Goal: Information Seeking & Learning: Learn about a topic

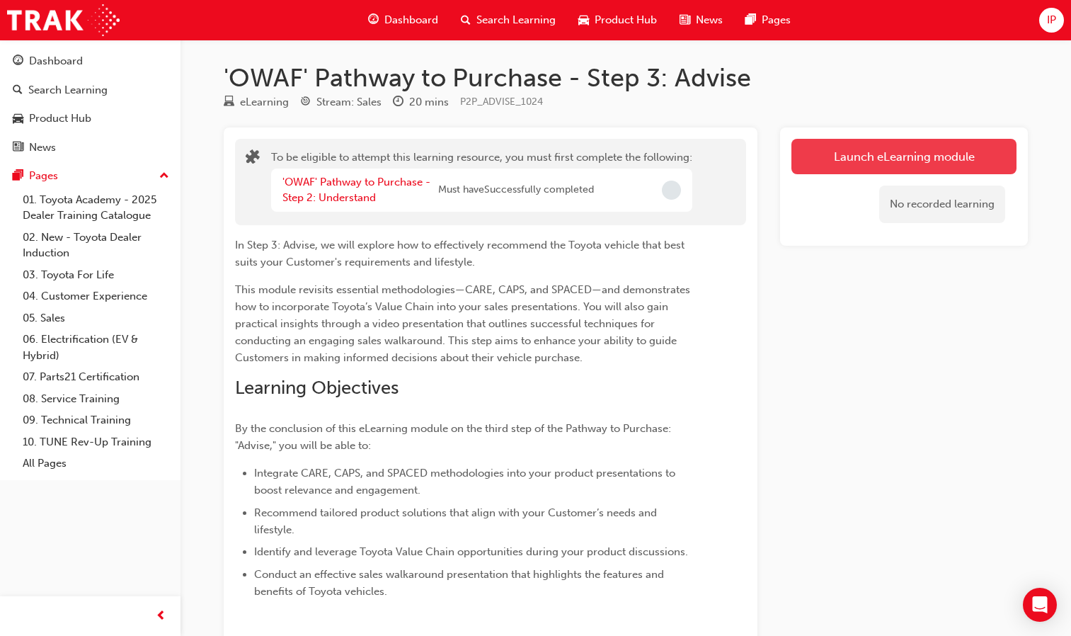
click at [903, 149] on button "Launch eLearning module" at bounding box center [903, 156] width 225 height 35
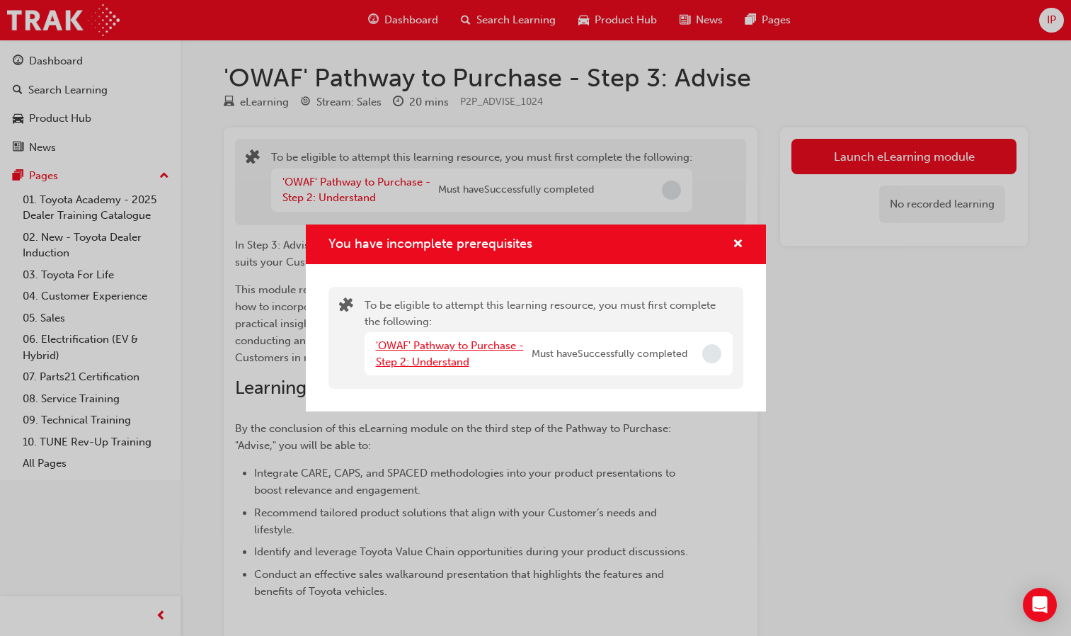
click at [454, 360] on link "'OWAF' Pathway to Purchase - Step 2: Understand" at bounding box center [450, 353] width 148 height 29
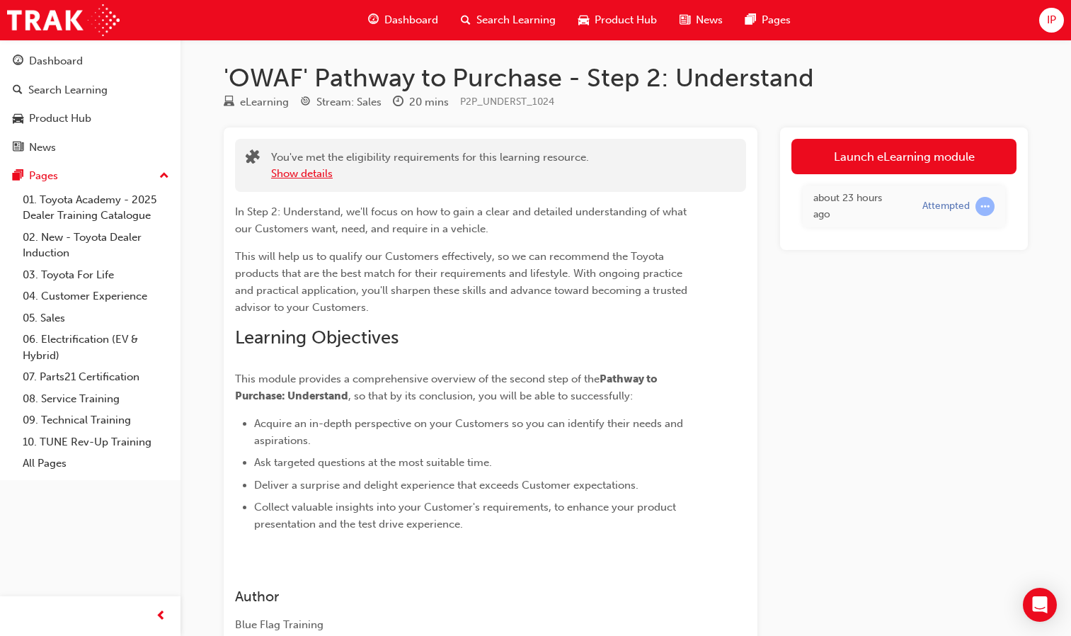
click at [310, 174] on button "Show details" at bounding box center [302, 174] width 62 height 16
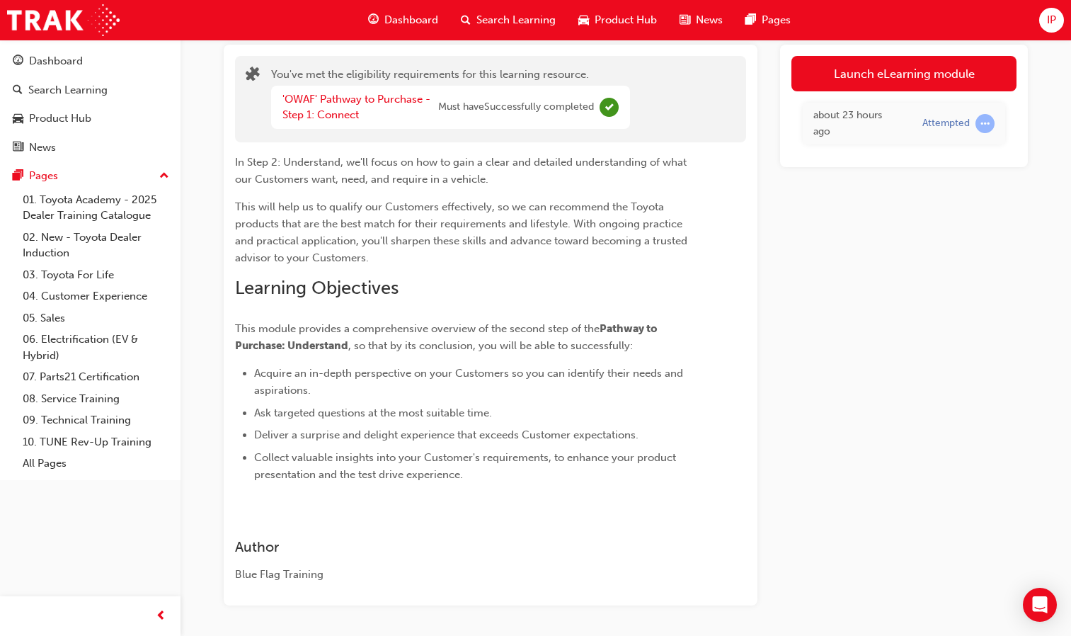
scroll to position [64, 0]
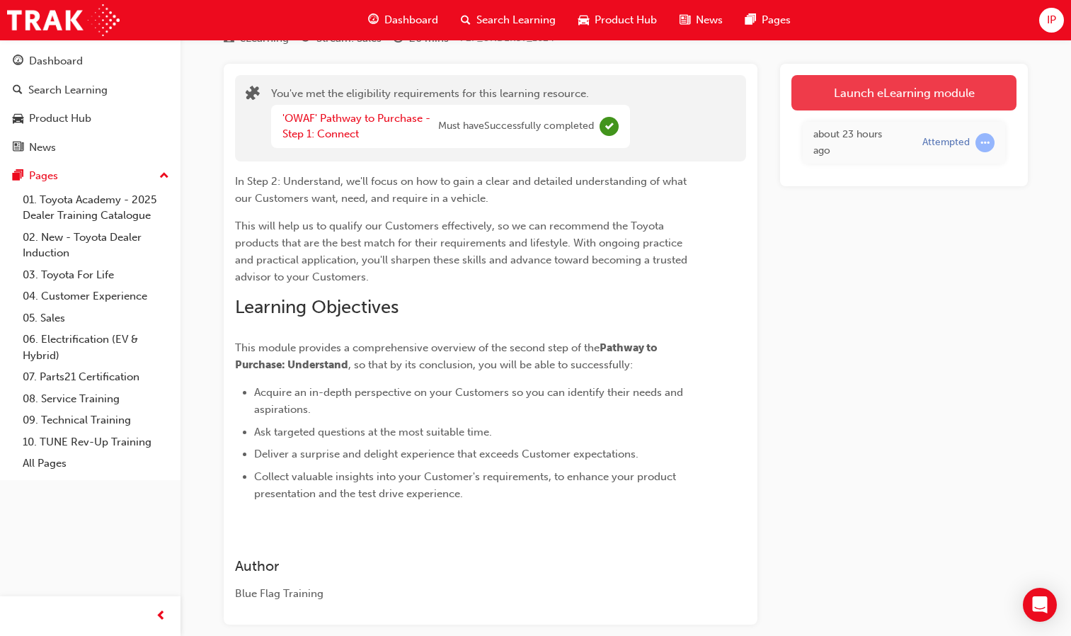
click at [871, 91] on link "Launch eLearning module" at bounding box center [903, 92] width 225 height 35
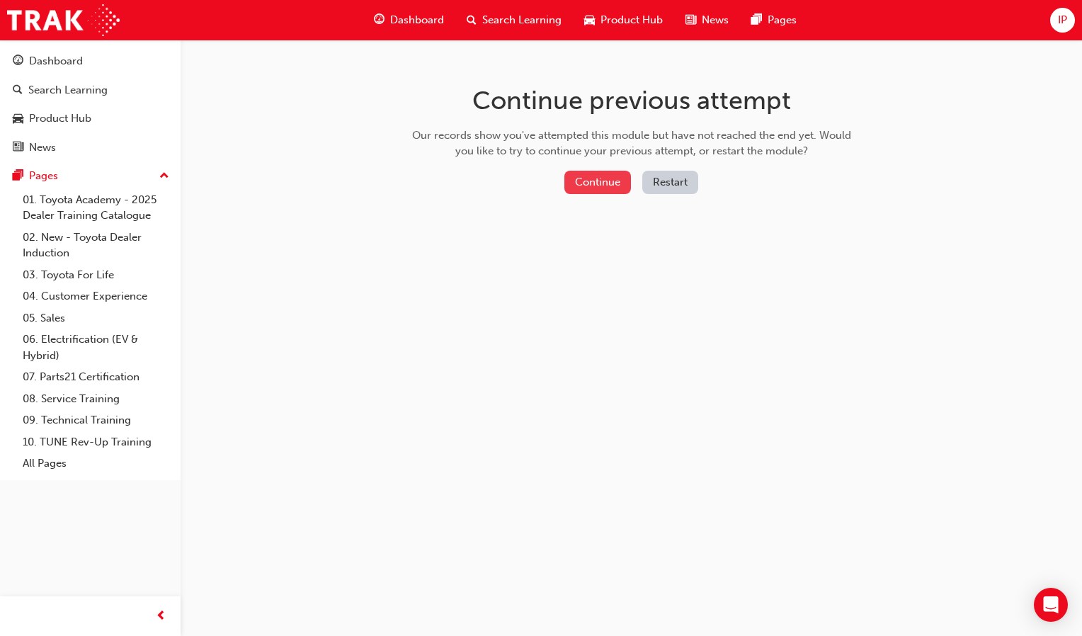
click at [595, 178] on button "Continue" at bounding box center [597, 182] width 67 height 23
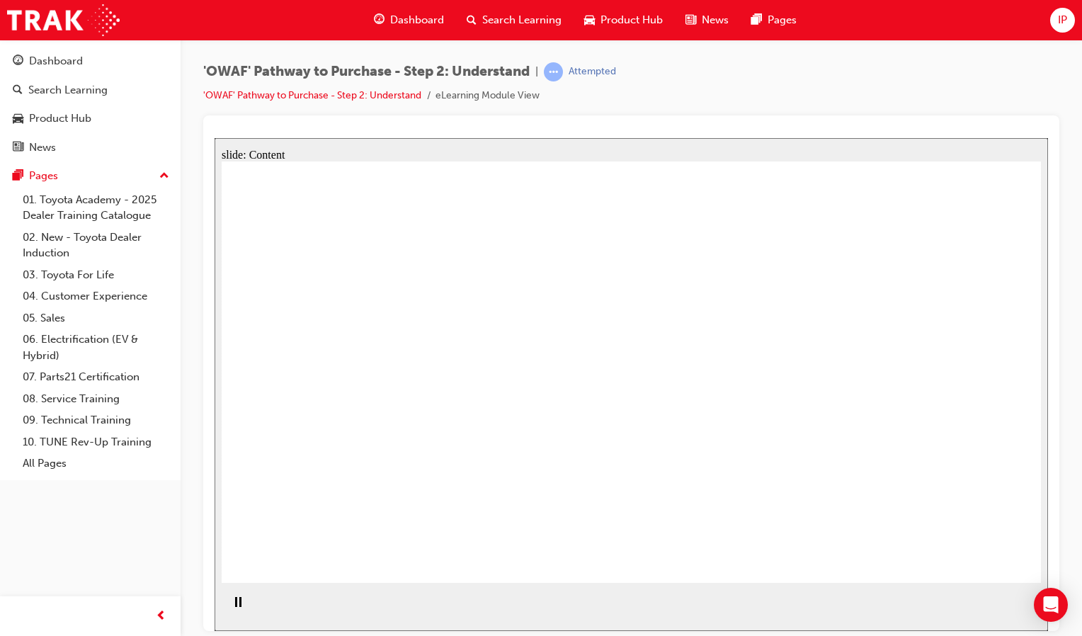
drag, startPoint x: 675, startPoint y: 538, endPoint x: 694, endPoint y: 505, distance: 38.1
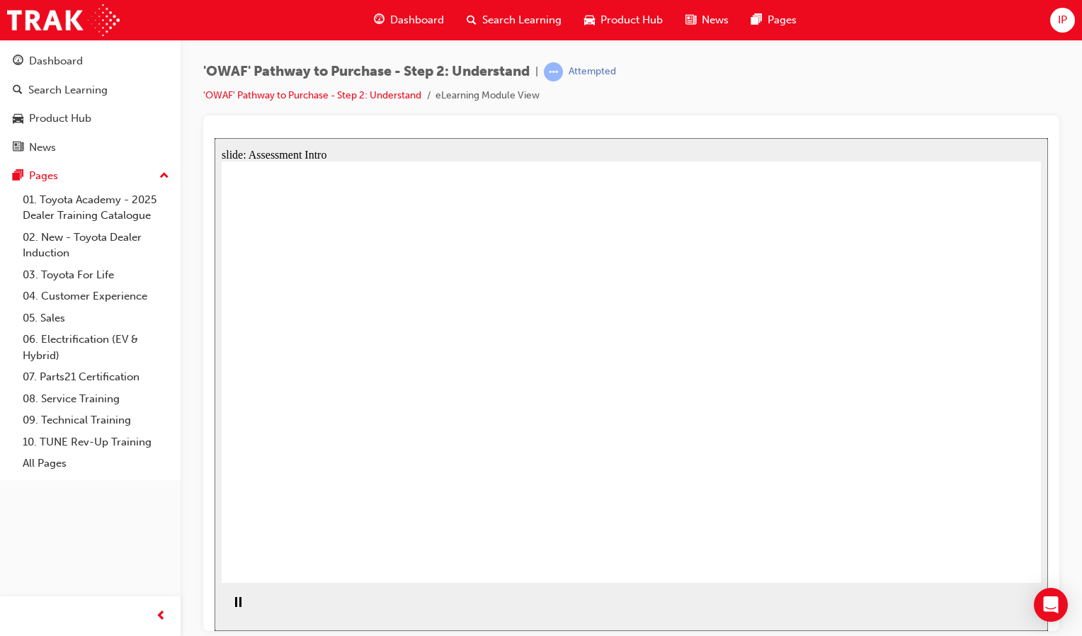
drag, startPoint x: 891, startPoint y: 418, endPoint x: 656, endPoint y: 417, distance: 235.0
drag, startPoint x: 891, startPoint y: 413, endPoint x: 407, endPoint y: 409, distance: 484.3
drag, startPoint x: 864, startPoint y: 406, endPoint x: 637, endPoint y: 402, distance: 227.3
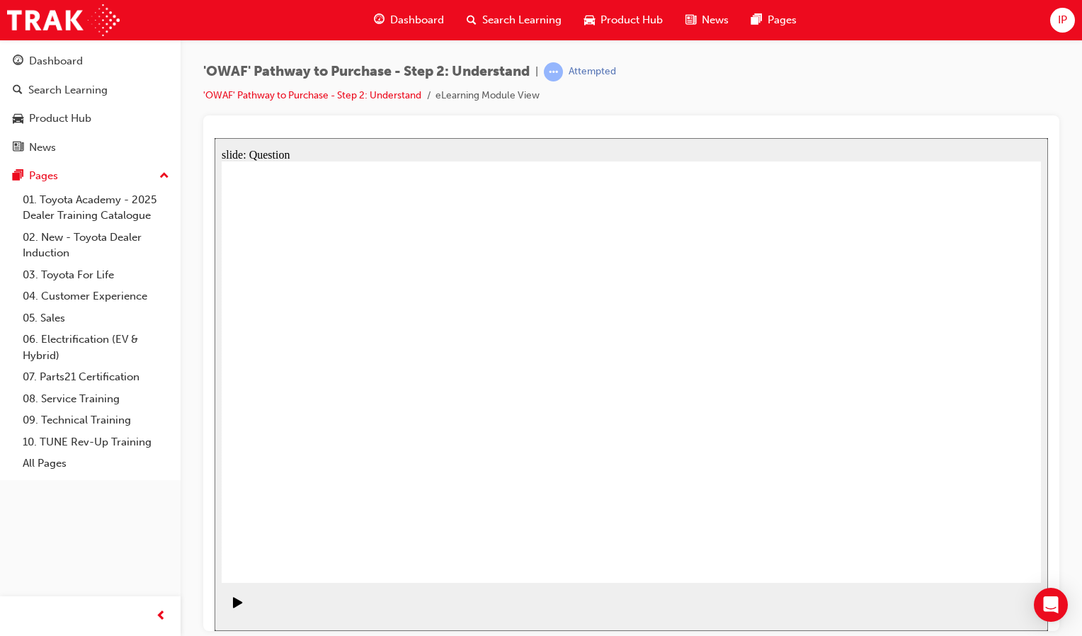
drag, startPoint x: 912, startPoint y: 433, endPoint x: 666, endPoint y: 438, distance: 245.7
drag, startPoint x: 887, startPoint y: 413, endPoint x: 645, endPoint y: 414, distance: 242.1
drag, startPoint x: 859, startPoint y: 435, endPoint x: 382, endPoint y: 442, distance: 477.9
drag, startPoint x: 895, startPoint y: 416, endPoint x: 416, endPoint y: 418, distance: 479.3
drag, startPoint x: 900, startPoint y: 417, endPoint x: 427, endPoint y: 433, distance: 473.2
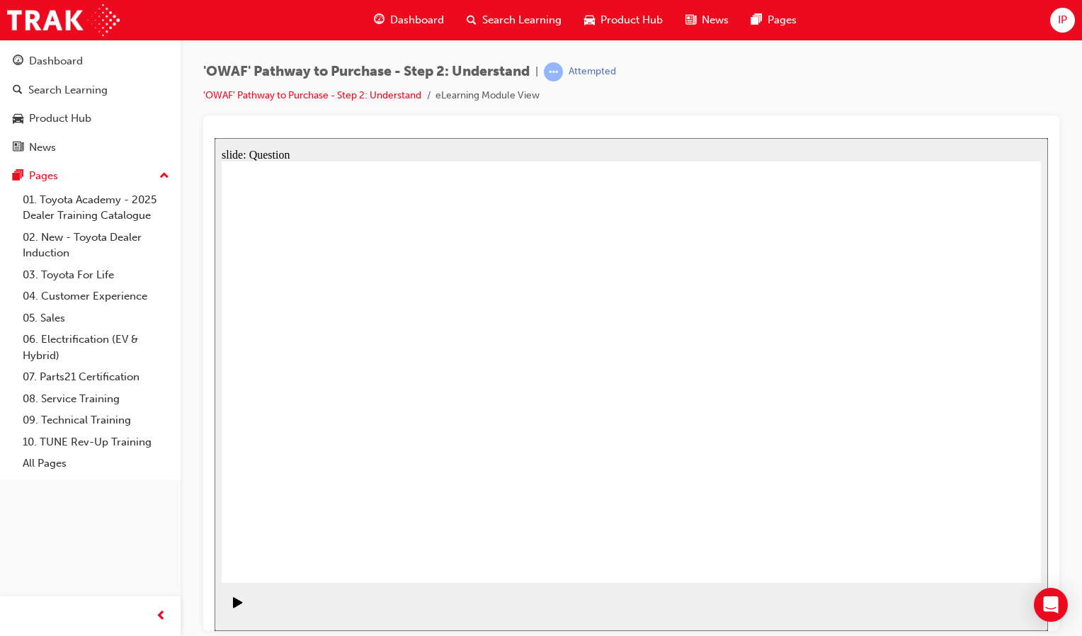
drag, startPoint x: 429, startPoint y: 510, endPoint x: 454, endPoint y: 373, distance: 139.7
drag, startPoint x: 560, startPoint y: 547, endPoint x: 606, endPoint y: 336, distance: 215.2
drag, startPoint x: 704, startPoint y: 457, endPoint x: 761, endPoint y: 351, distance: 120.1
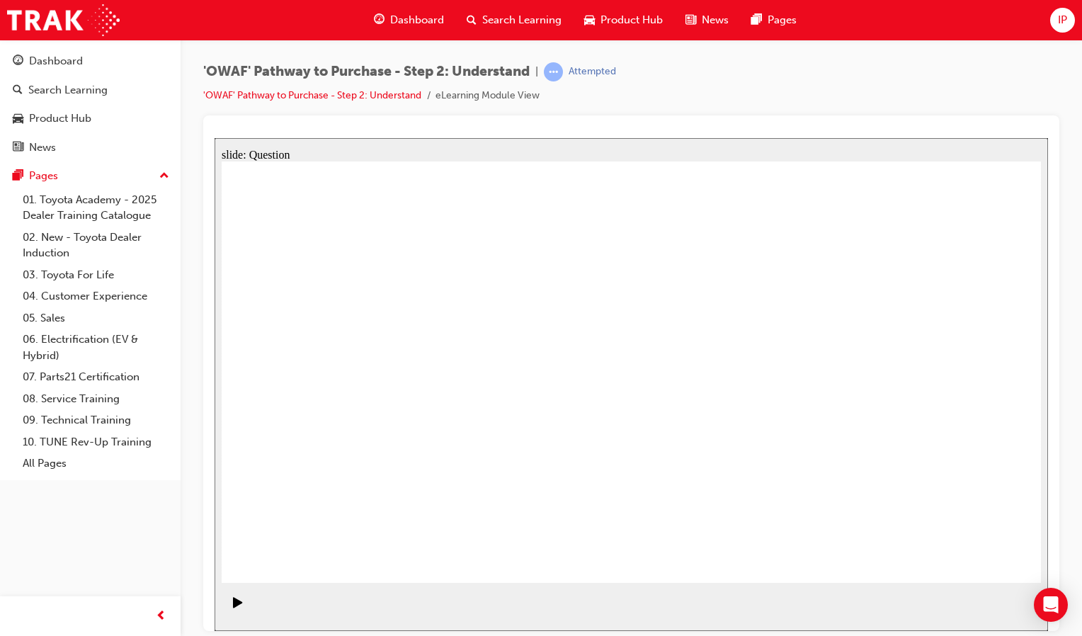
drag, startPoint x: 813, startPoint y: 549, endPoint x: 624, endPoint y: 404, distance: 238.3
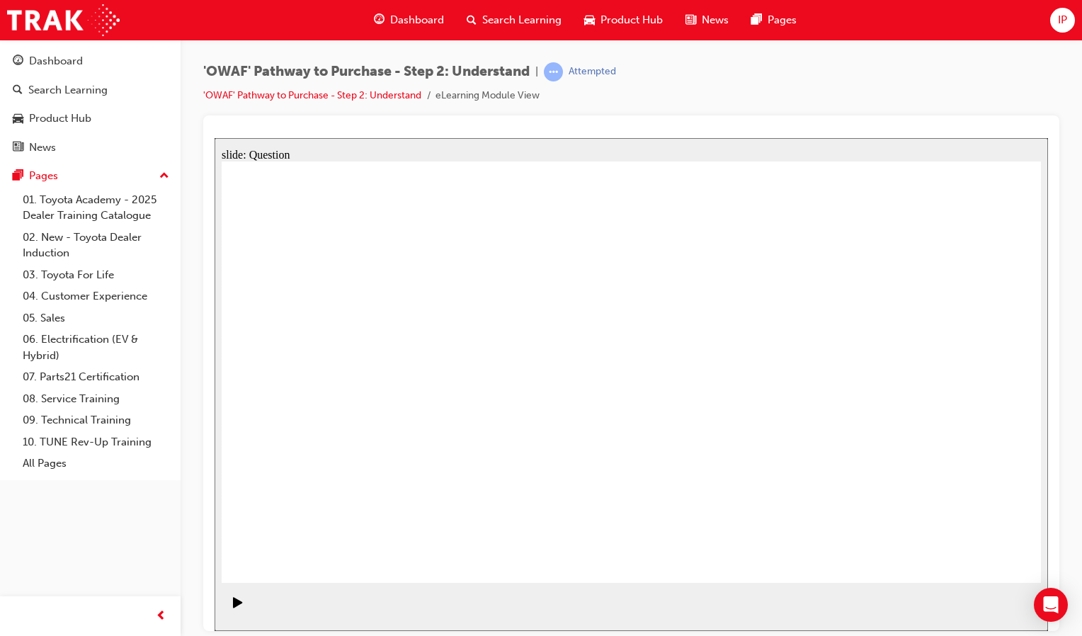
checkbox input "true"
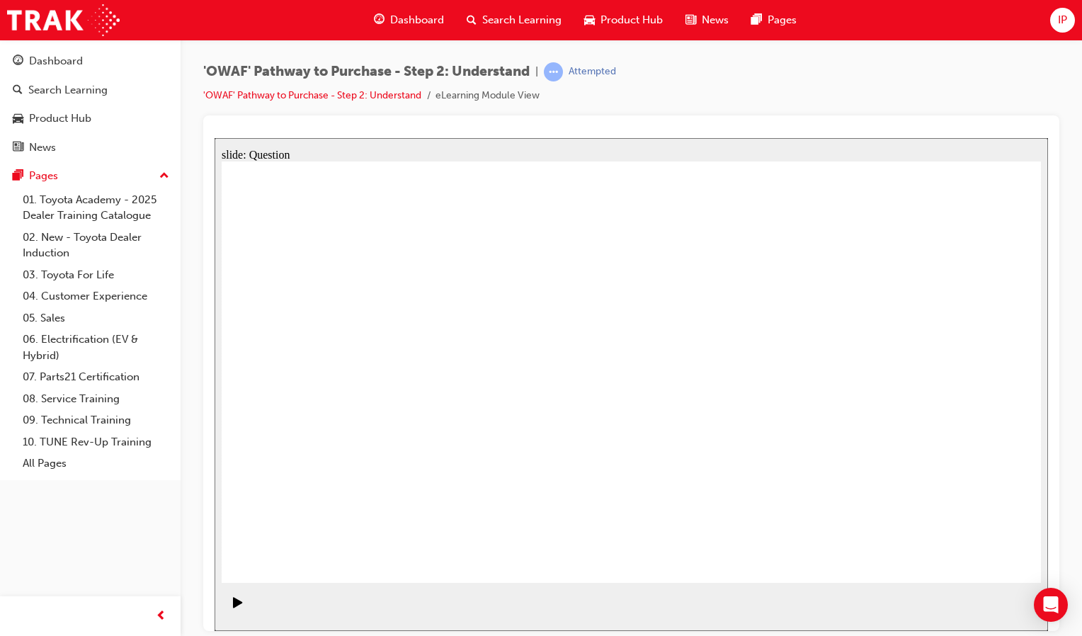
checkbox input "false"
drag, startPoint x: 428, startPoint y: 414, endPoint x: 480, endPoint y: 547, distance: 142.4
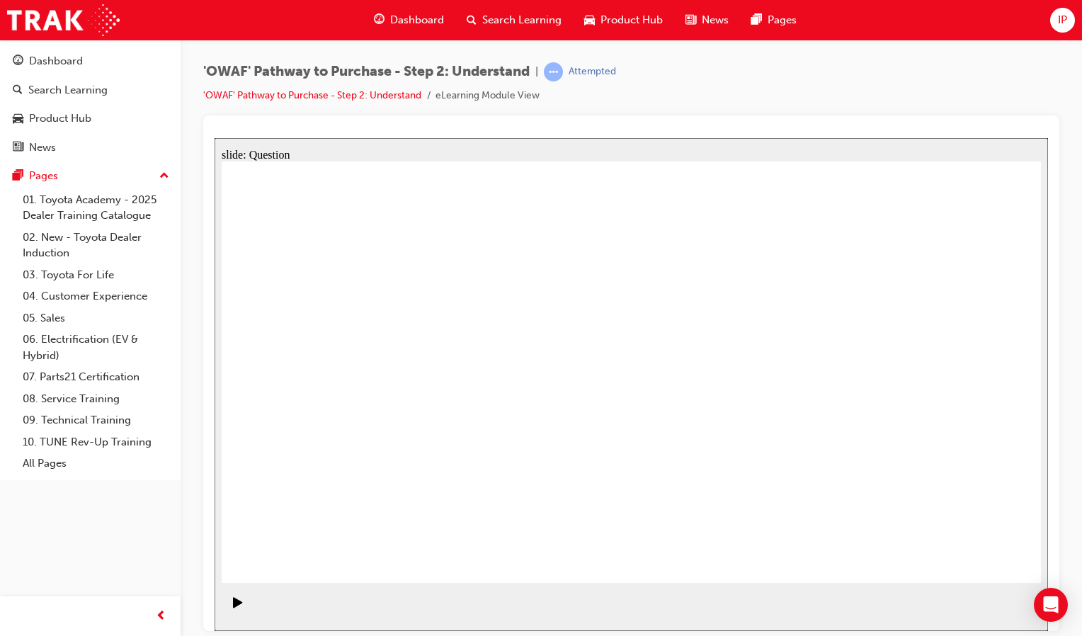
checkbox input "true"
drag, startPoint x: 506, startPoint y: 527, endPoint x: 510, endPoint y: 536, distance: 9.5
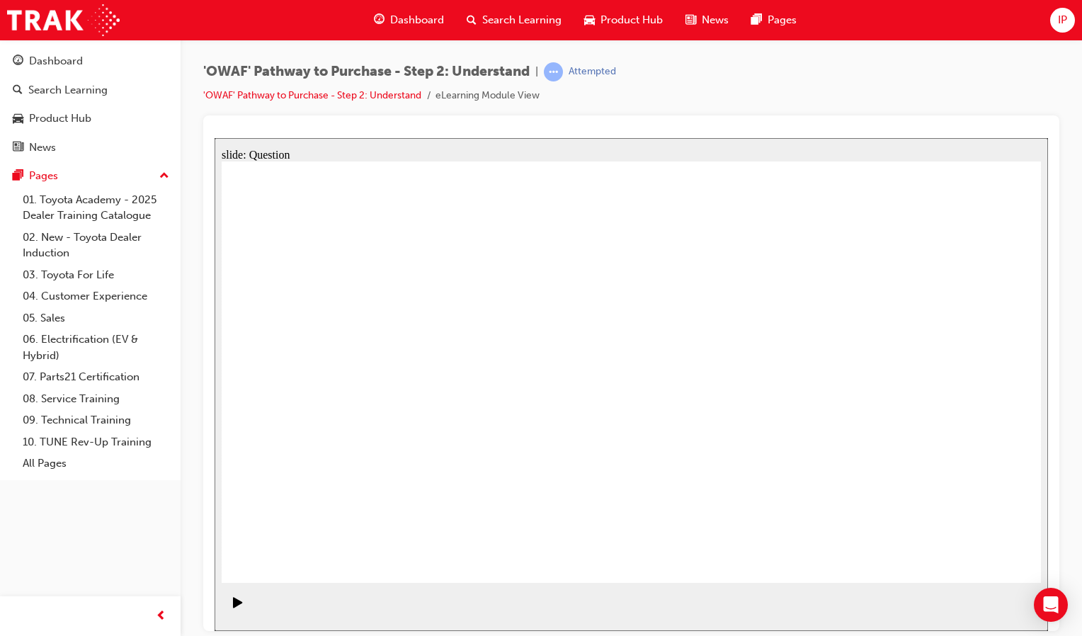
checkbox input "true"
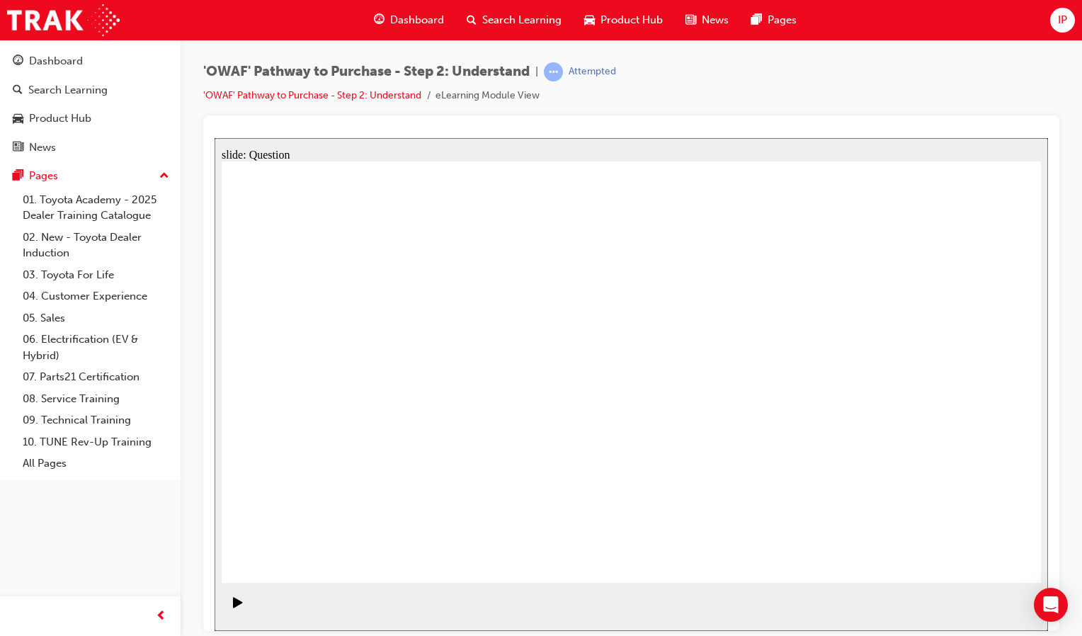
checkbox input "false"
drag, startPoint x: 382, startPoint y: 389, endPoint x: 884, endPoint y: 515, distance: 518.2
checkbox input "true"
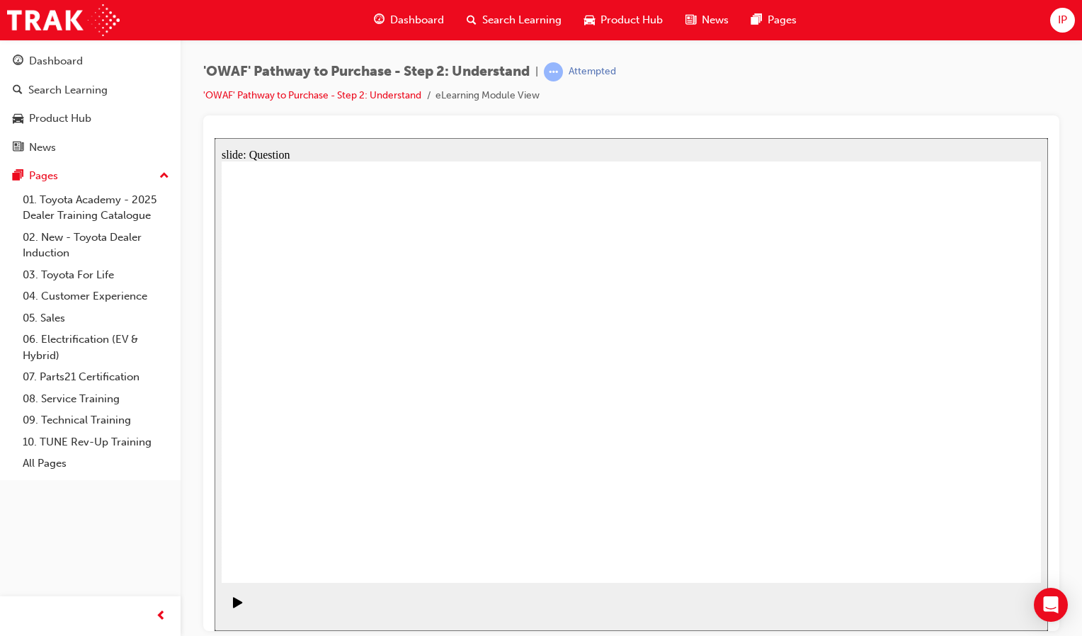
drag, startPoint x: 419, startPoint y: 442, endPoint x: 544, endPoint y: 557, distance: 170.3
drag, startPoint x: 417, startPoint y: 411, endPoint x: 421, endPoint y: 420, distance: 9.5
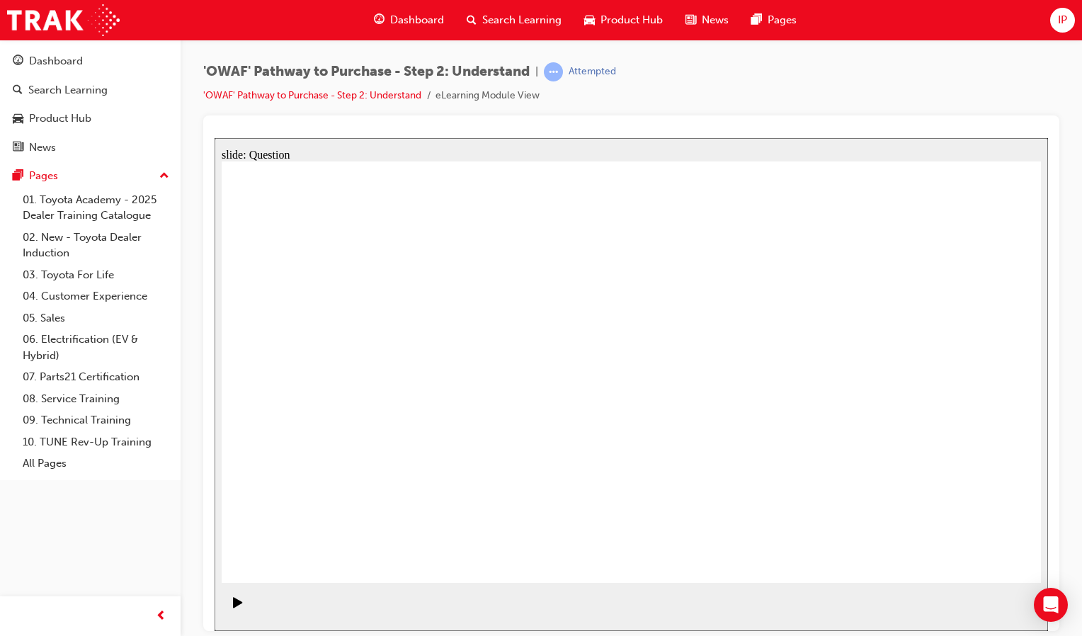
checkbox input "true"
drag, startPoint x: 421, startPoint y: 420, endPoint x: 594, endPoint y: 671, distance: 305.0
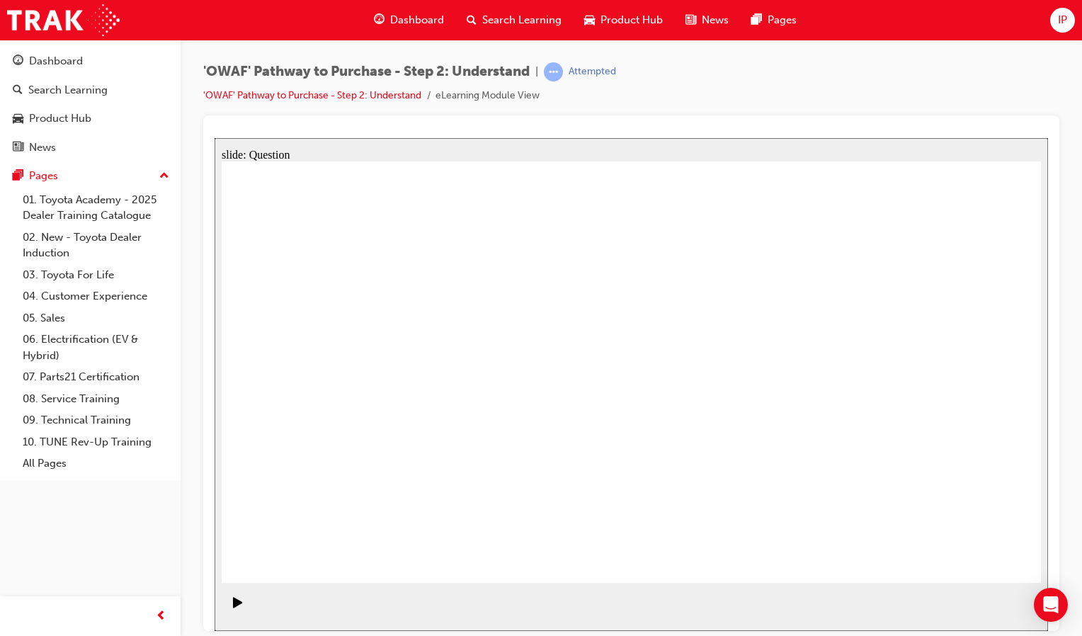
radio input "true"
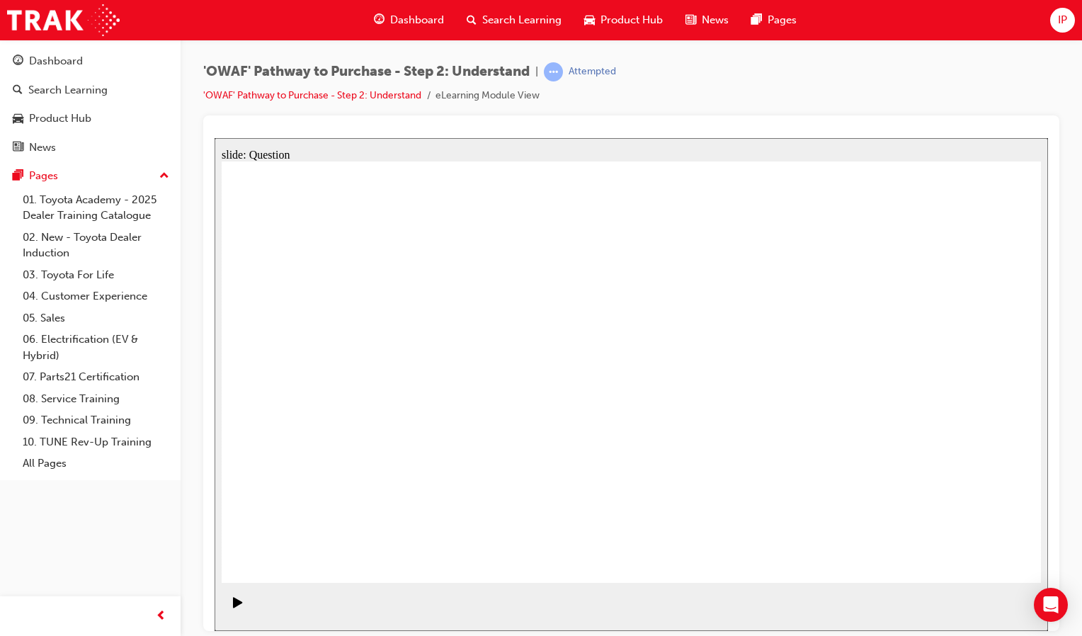
drag, startPoint x: 634, startPoint y: 324, endPoint x: 308, endPoint y: 468, distance: 356.2
drag, startPoint x: 714, startPoint y: 316, endPoint x: 389, endPoint y: 464, distance: 356.1
drag, startPoint x: 805, startPoint y: 322, endPoint x: 482, endPoint y: 481, distance: 359.7
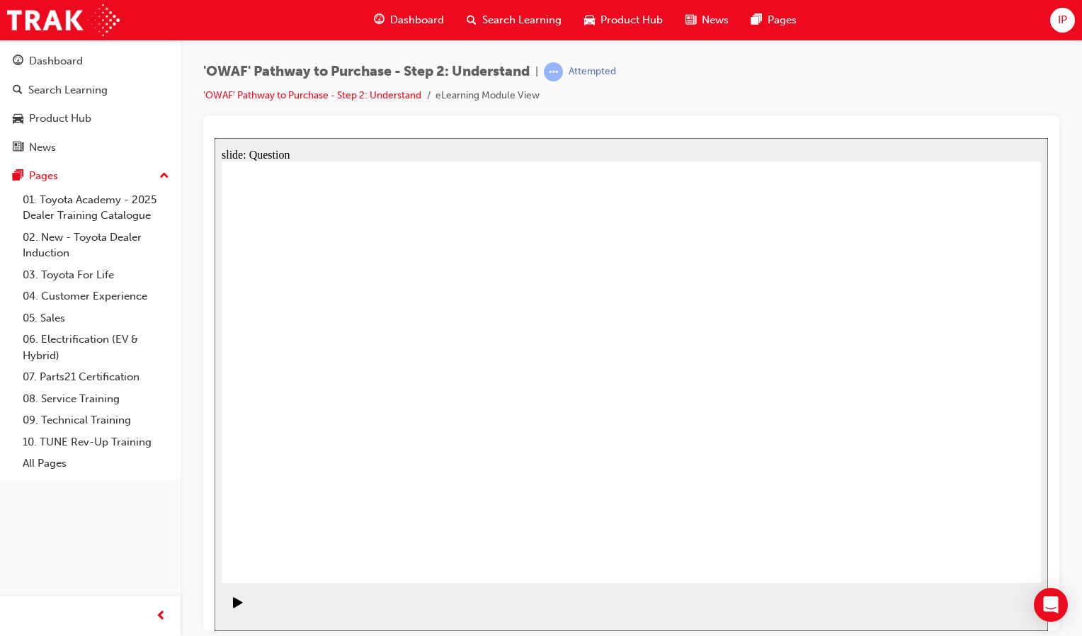
drag, startPoint x: 873, startPoint y: 307, endPoint x: 709, endPoint y: 501, distance: 253.6
drag, startPoint x: 317, startPoint y: 321, endPoint x: 814, endPoint y: 487, distance: 524.1
drag, startPoint x: 545, startPoint y: 324, endPoint x: 893, endPoint y: 505, distance: 391.7
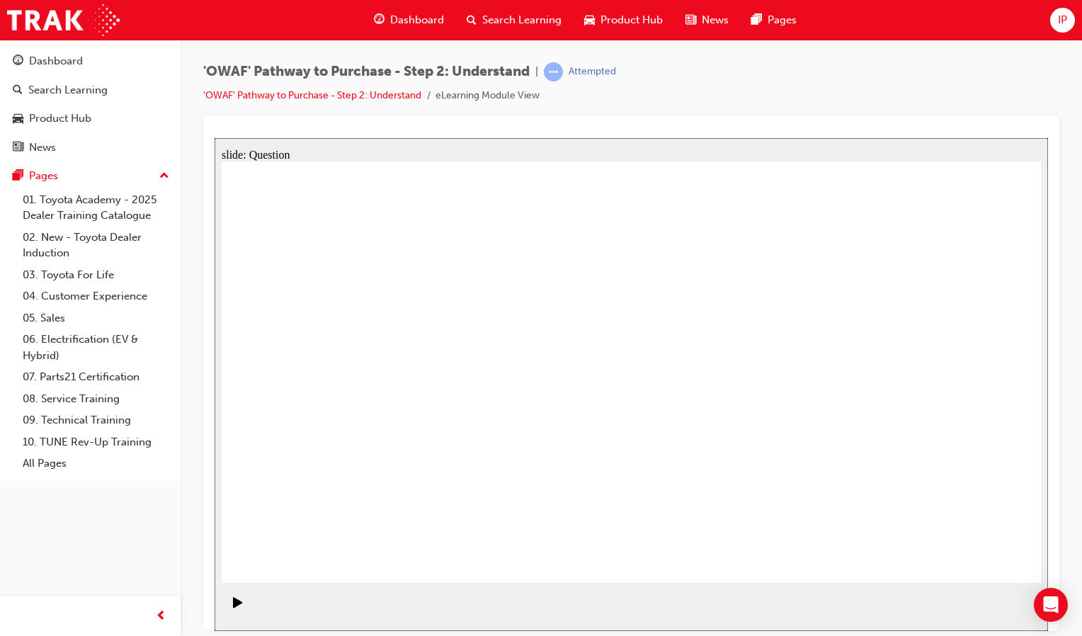
drag, startPoint x: 481, startPoint y: 329, endPoint x: 1005, endPoint y: 491, distance: 548.2
drag, startPoint x: 966, startPoint y: 297, endPoint x: 566, endPoint y: 457, distance: 430.1
drag, startPoint x: 400, startPoint y: 331, endPoint x: 627, endPoint y: 471, distance: 266.6
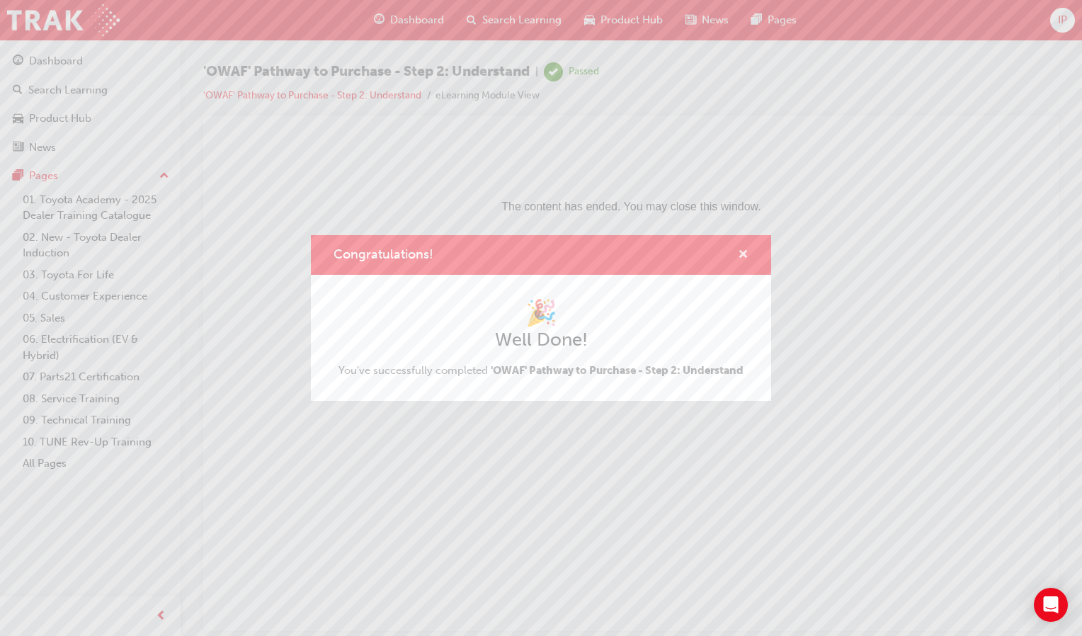
click at [743, 253] on span "cross-icon" at bounding box center [743, 255] width 11 height 13
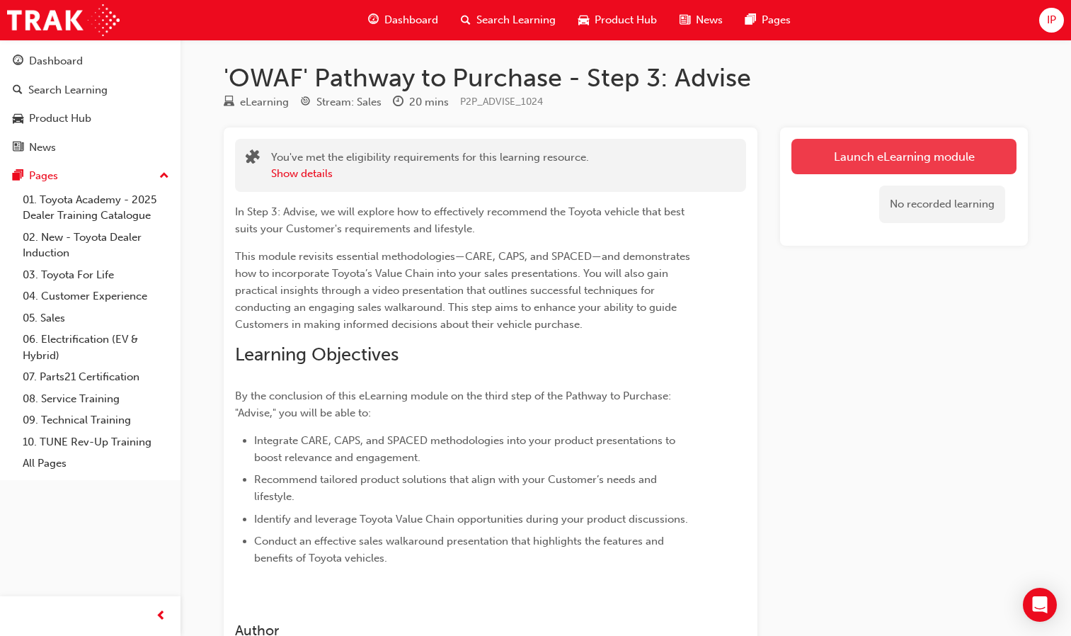
click at [922, 152] on link "Launch eLearning module" at bounding box center [903, 156] width 225 height 35
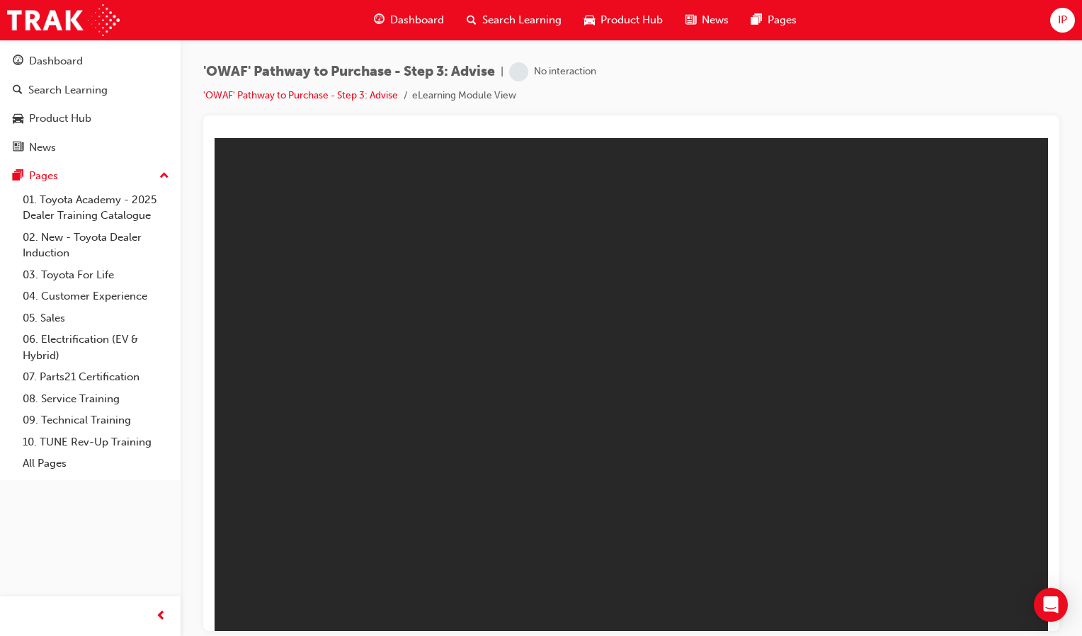
click at [922, 151] on body "Toyota Pathway to Purchase Step 3 You are offline. Trying to reconnect..." at bounding box center [631, 383] width 833 height 493
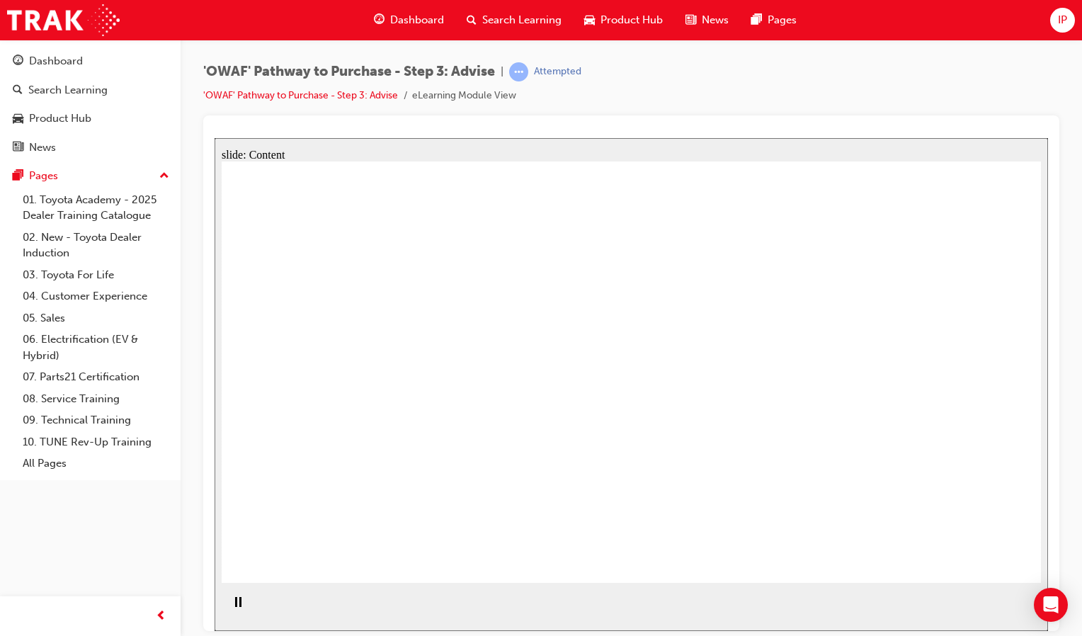
drag, startPoint x: 940, startPoint y: 589, endPoint x: 806, endPoint y: 529, distance: 147.4
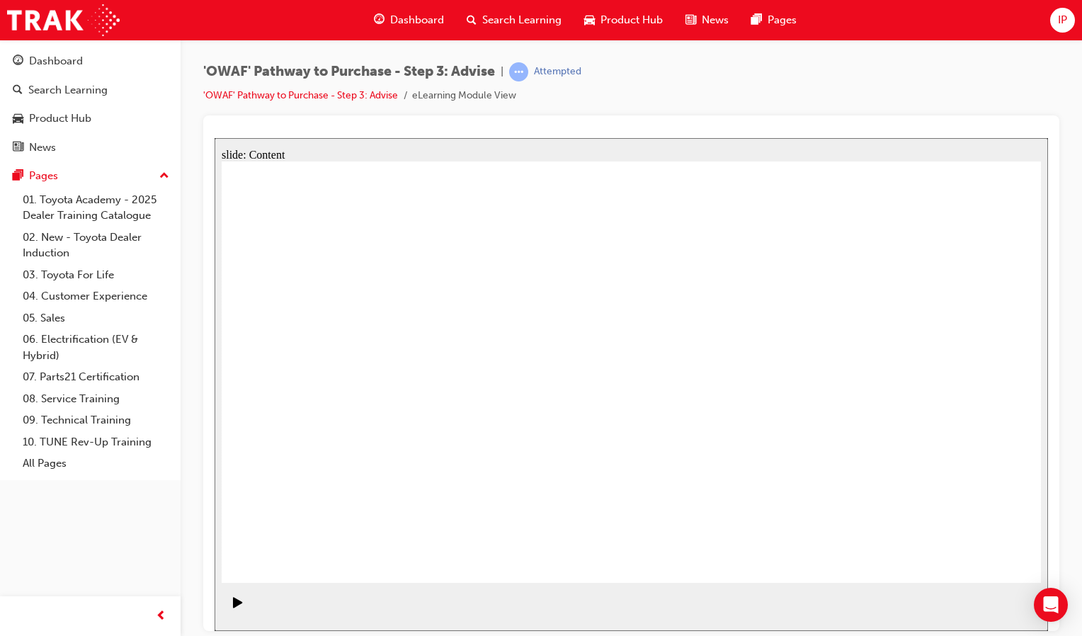
drag, startPoint x: 641, startPoint y: 465, endPoint x: 518, endPoint y: 435, distance: 126.9
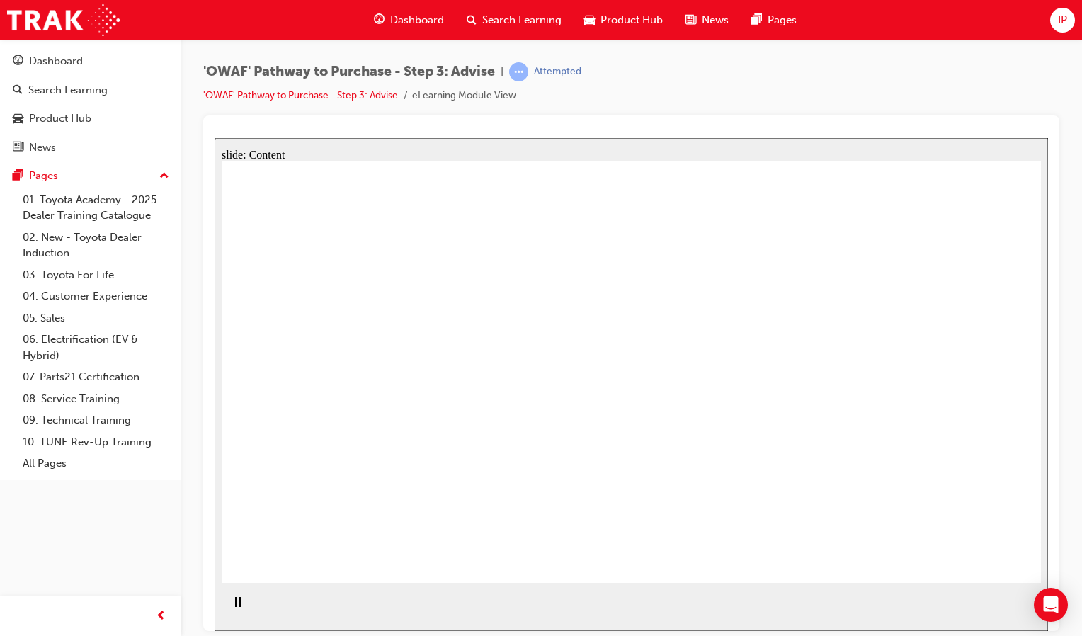
click at [235, 606] on icon "Pause (Ctrl+Alt+P)" at bounding box center [238, 601] width 6 height 10
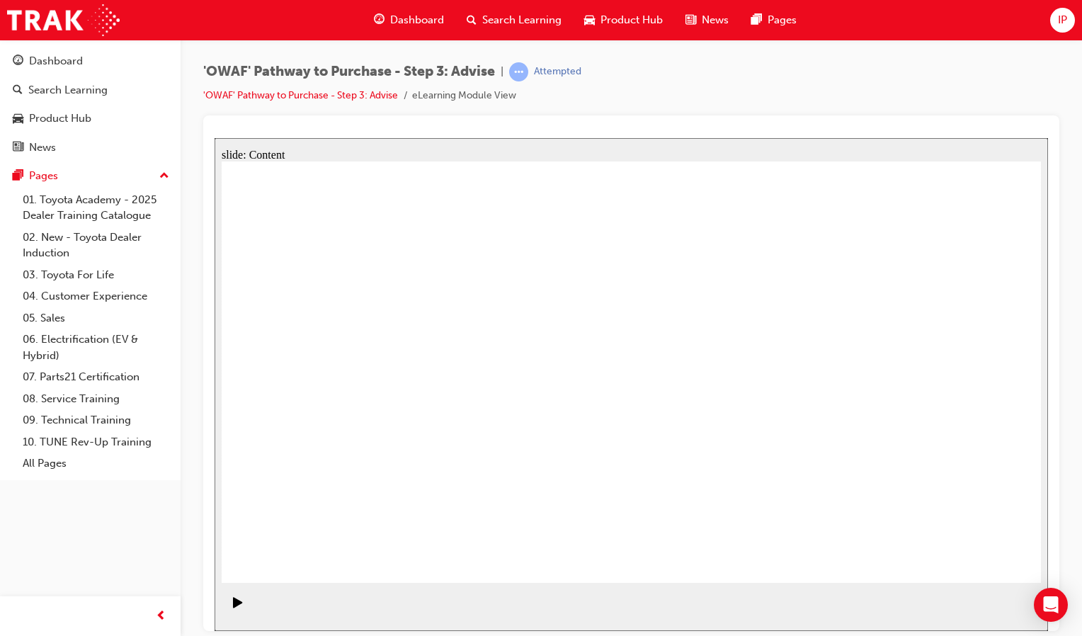
click at [933, 622] on section "Playback Speed 2 1.75 1.5 1.25 Normal" at bounding box center [631, 607] width 833 height 46
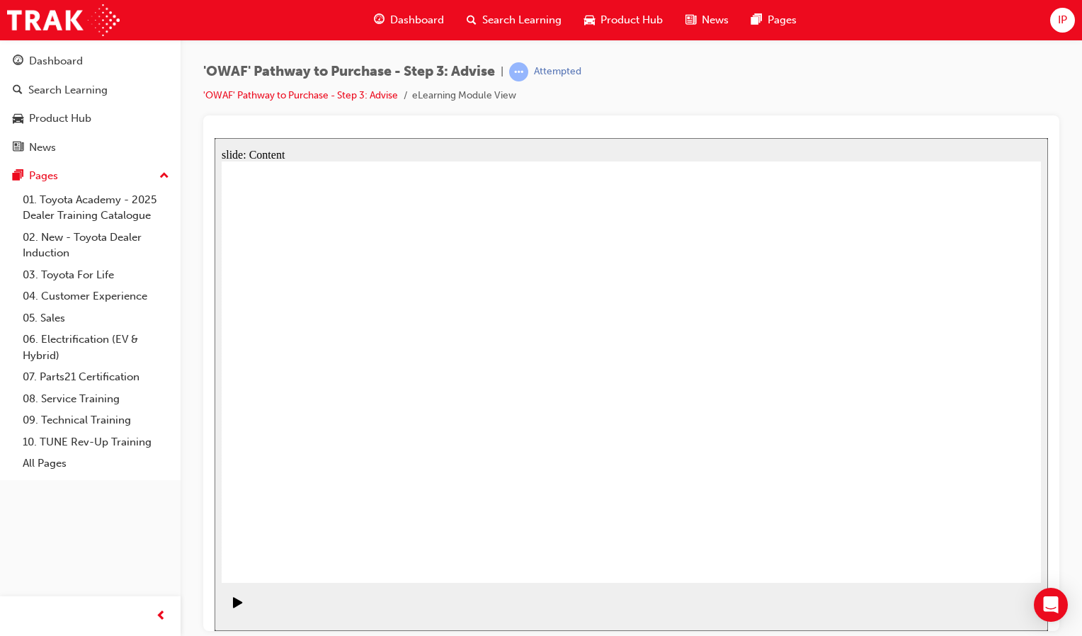
drag, startPoint x: 933, startPoint y: 622, endPoint x: 977, endPoint y: 587, distance: 55.9
click at [977, 587] on section "Playback Speed 2 1.75 1.5 1.25" at bounding box center [631, 607] width 833 height 46
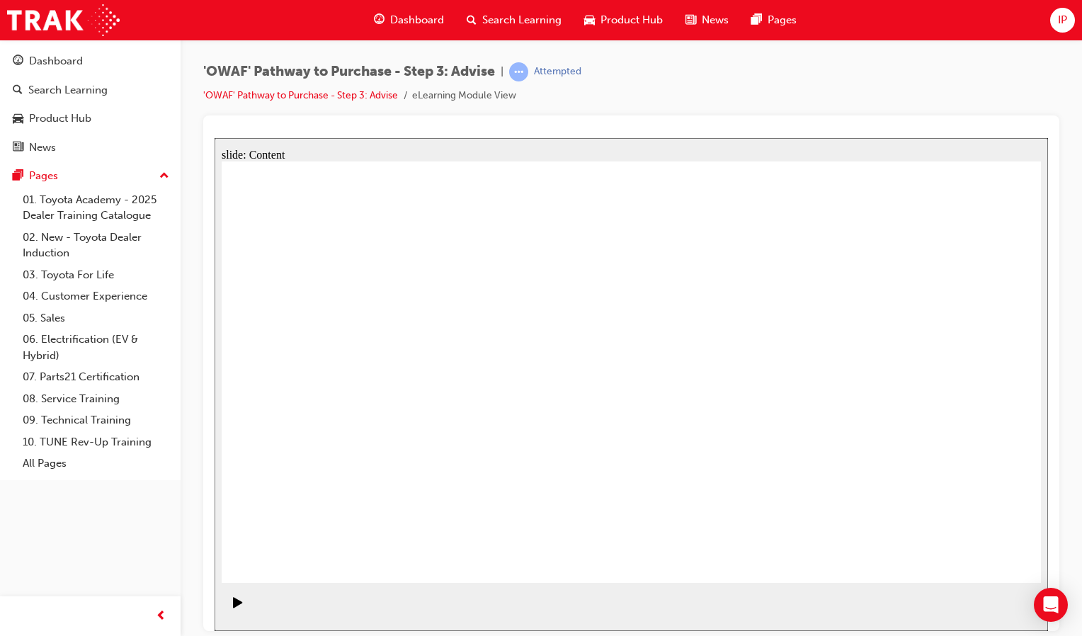
drag, startPoint x: 666, startPoint y: 508, endPoint x: 465, endPoint y: 360, distance: 250.1
drag, startPoint x: 409, startPoint y: 493, endPoint x: 423, endPoint y: 445, distance: 50.9
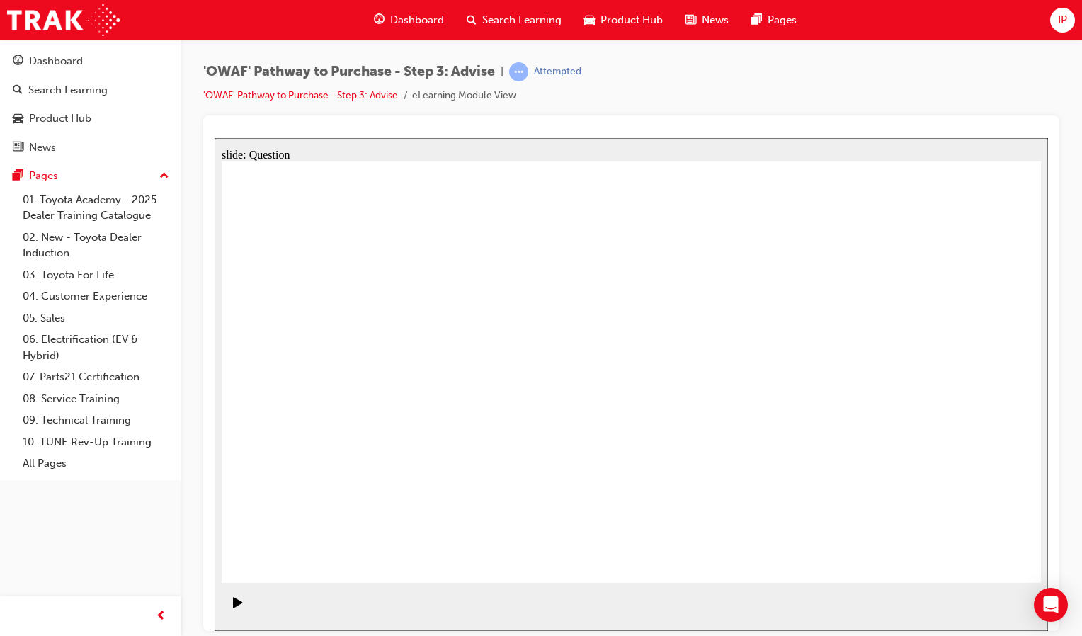
drag, startPoint x: 787, startPoint y: 493, endPoint x: 408, endPoint y: 416, distance: 387.2
drag, startPoint x: 411, startPoint y: 440, endPoint x: 411, endPoint y: 415, distance: 24.8
drag, startPoint x: 409, startPoint y: 420, endPoint x: 404, endPoint y: 365, distance: 55.5
drag, startPoint x: 374, startPoint y: 508, endPoint x: 372, endPoint y: 447, distance: 60.9
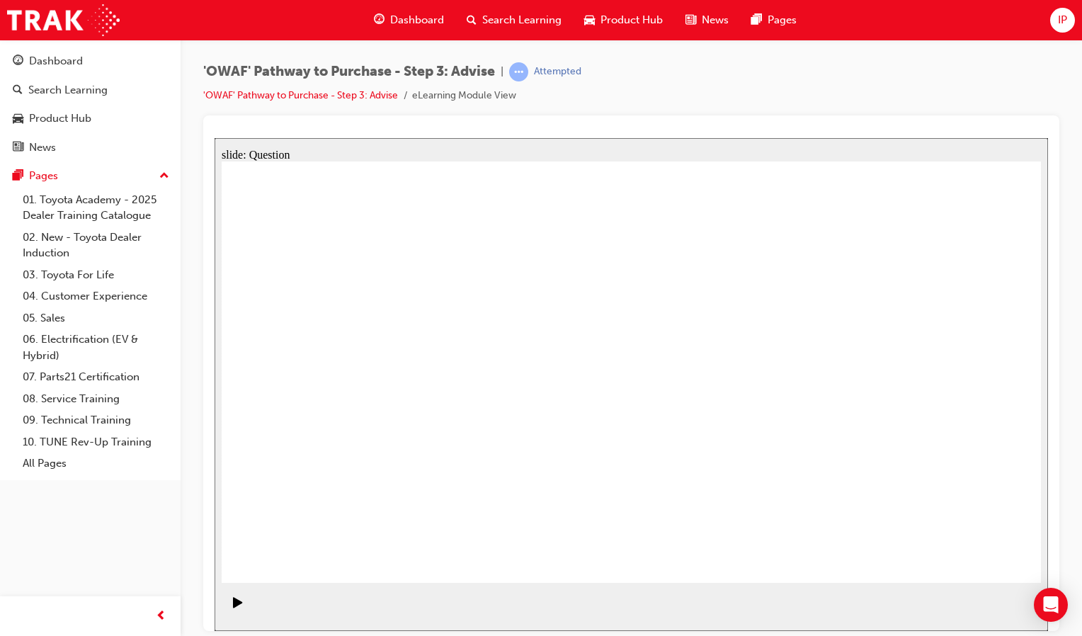
drag, startPoint x: 490, startPoint y: 510, endPoint x: 522, endPoint y: 411, distance: 104.1
drag, startPoint x: 430, startPoint y: 378, endPoint x: 490, endPoint y: 345, distance: 68.8
drag, startPoint x: 623, startPoint y: 498, endPoint x: 495, endPoint y: 407, distance: 157.4
drag, startPoint x: 601, startPoint y: 503, endPoint x: 421, endPoint y: 388, distance: 214.3
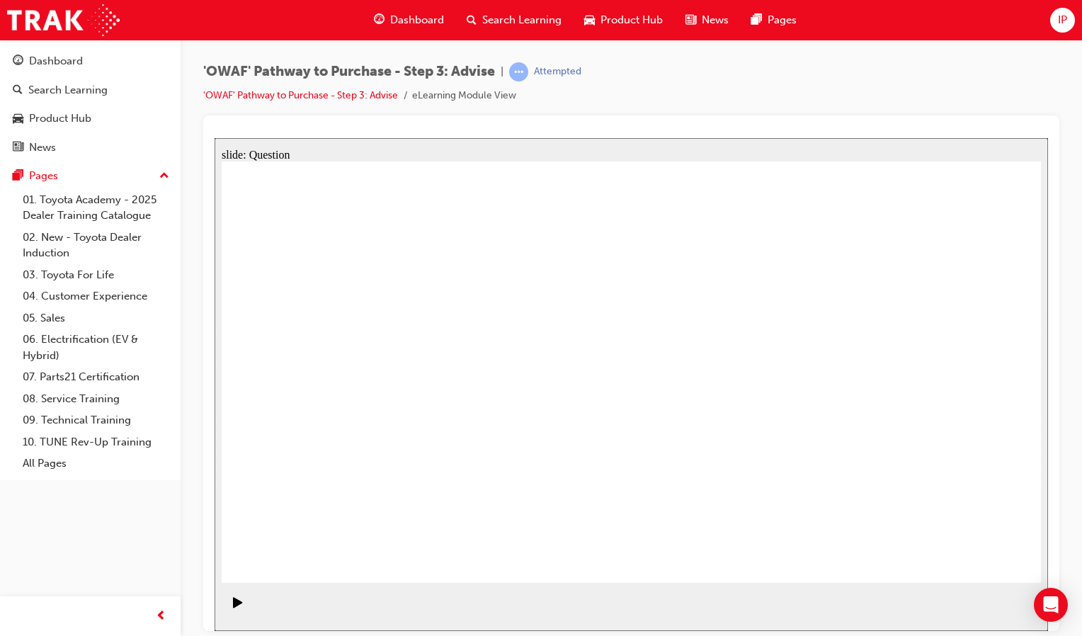
drag, startPoint x: 452, startPoint y: 547, endPoint x: 643, endPoint y: 434, distance: 221.2
drag, startPoint x: 496, startPoint y: 542, endPoint x: 694, endPoint y: 389, distance: 250.8
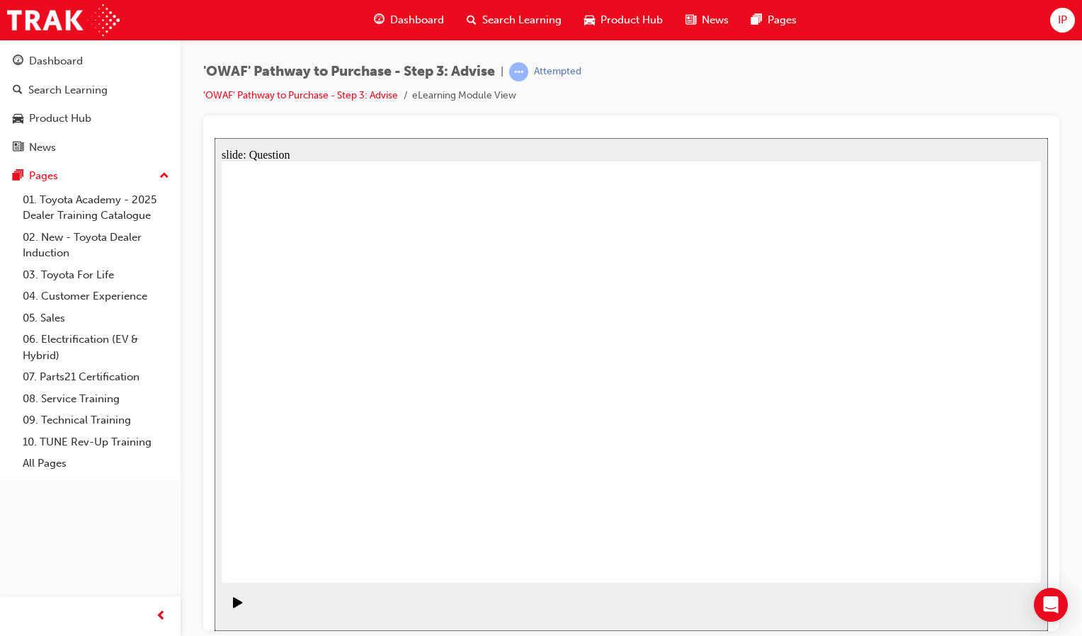
drag, startPoint x: 791, startPoint y: 367, endPoint x: 682, endPoint y: 502, distance: 173.7
drag, startPoint x: 409, startPoint y: 369, endPoint x: 459, endPoint y: 513, distance: 152.0
drag, startPoint x: 791, startPoint y: 458, endPoint x: 450, endPoint y: 387, distance: 347.9
drag, startPoint x: 629, startPoint y: 501, endPoint x: 712, endPoint y: 411, distance: 122.2
drag, startPoint x: 642, startPoint y: 501, endPoint x: 730, endPoint y: 390, distance: 141.1
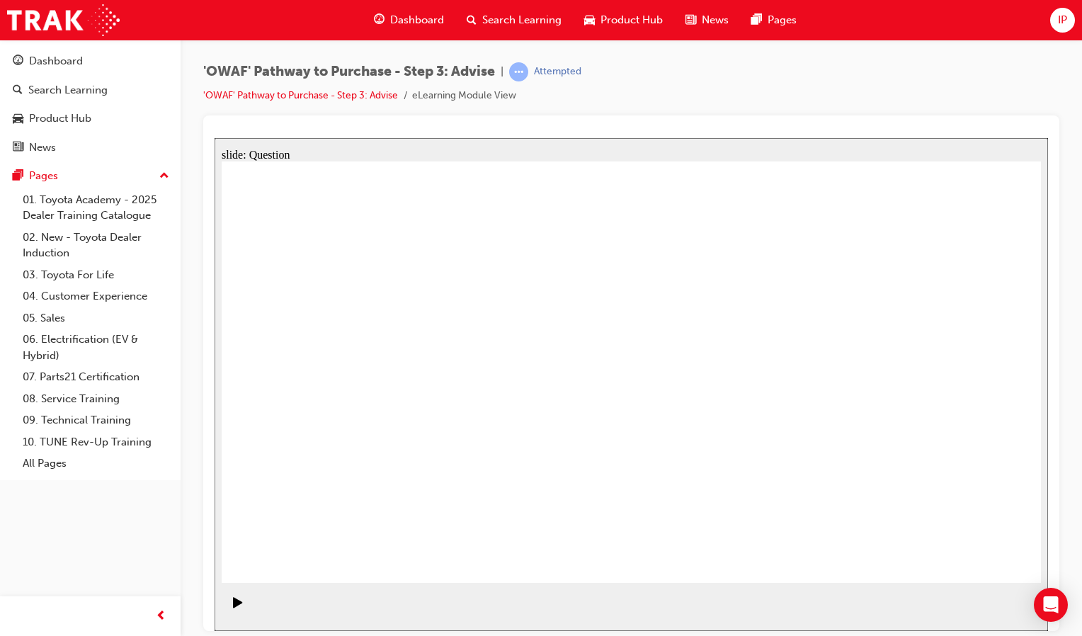
drag, startPoint x: 910, startPoint y: 410, endPoint x: 699, endPoint y: 425, distance: 211.5
drag, startPoint x: 872, startPoint y: 436, endPoint x: 401, endPoint y: 452, distance: 471.8
drag, startPoint x: 902, startPoint y: 419, endPoint x: 681, endPoint y: 429, distance: 221.1
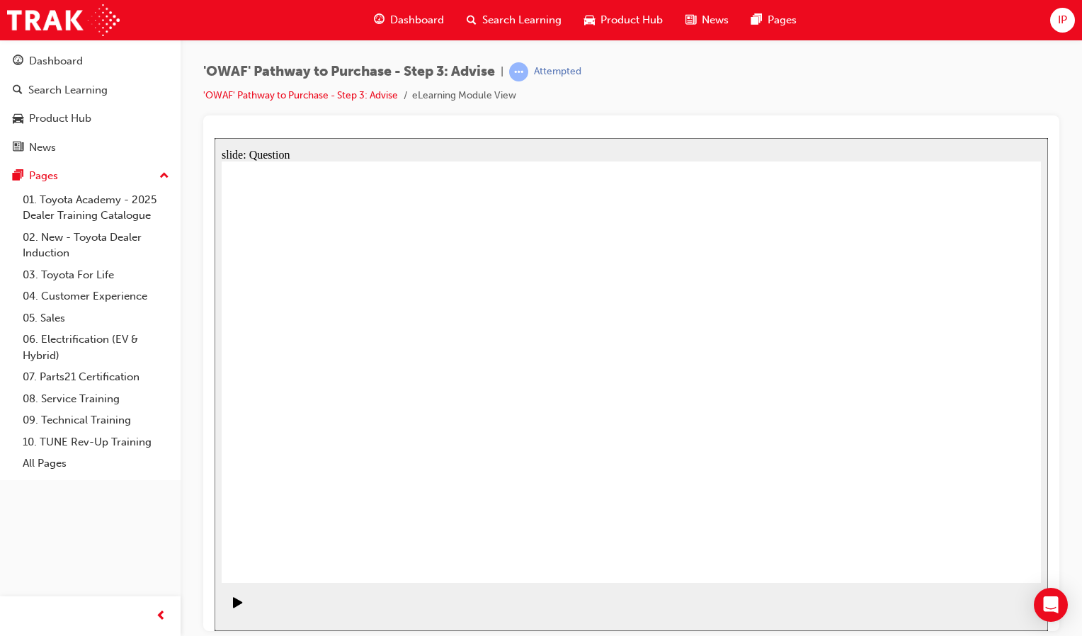
drag, startPoint x: 836, startPoint y: 394, endPoint x: 613, endPoint y: 406, distance: 223.4
drag, startPoint x: 882, startPoint y: 416, endPoint x: 660, endPoint y: 419, distance: 222.3
drag, startPoint x: 901, startPoint y: 428, endPoint x: 425, endPoint y: 438, distance: 475.9
drag, startPoint x: 877, startPoint y: 404, endPoint x: 426, endPoint y: 415, distance: 451.1
drag, startPoint x: 887, startPoint y: 428, endPoint x: 690, endPoint y: 388, distance: 200.8
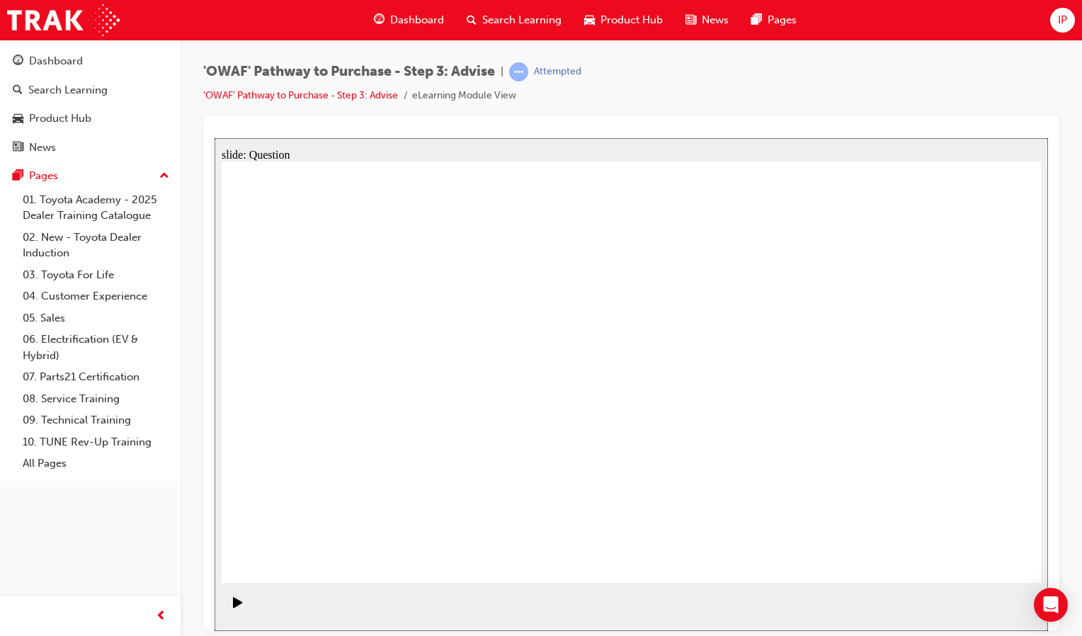
drag, startPoint x: 850, startPoint y: 435, endPoint x: 663, endPoint y: 439, distance: 186.9
drag, startPoint x: 853, startPoint y: 442, endPoint x: 411, endPoint y: 432, distance: 441.9
drag, startPoint x: 866, startPoint y: 414, endPoint x: 677, endPoint y: 427, distance: 188.7
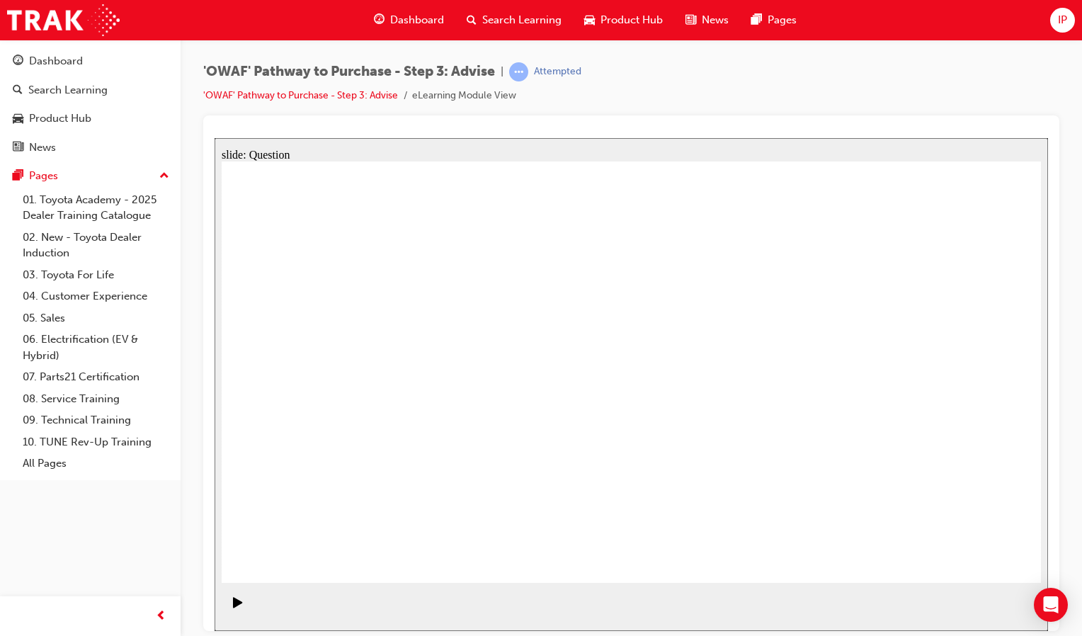
drag, startPoint x: 859, startPoint y: 420, endPoint x: 845, endPoint y: 419, distance: 14.9
drag, startPoint x: 904, startPoint y: 413, endPoint x: 699, endPoint y: 419, distance: 205.4
drag, startPoint x: 856, startPoint y: 419, endPoint x: 639, endPoint y: 429, distance: 216.9
drag, startPoint x: 822, startPoint y: 426, endPoint x: 389, endPoint y: 439, distance: 433.4
drag, startPoint x: 828, startPoint y: 413, endPoint x: 346, endPoint y: 426, distance: 481.6
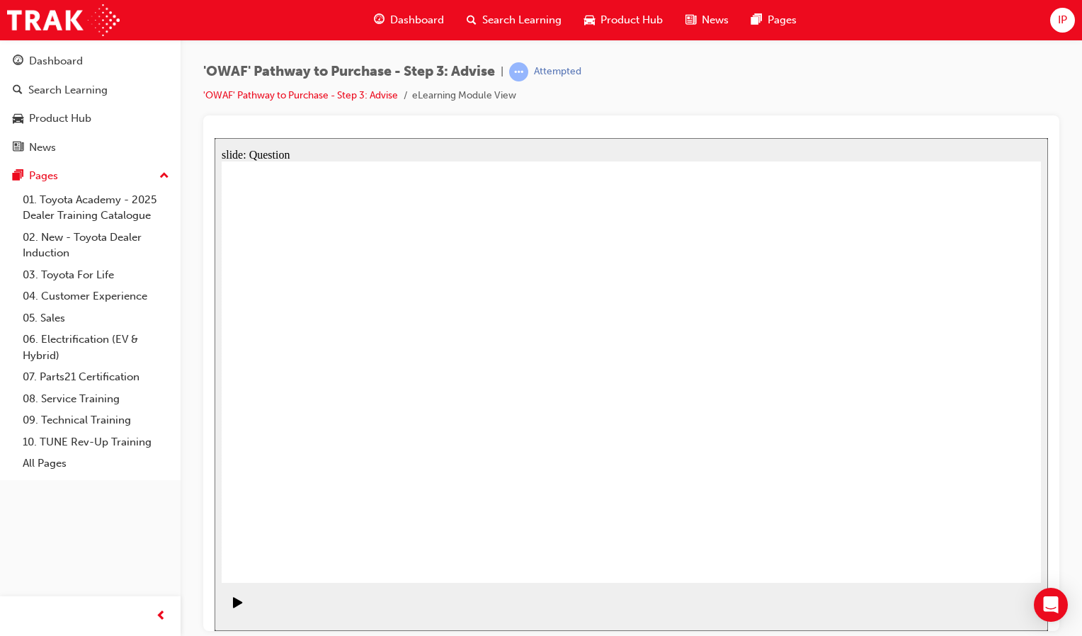
drag, startPoint x: 863, startPoint y: 385, endPoint x: 375, endPoint y: 425, distance: 490.1
drag, startPoint x: 748, startPoint y: 451, endPoint x: 775, endPoint y: 461, distance: 28.7
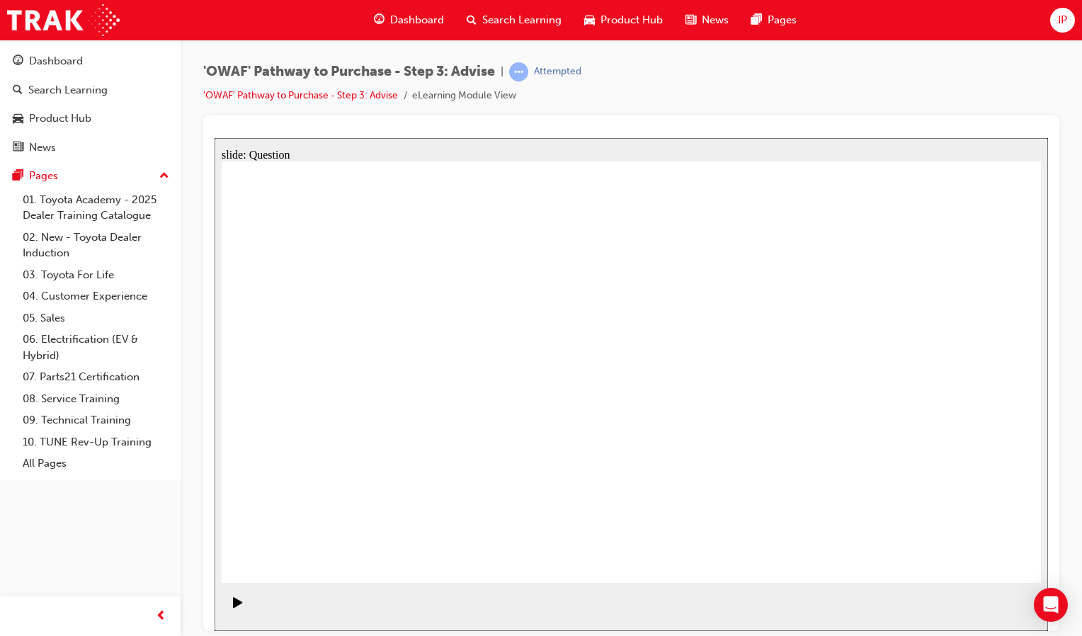
drag, startPoint x: 363, startPoint y: 356, endPoint x: 356, endPoint y: 299, distance: 57.1
drag, startPoint x: 466, startPoint y: 397, endPoint x: 471, endPoint y: 404, distance: 8.5
drag, startPoint x: 365, startPoint y: 332, endPoint x: 462, endPoint y: 539, distance: 228.0
drag, startPoint x: 359, startPoint y: 337, endPoint x: 624, endPoint y: 328, distance: 264.9
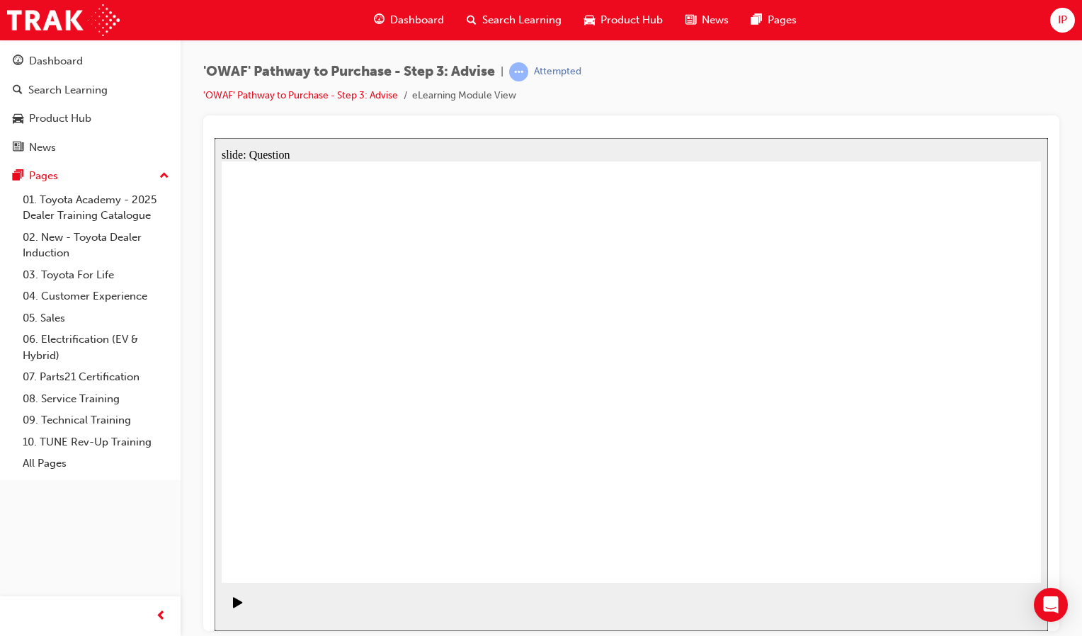
drag, startPoint x: 360, startPoint y: 385, endPoint x: 680, endPoint y: 396, distance: 319.5
drag, startPoint x: 478, startPoint y: 448, endPoint x: 653, endPoint y: 386, distance: 186.3
drag, startPoint x: 550, startPoint y: 413, endPoint x: 442, endPoint y: 430, distance: 109.1
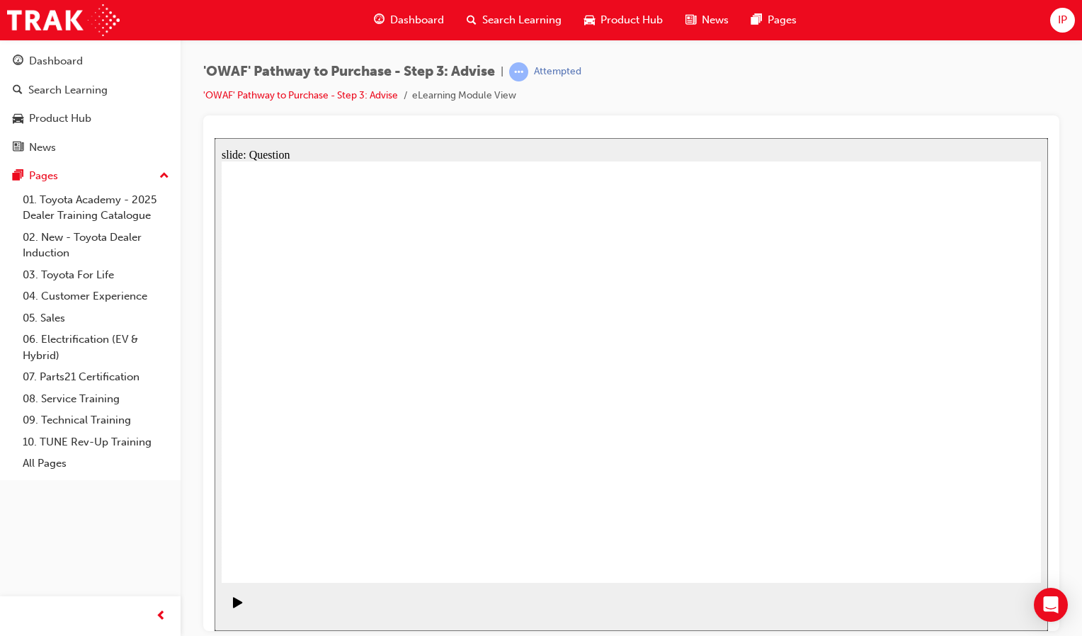
drag, startPoint x: 683, startPoint y: 328, endPoint x: 433, endPoint y: 359, distance: 251.8
drag, startPoint x: 653, startPoint y: 325, endPoint x: 375, endPoint y: 385, distance: 284.0
drag, startPoint x: 654, startPoint y: 340, endPoint x: 415, endPoint y: 453, distance: 264.7
drag, startPoint x: 450, startPoint y: 467, endPoint x: 616, endPoint y: 371, distance: 192.2
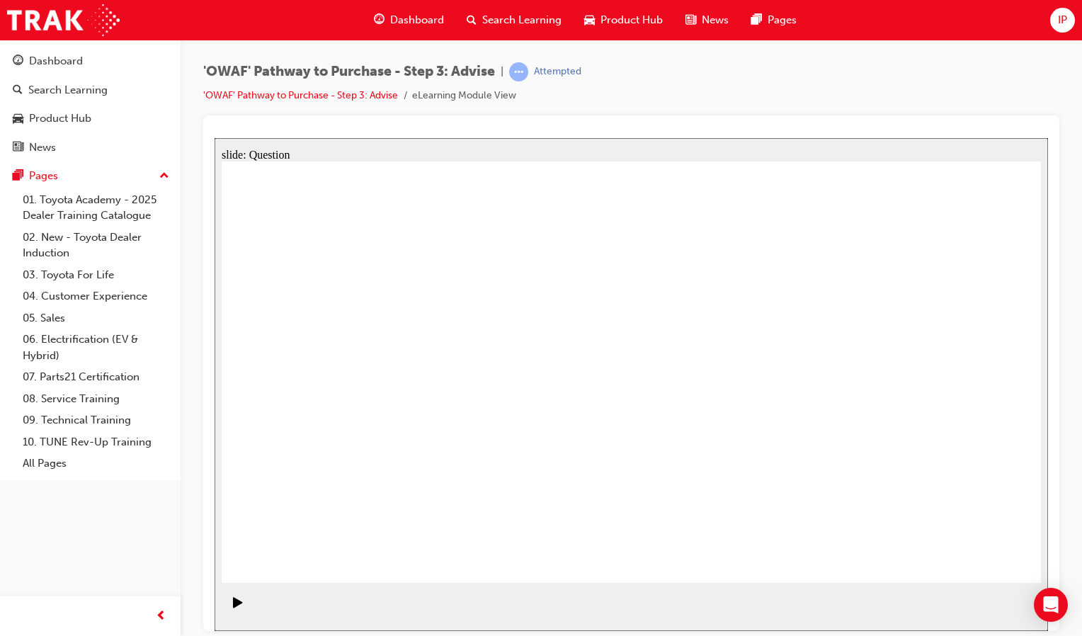
drag, startPoint x: 357, startPoint y: 459, endPoint x: 656, endPoint y: 394, distance: 305.9
drag, startPoint x: 372, startPoint y: 333, endPoint x: 619, endPoint y: 367, distance: 250.1
drag, startPoint x: 386, startPoint y: 319, endPoint x: 633, endPoint y: 470, distance: 289.8
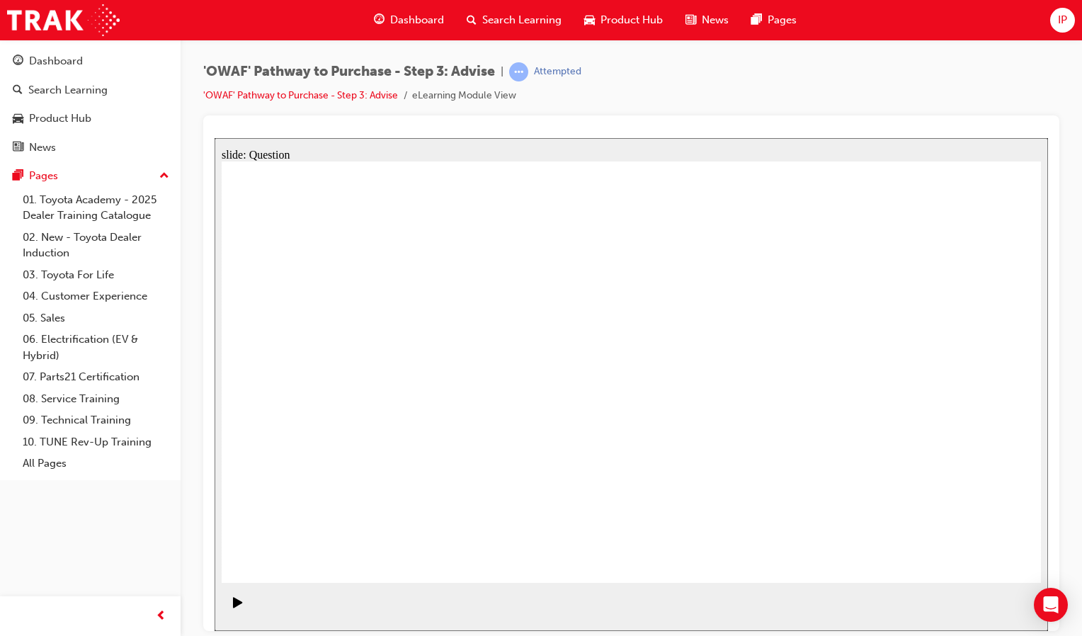
drag, startPoint x: 721, startPoint y: 320, endPoint x: 399, endPoint y: 476, distance: 357.2
drag, startPoint x: 314, startPoint y: 314, endPoint x: 883, endPoint y: 461, distance: 587.2
drag, startPoint x: 951, startPoint y: 334, endPoint x: 557, endPoint y: 492, distance: 424.1
drag, startPoint x: 626, startPoint y: 336, endPoint x: 309, endPoint y: 488, distance: 351.5
drag, startPoint x: 882, startPoint y: 316, endPoint x: 920, endPoint y: 321, distance: 37.8
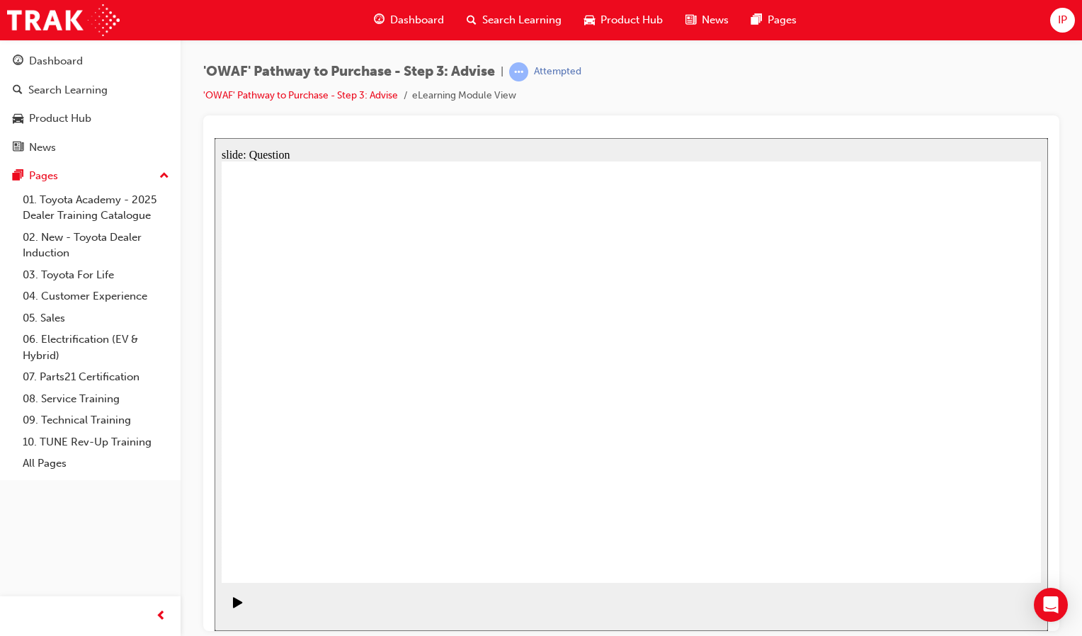
drag, startPoint x: 476, startPoint y: 319, endPoint x: 977, endPoint y: 474, distance: 523.8
drag, startPoint x: 887, startPoint y: 314, endPoint x: 730, endPoint y: 481, distance: 228.9
drag, startPoint x: 801, startPoint y: 321, endPoint x: 478, endPoint y: 477, distance: 359.4
drag, startPoint x: 719, startPoint y: 485, endPoint x: 814, endPoint y: 336, distance: 176.4
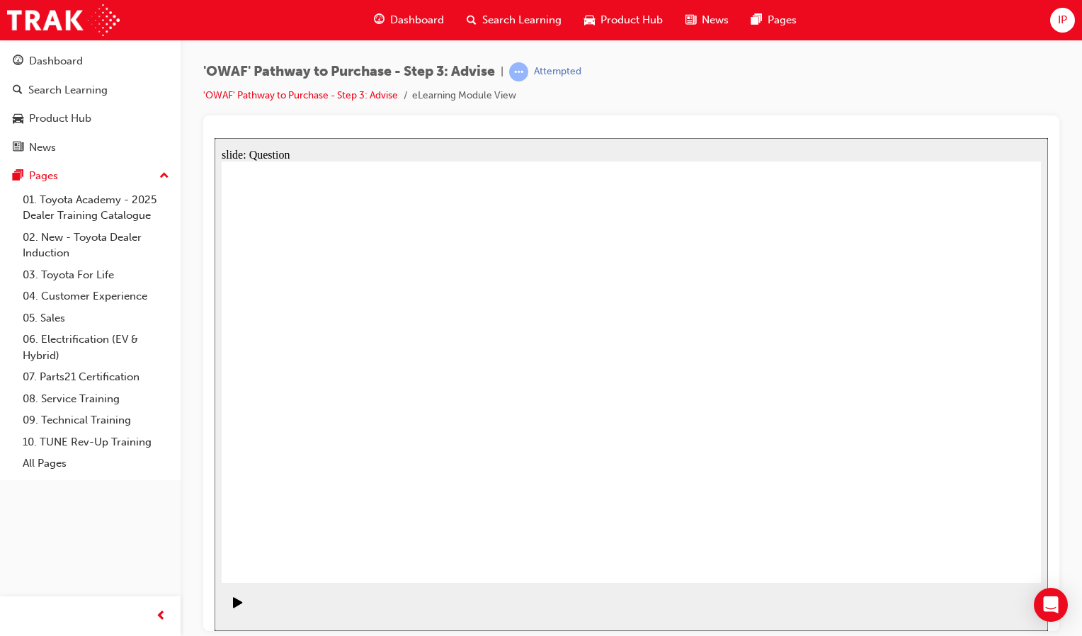
drag, startPoint x: 552, startPoint y: 310, endPoint x: 719, endPoint y: 467, distance: 228.9
drag, startPoint x: 894, startPoint y: 486, endPoint x: 813, endPoint y: 479, distance: 81.8
drag, startPoint x: 785, startPoint y: 483, endPoint x: 869, endPoint y: 479, distance: 84.3
drag, startPoint x: 628, startPoint y: 488, endPoint x: 779, endPoint y: 484, distance: 151.6
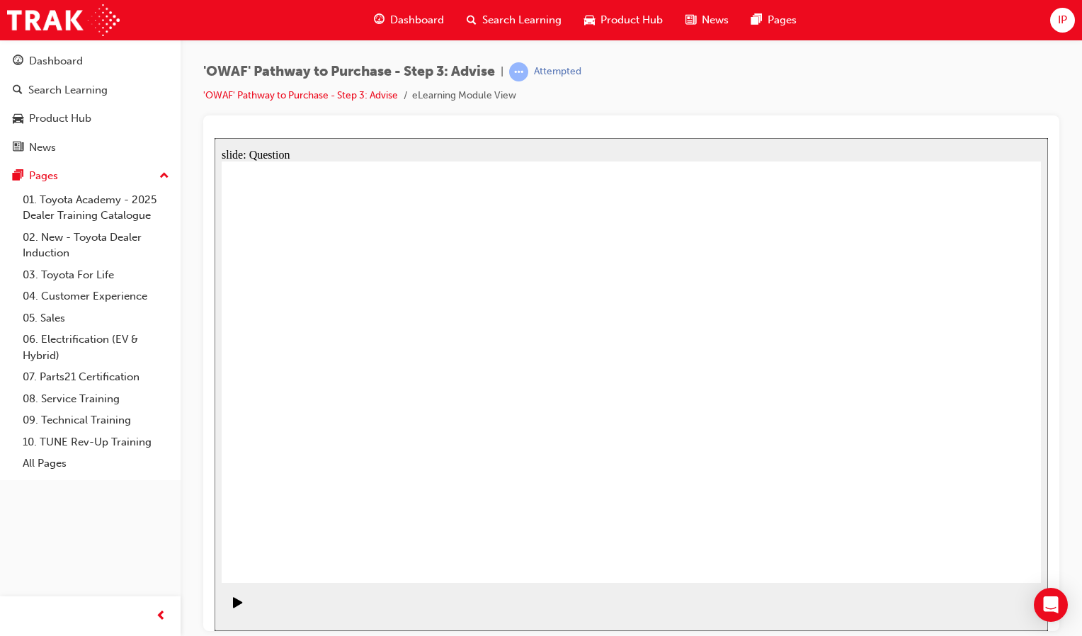
drag, startPoint x: 876, startPoint y: 327, endPoint x: 631, endPoint y: 492, distance: 295.3
drag, startPoint x: 478, startPoint y: 498, endPoint x: 714, endPoint y: 292, distance: 314.1
drag, startPoint x: 971, startPoint y: 488, endPoint x: 495, endPoint y: 490, distance: 475.7
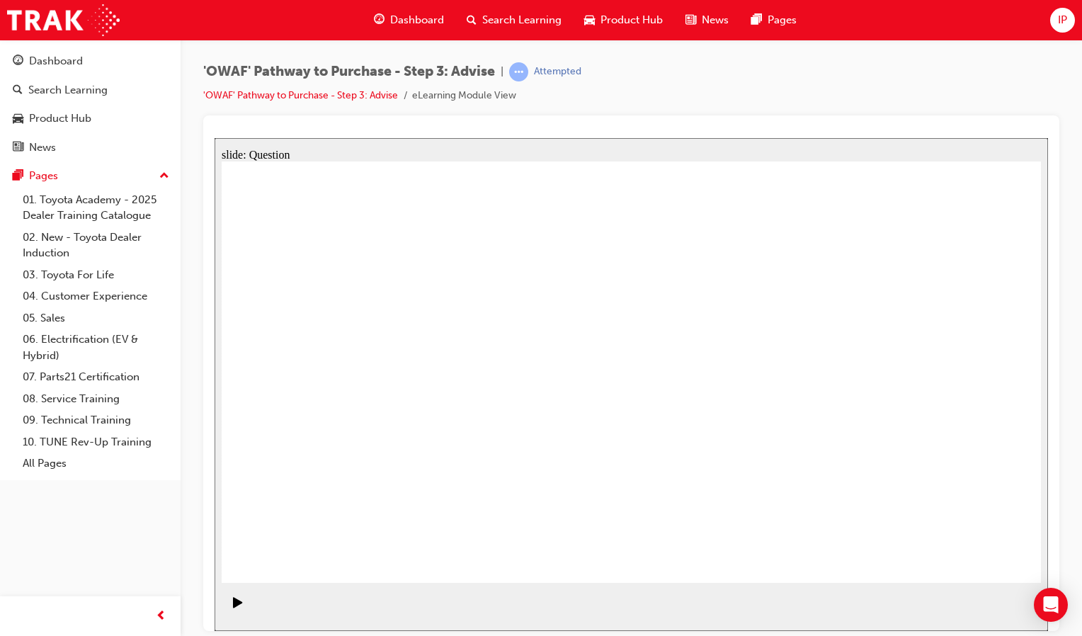
drag, startPoint x: 772, startPoint y: 319, endPoint x: 934, endPoint y: 476, distance: 226.3
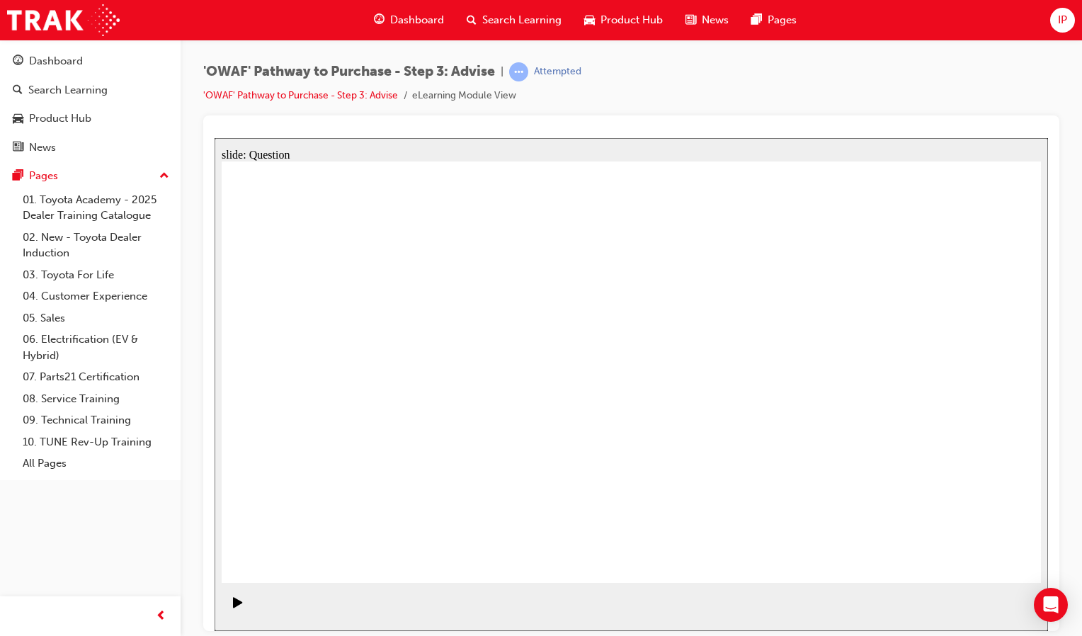
drag, startPoint x: 377, startPoint y: 518, endPoint x: 372, endPoint y: 466, distance: 51.9
drag, startPoint x: 817, startPoint y: 505, endPoint x: 378, endPoint y: 397, distance: 452.1
drag, startPoint x: 577, startPoint y: 503, endPoint x: 345, endPoint y: 328, distance: 291.1
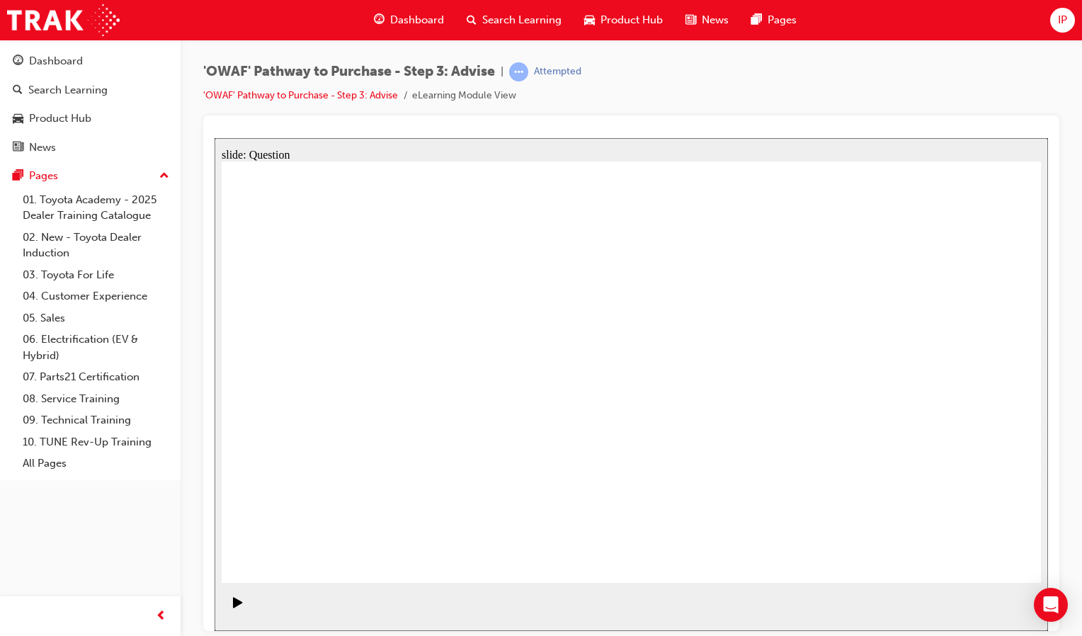
drag, startPoint x: 464, startPoint y: 504, endPoint x: 508, endPoint y: 443, distance: 75.1
drag, startPoint x: 479, startPoint y: 498, endPoint x: 500, endPoint y: 432, distance: 69.9
drag, startPoint x: 477, startPoint y: 504, endPoint x: 525, endPoint y: 392, distance: 121.8
drag, startPoint x: 433, startPoint y: 372, endPoint x: 583, endPoint y: 332, distance: 154.5
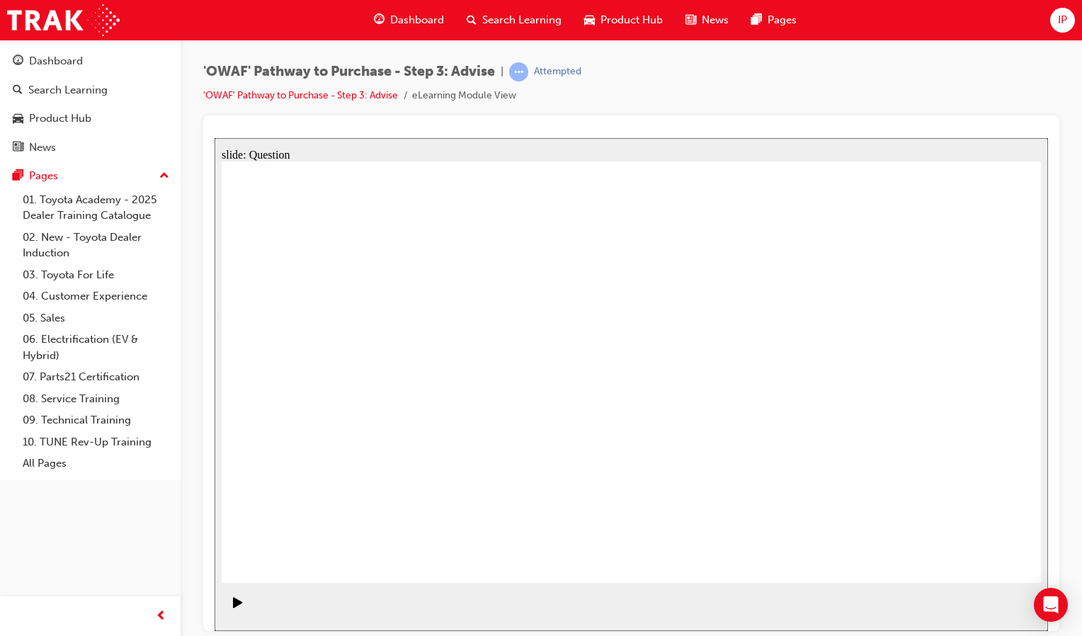
drag, startPoint x: 762, startPoint y: 542, endPoint x: 418, endPoint y: 377, distance: 381.3
drag, startPoint x: 648, startPoint y: 496, endPoint x: 757, endPoint y: 383, distance: 157.2
drag, startPoint x: 745, startPoint y: 372, endPoint x: 406, endPoint y: 372, distance: 339.1
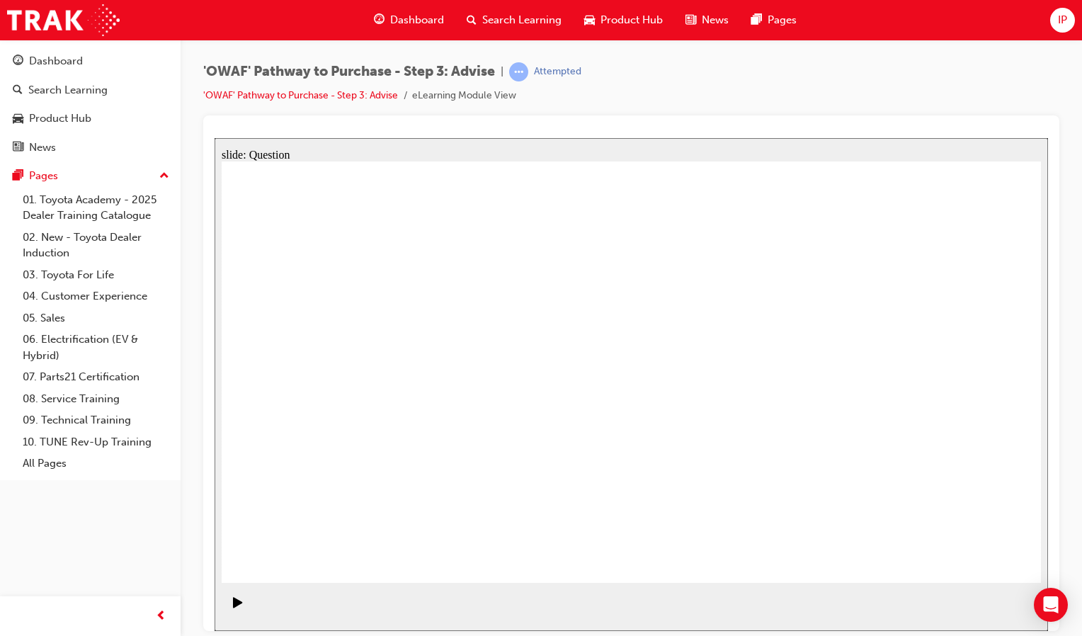
drag, startPoint x: 772, startPoint y: 465, endPoint x: 766, endPoint y: 384, distance: 81.6
drag, startPoint x: 870, startPoint y: 405, endPoint x: 673, endPoint y: 412, distance: 196.9
drag, startPoint x: 839, startPoint y: 427, endPoint x: 391, endPoint y: 429, distance: 447.4
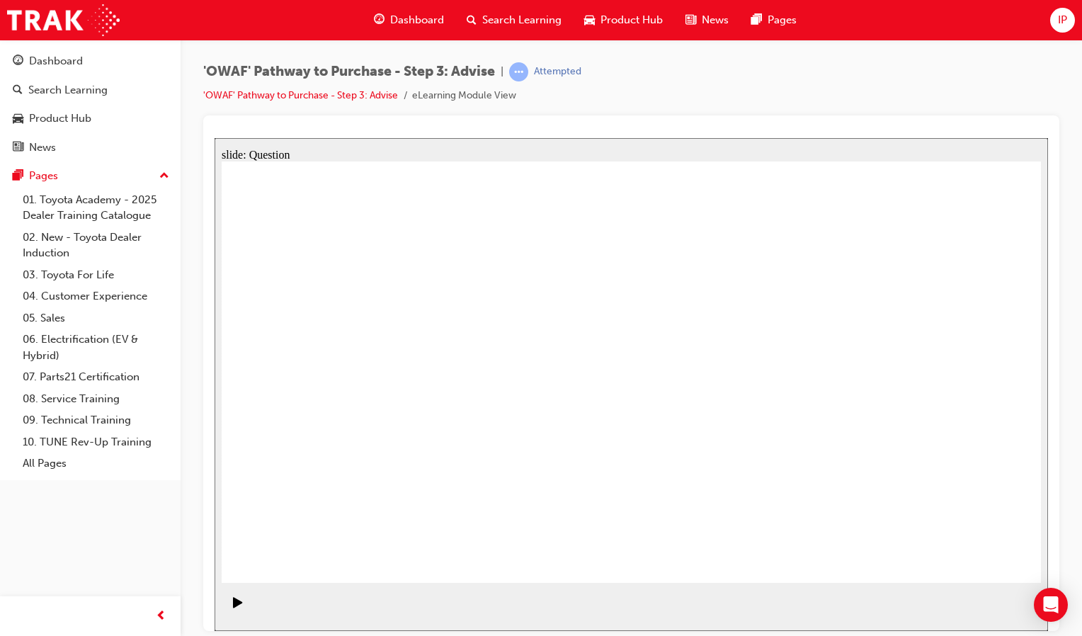
drag, startPoint x: 891, startPoint y: 408, endPoint x: 695, endPoint y: 418, distance: 195.6
drag, startPoint x: 835, startPoint y: 411, endPoint x: 649, endPoint y: 419, distance: 185.6
drag, startPoint x: 847, startPoint y: 397, endPoint x: 665, endPoint y: 426, distance: 184.2
drag, startPoint x: 845, startPoint y: 405, endPoint x: 396, endPoint y: 405, distance: 449.5
drag, startPoint x: 893, startPoint y: 376, endPoint x: 435, endPoint y: 394, distance: 458.4
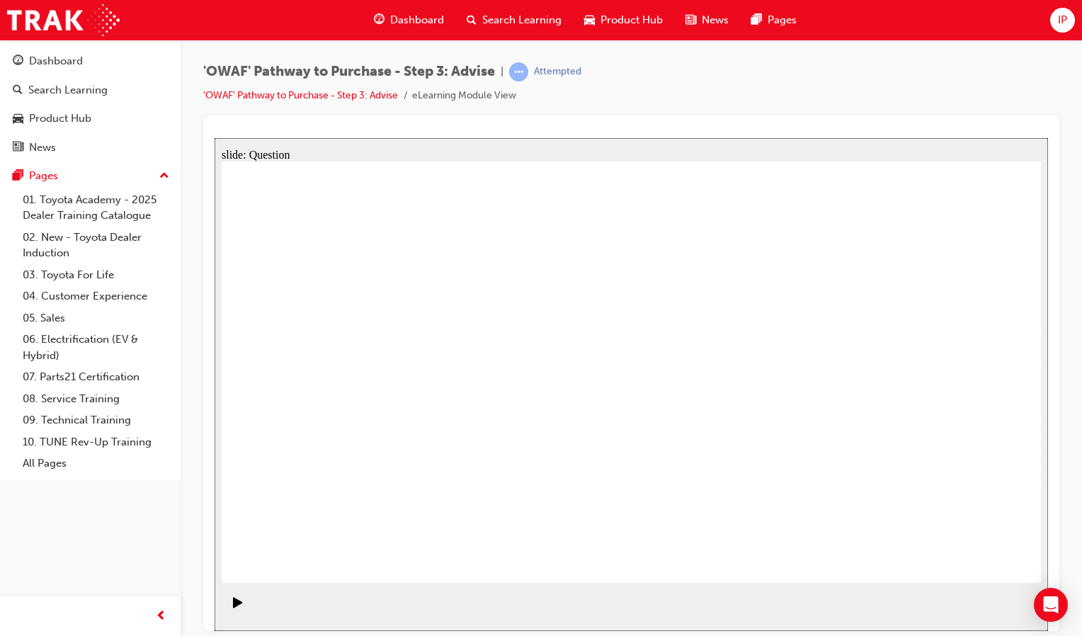
drag, startPoint x: 933, startPoint y: 396, endPoint x: 440, endPoint y: 413, distance: 493.0
drag, startPoint x: 367, startPoint y: 333, endPoint x: 689, endPoint y: 347, distance: 322.4
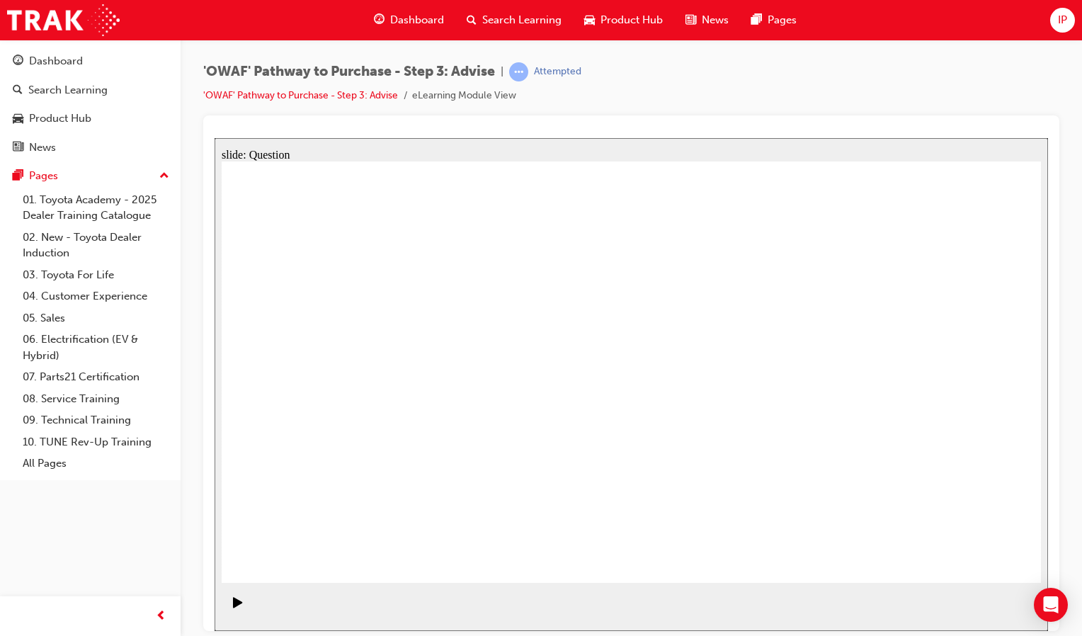
drag, startPoint x: 355, startPoint y: 404, endPoint x: 718, endPoint y: 410, distance: 363.2
drag, startPoint x: 478, startPoint y: 388, endPoint x: 789, endPoint y: 404, distance: 311.2
drag, startPoint x: 471, startPoint y: 475, endPoint x: 711, endPoint y: 411, distance: 248.5
drag, startPoint x: 711, startPoint y: 411, endPoint x: 554, endPoint y: 414, distance: 157.9
drag, startPoint x: 475, startPoint y: 459, endPoint x: 791, endPoint y: 410, distance: 320.2
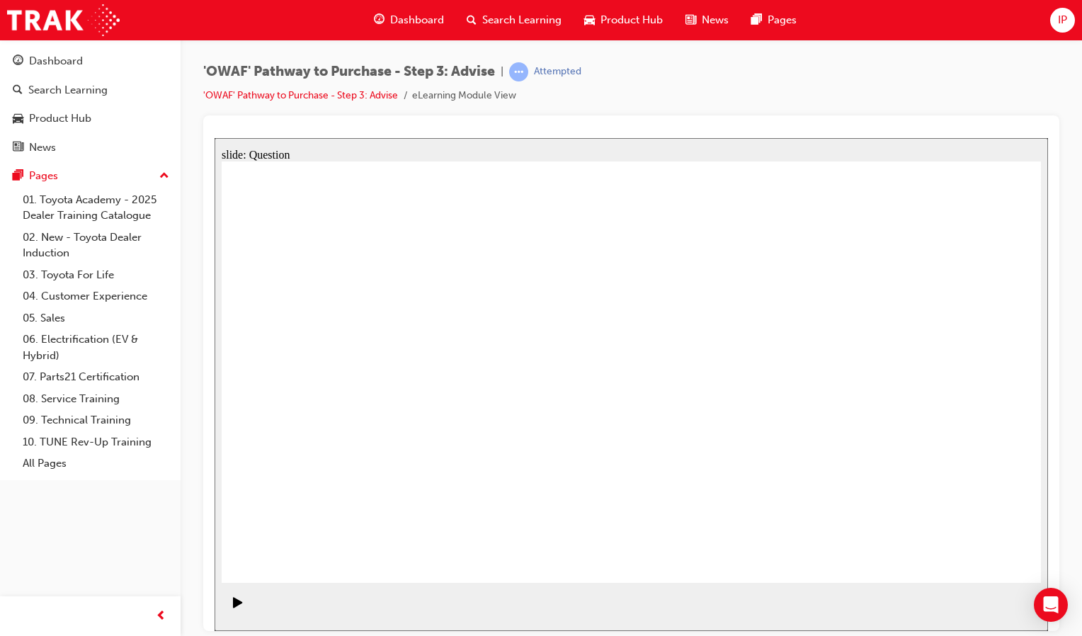
drag, startPoint x: 381, startPoint y: 468, endPoint x: 780, endPoint y: 438, distance: 400.4
drag, startPoint x: 543, startPoint y: 330, endPoint x: 705, endPoint y: 490, distance: 227.8
drag, startPoint x: 646, startPoint y: 328, endPoint x: 322, endPoint y: 471, distance: 354.4
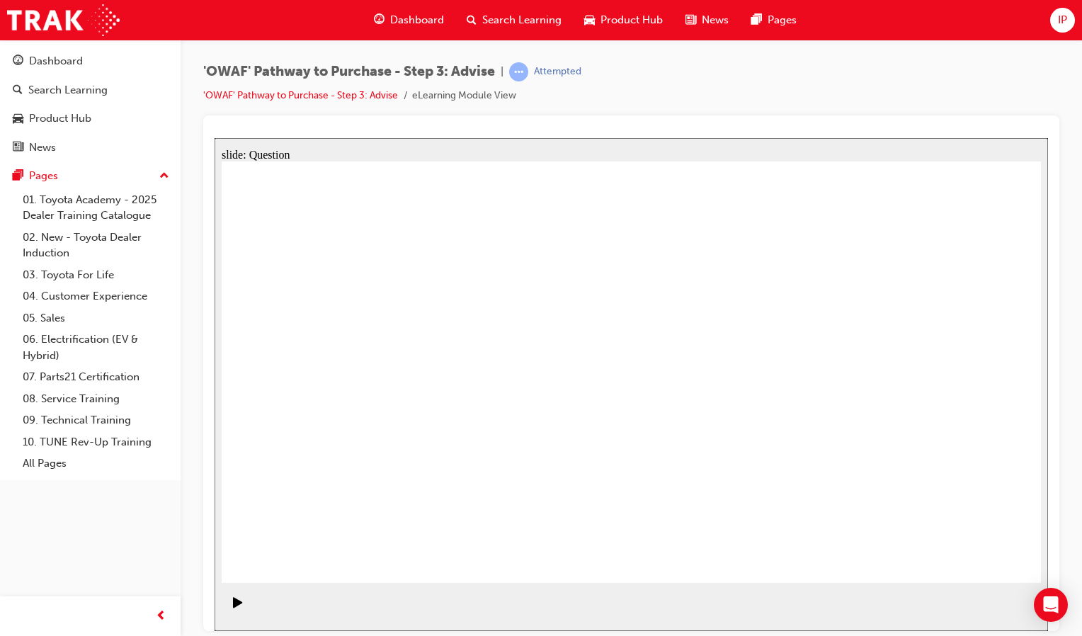
drag, startPoint x: 309, startPoint y: 315, endPoint x: 795, endPoint y: 469, distance: 509.4
drag, startPoint x: 959, startPoint y: 325, endPoint x: 560, endPoint y: 504, distance: 437.6
drag, startPoint x: 379, startPoint y: 330, endPoint x: 621, endPoint y: 496, distance: 293.8
drag, startPoint x: 709, startPoint y: 328, endPoint x: 391, endPoint y: 483, distance: 353.4
drag, startPoint x: 461, startPoint y: 334, endPoint x: 960, endPoint y: 497, distance: 525.0
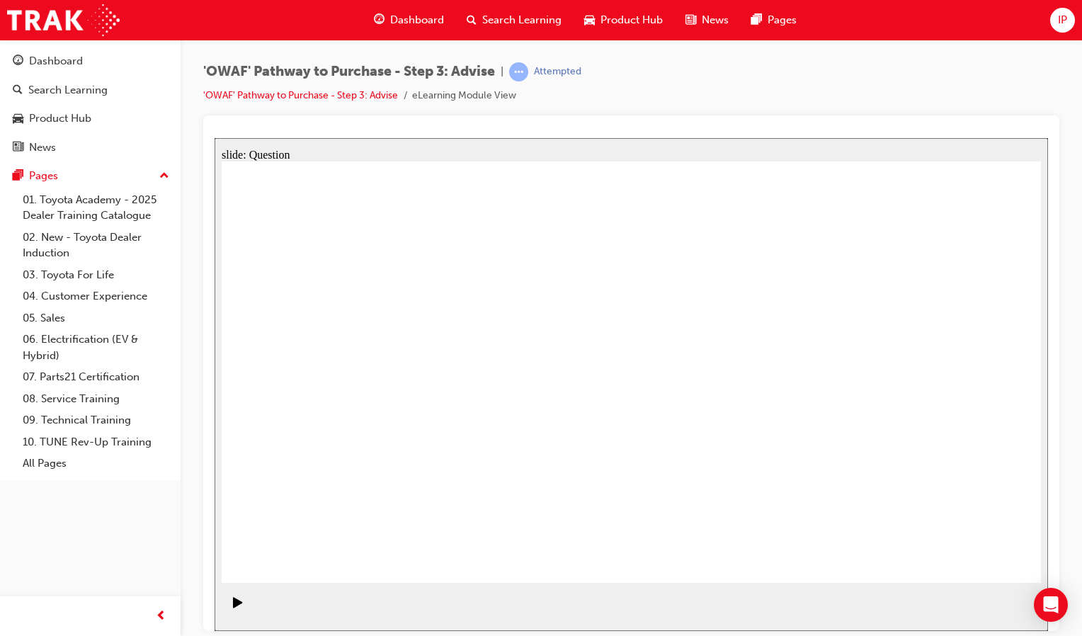
drag, startPoint x: 787, startPoint y: 331, endPoint x: 874, endPoint y: 482, distance: 174.4
drag, startPoint x: 872, startPoint y: 482, endPoint x: 457, endPoint y: 477, distance: 415.6
drag, startPoint x: 457, startPoint y: 477, endPoint x: 889, endPoint y: 446, distance: 433.7
drag, startPoint x: 884, startPoint y: 496, endPoint x: 479, endPoint y: 491, distance: 405.0
drag, startPoint x: 875, startPoint y: 311, endPoint x: 861, endPoint y: 458, distance: 147.9
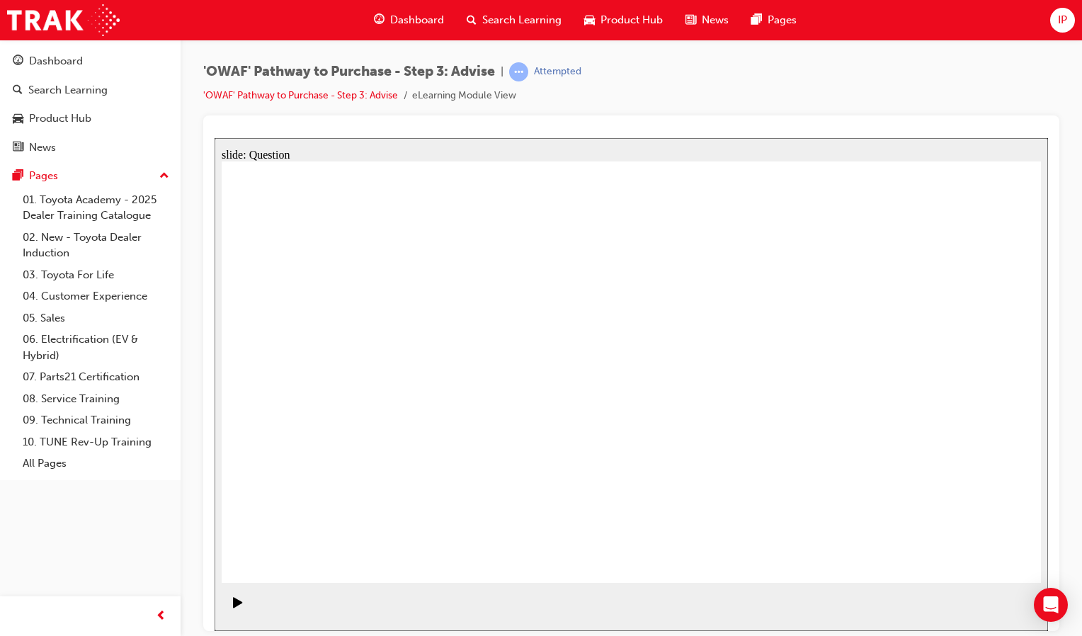
drag, startPoint x: 897, startPoint y: 479, endPoint x: 732, endPoint y: 479, distance: 165.0
drag, startPoint x: 556, startPoint y: 327, endPoint x: 818, endPoint y: 479, distance: 302.6
drag, startPoint x: 311, startPoint y: 316, endPoint x: 886, endPoint y: 479, distance: 597.5
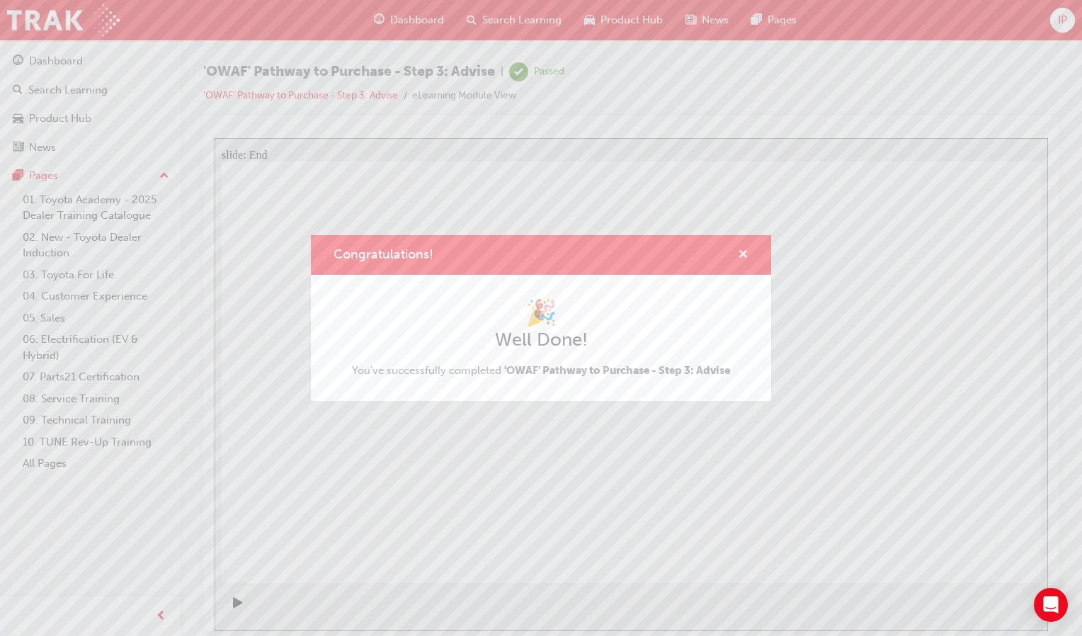
click at [743, 253] on span "cross-icon" at bounding box center [743, 255] width 11 height 13
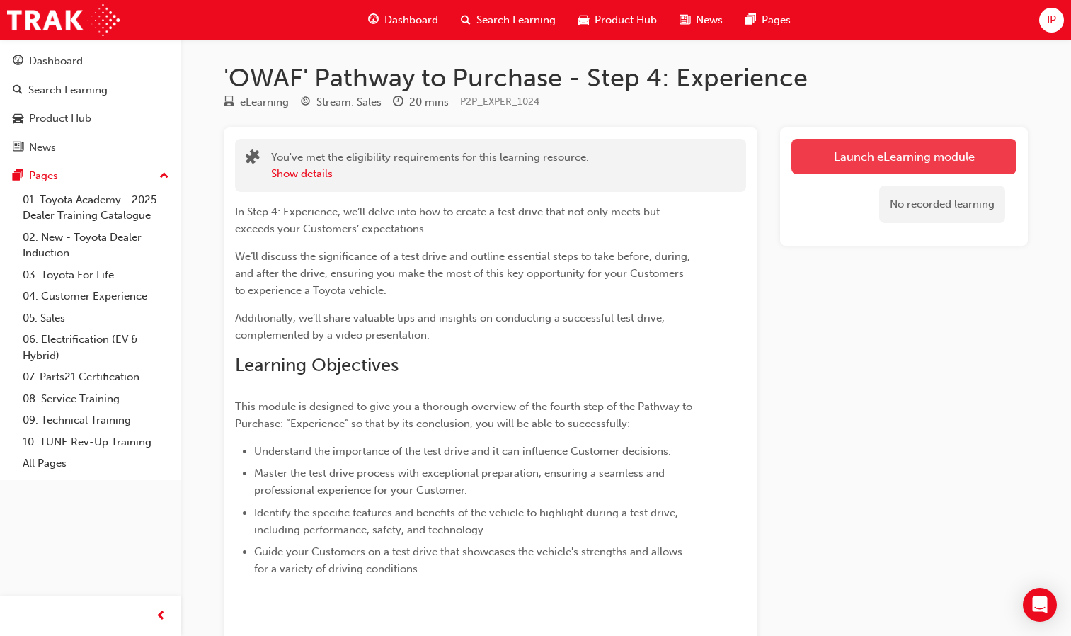
click at [893, 158] on link "Launch eLearning module" at bounding box center [903, 156] width 225 height 35
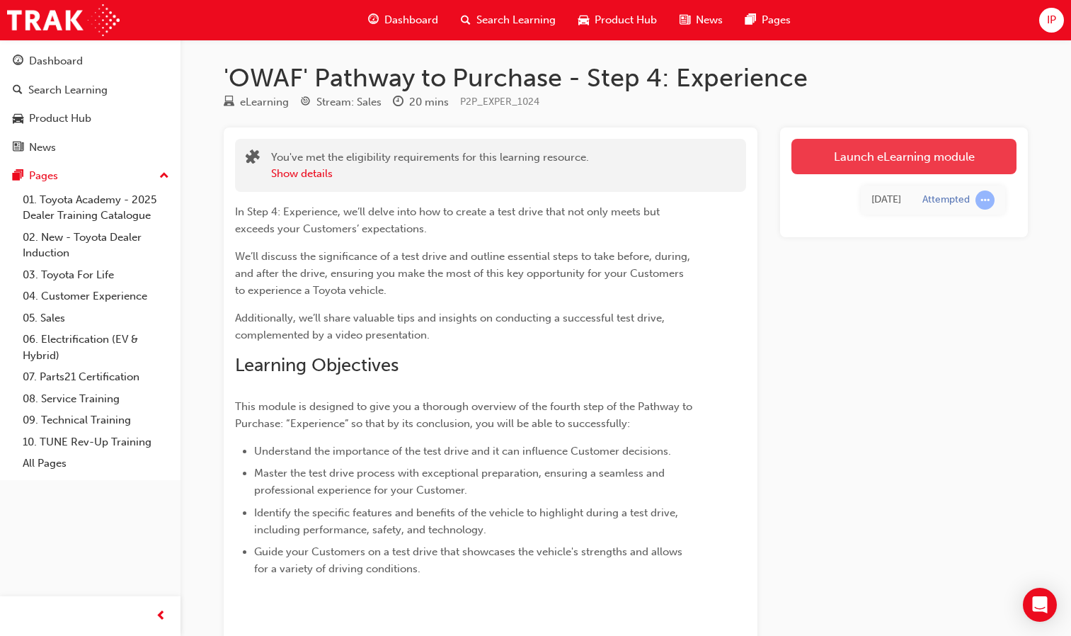
click at [867, 161] on link "Launch eLearning module" at bounding box center [903, 156] width 225 height 35
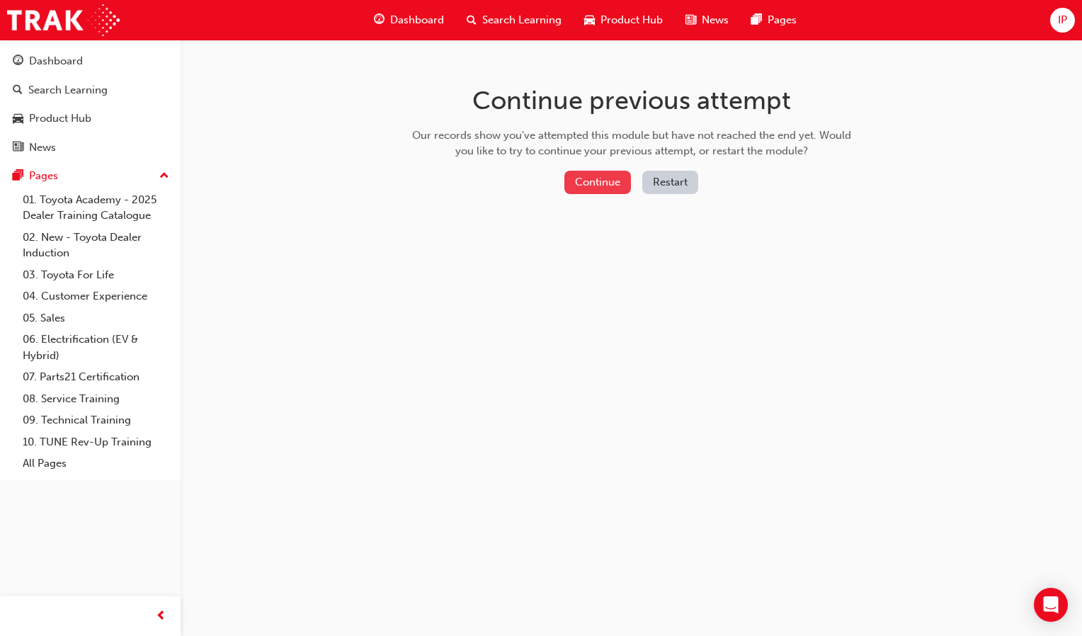
click at [607, 181] on button "Continue" at bounding box center [597, 182] width 67 height 23
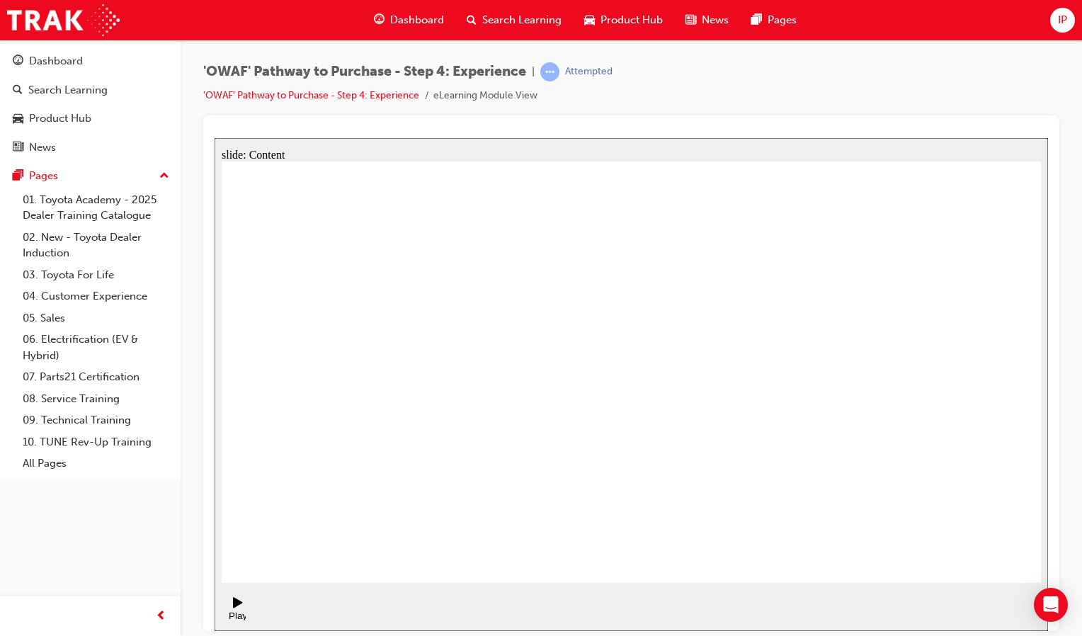
drag, startPoint x: 617, startPoint y: 367, endPoint x: 549, endPoint y: 361, distance: 68.2
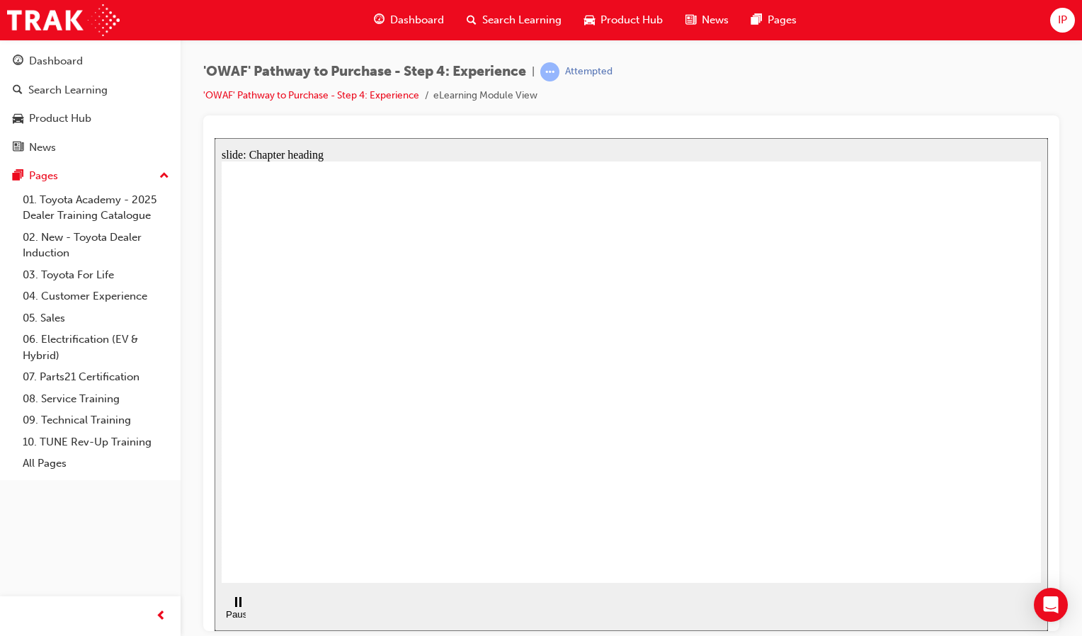
drag, startPoint x: 836, startPoint y: 482, endPoint x: 901, endPoint y: 462, distance: 68.3
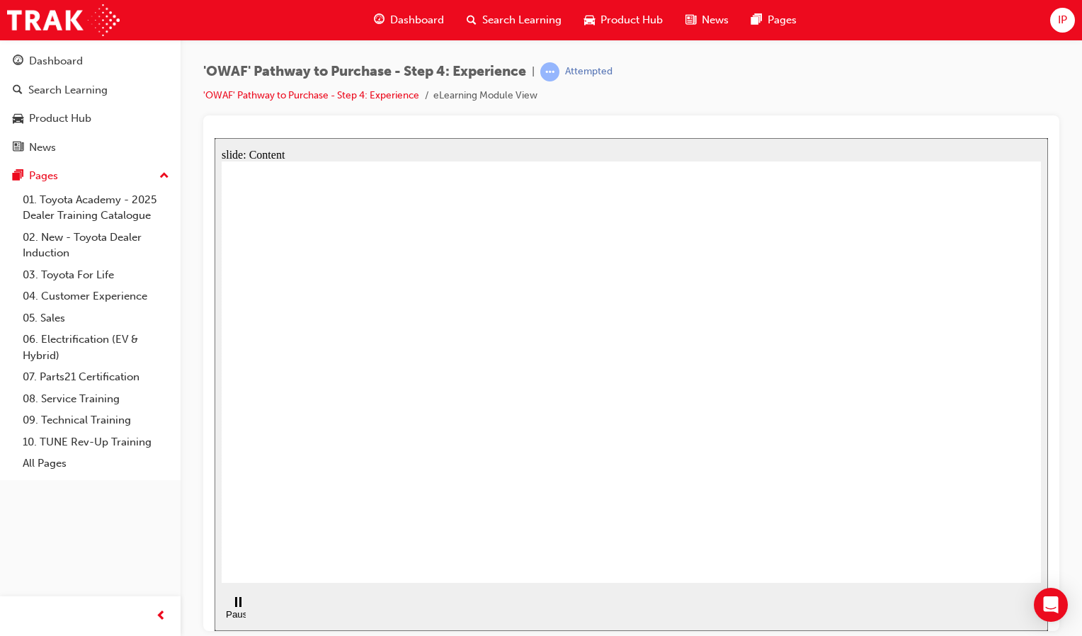
drag, startPoint x: 933, startPoint y: 443, endPoint x: 1006, endPoint y: 462, distance: 75.4
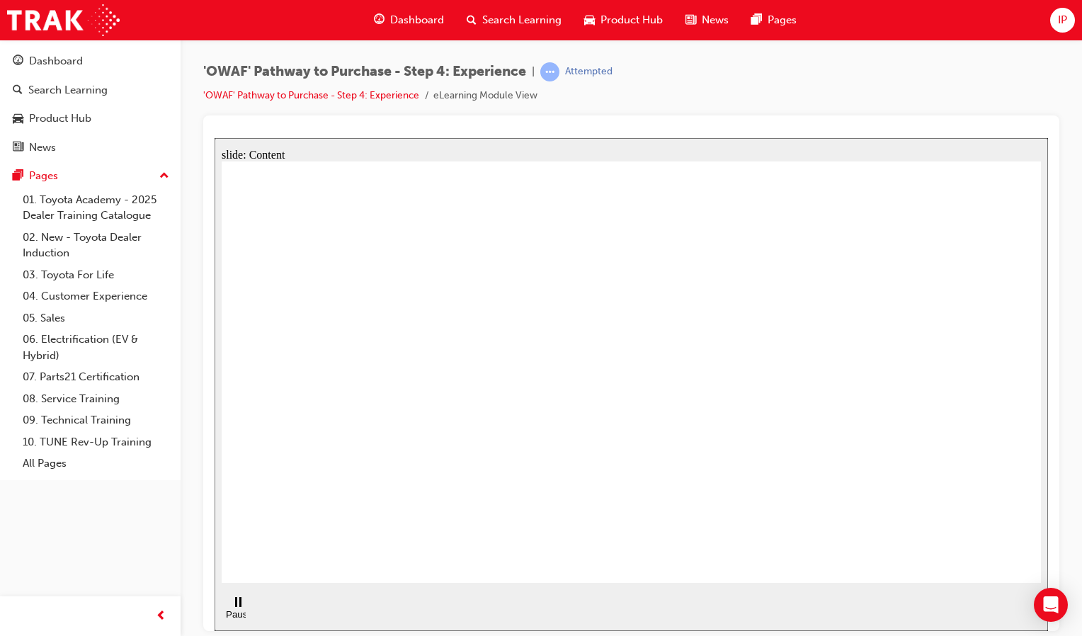
drag, startPoint x: 703, startPoint y: 554, endPoint x: 892, endPoint y: 610, distance: 197.3
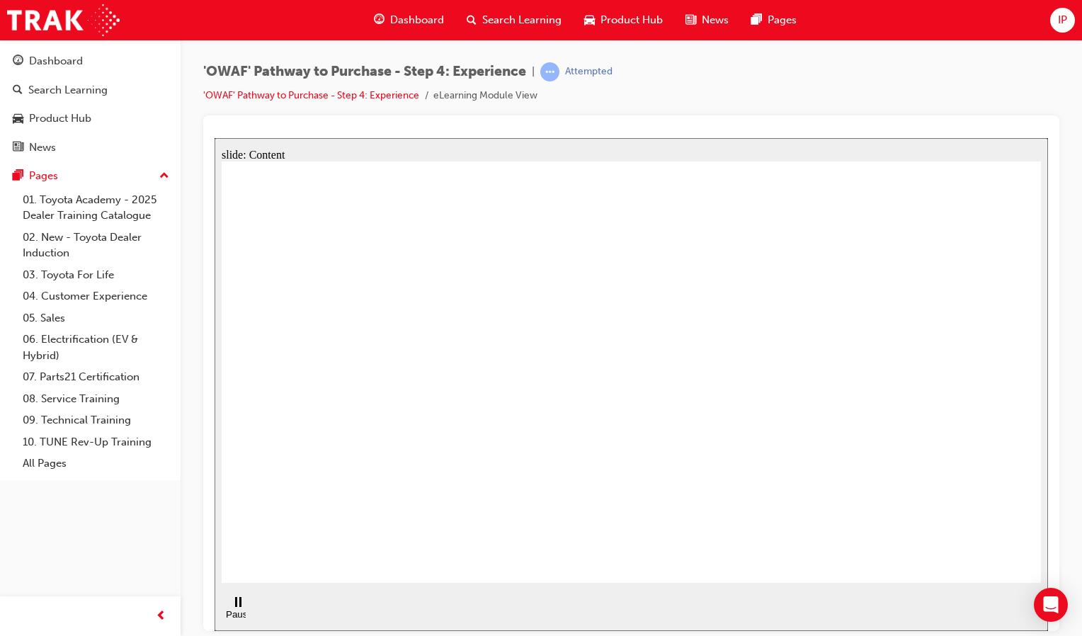
click at [892, 610] on div "slide: Content Rectangle 1 Rectangle 4 Rectangle 1 Rectangle 2 Performance Rect…" at bounding box center [631, 383] width 833 height 493
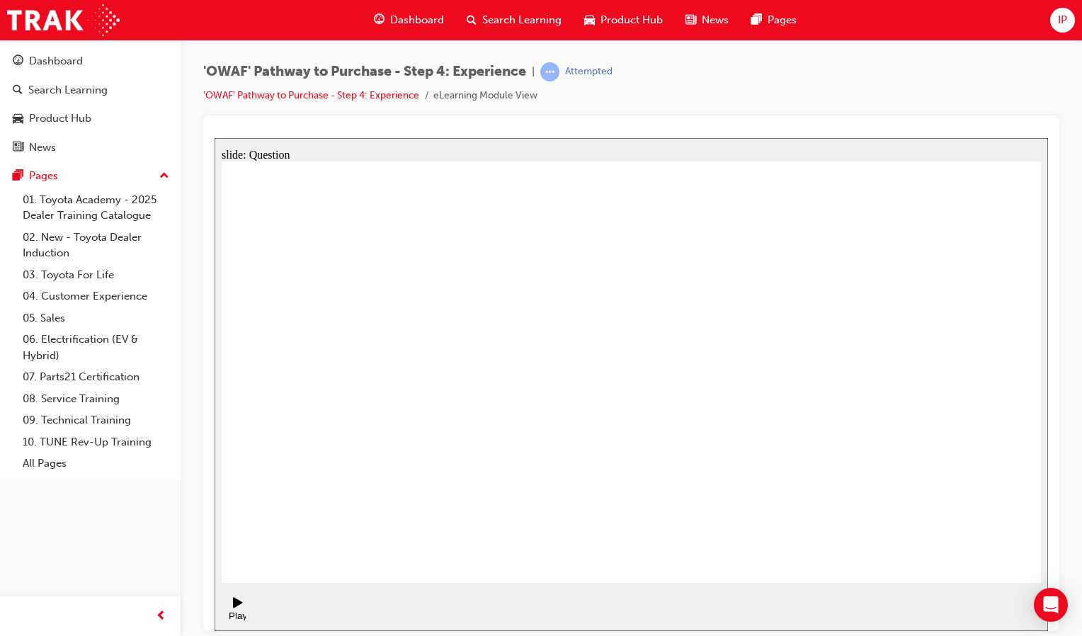
checkbox input "true"
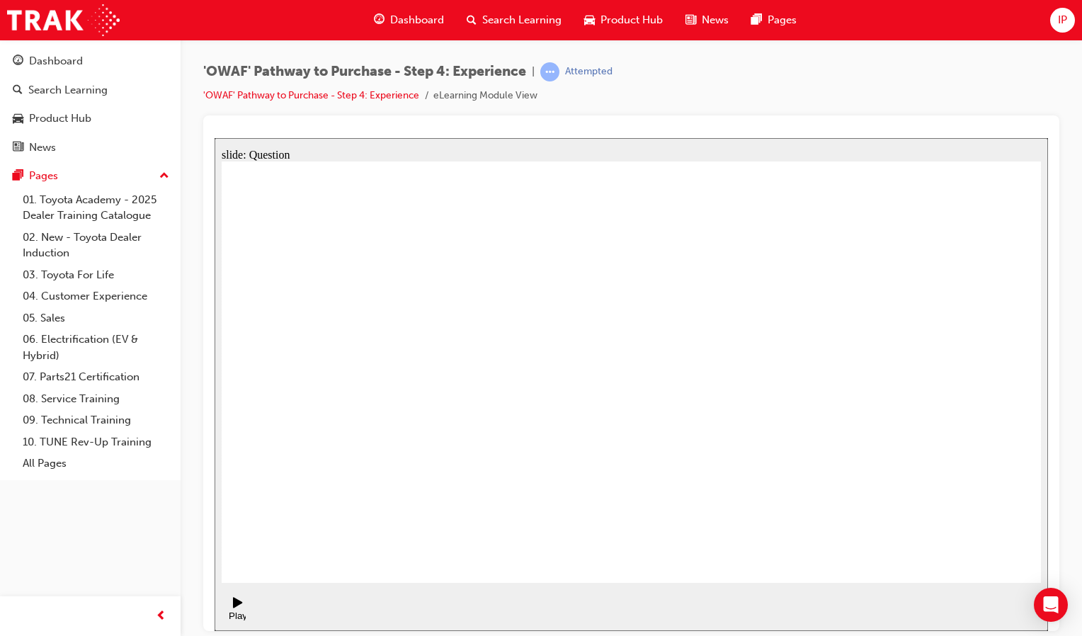
checkbox input "true"
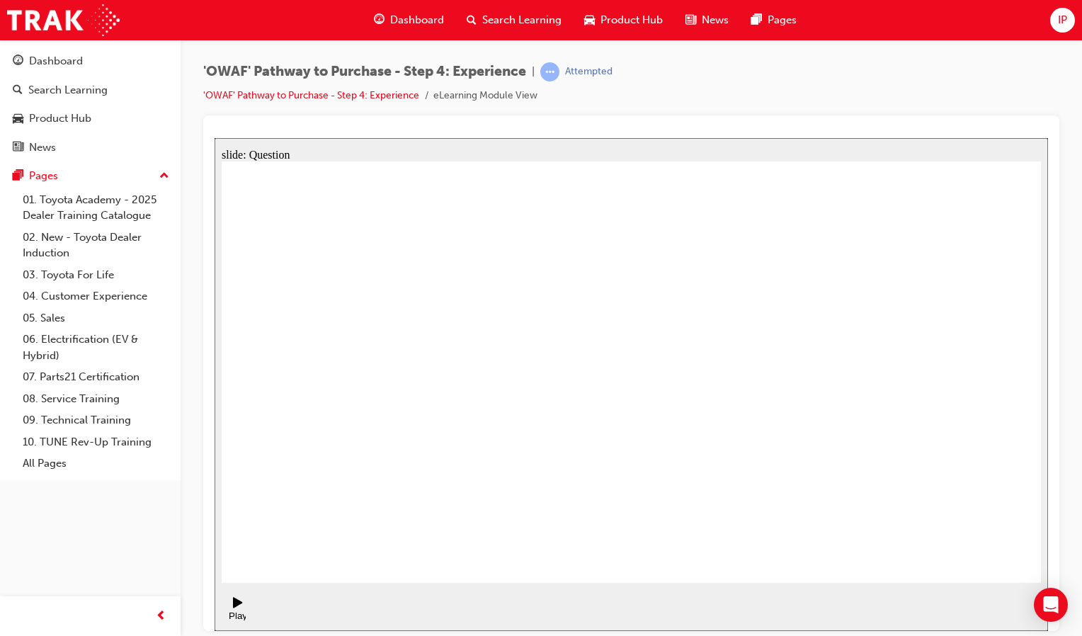
drag, startPoint x: 928, startPoint y: 429, endPoint x: 466, endPoint y: 476, distance: 464.6
drag, startPoint x: 937, startPoint y: 416, endPoint x: 476, endPoint y: 460, distance: 462.3
drag, startPoint x: 917, startPoint y: 427, endPoint x: 687, endPoint y: 468, distance: 233.0
drag, startPoint x: 911, startPoint y: 417, endPoint x: 448, endPoint y: 477, distance: 466.9
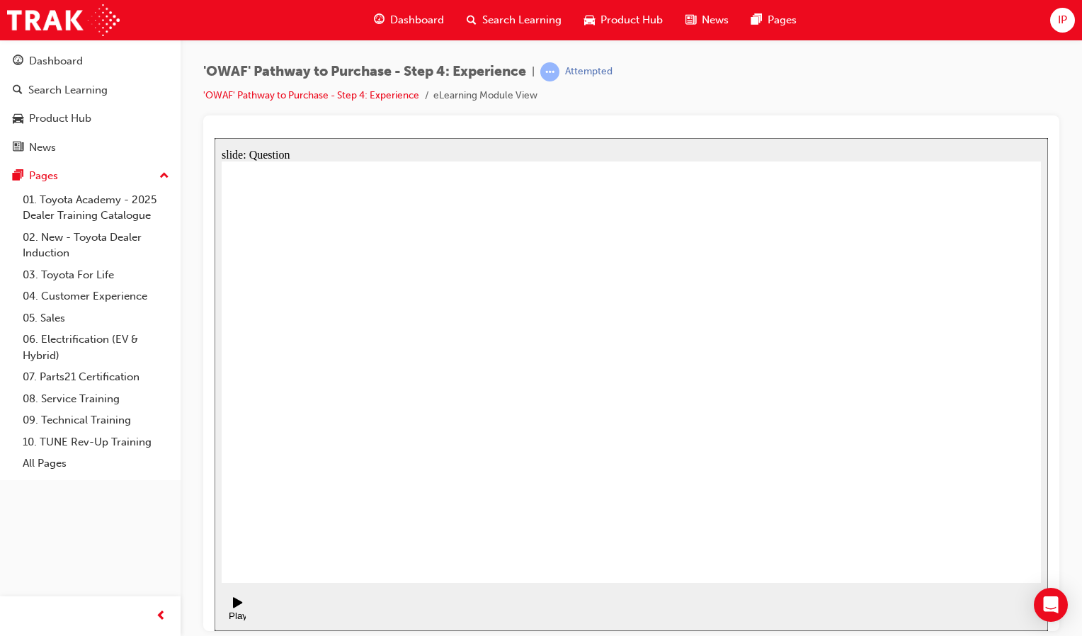
drag, startPoint x: 905, startPoint y: 432, endPoint x: 671, endPoint y: 476, distance: 238.5
drag, startPoint x: 905, startPoint y: 423, endPoint x: 689, endPoint y: 469, distance: 220.8
drag, startPoint x: 938, startPoint y: 420, endPoint x: 447, endPoint y: 496, distance: 496.5
drag, startPoint x: 927, startPoint y: 440, endPoint x: 467, endPoint y: 494, distance: 464.1
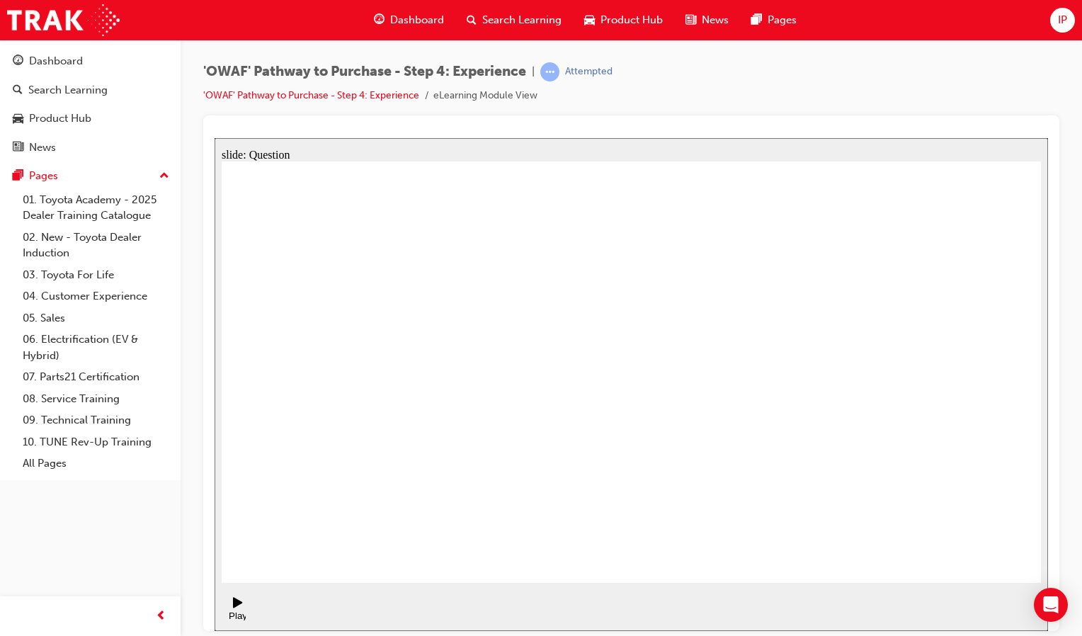
drag, startPoint x: 927, startPoint y: 429, endPoint x: 444, endPoint y: 478, distance: 486.0
drag, startPoint x: 934, startPoint y: 413, endPoint x: 453, endPoint y: 458, distance: 482.8
drag, startPoint x: 916, startPoint y: 433, endPoint x: 714, endPoint y: 471, distance: 205.2
drag, startPoint x: 867, startPoint y: 431, endPoint x: 426, endPoint y: 471, distance: 442.2
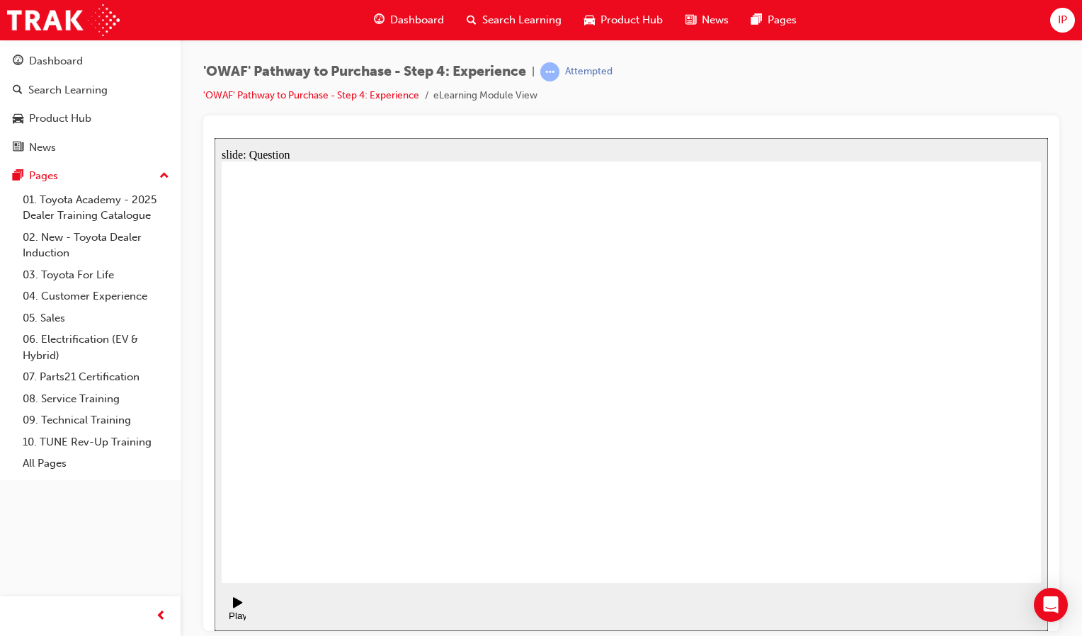
drag, startPoint x: 881, startPoint y: 416, endPoint x: 653, endPoint y: 481, distance: 236.9
drag, startPoint x: 906, startPoint y: 418, endPoint x: 663, endPoint y: 473, distance: 248.9
drag, startPoint x: 923, startPoint y: 384, endPoint x: 436, endPoint y: 437, distance: 489.9
drag, startPoint x: 875, startPoint y: 406, endPoint x: 643, endPoint y: 467, distance: 239.9
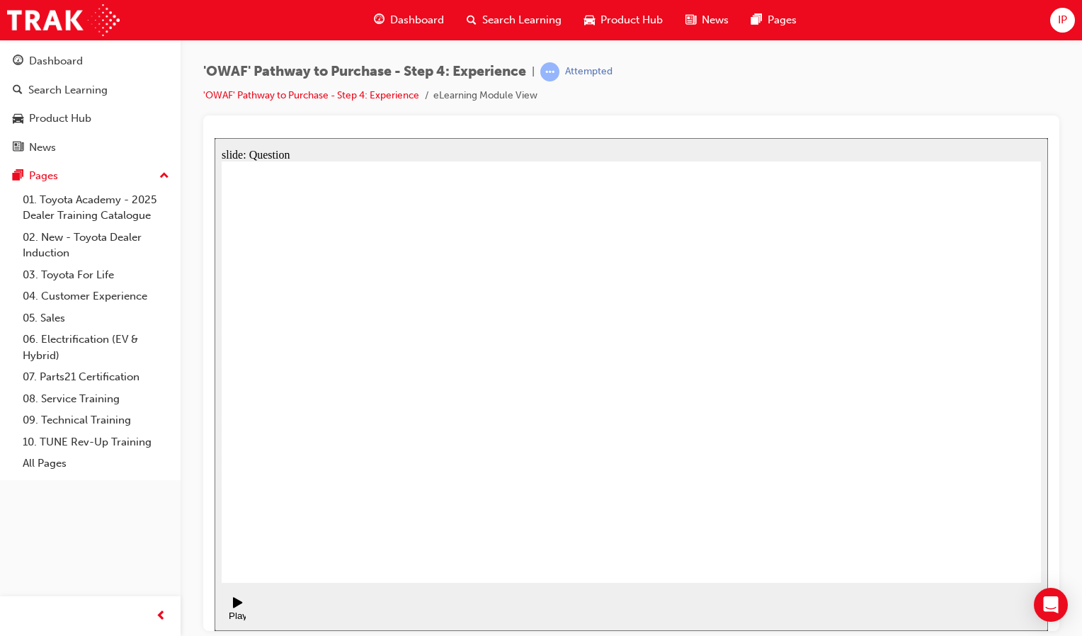
drag, startPoint x: 719, startPoint y: 458, endPoint x: 622, endPoint y: 353, distance: 143.3
drag, startPoint x: 994, startPoint y: 497, endPoint x: 905, endPoint y: 376, distance: 150.4
drag, startPoint x: 886, startPoint y: 501, endPoint x: 959, endPoint y: 370, distance: 150.2
drag, startPoint x: 989, startPoint y: 312, endPoint x: 690, endPoint y: 472, distance: 338.9
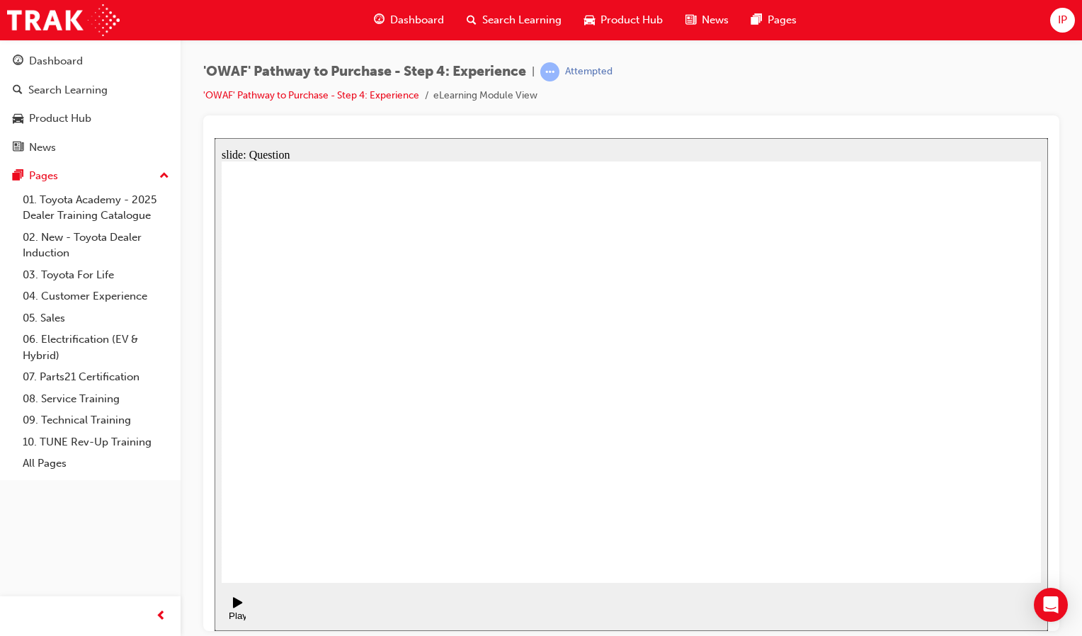
drag, startPoint x: 795, startPoint y: 473, endPoint x: 952, endPoint y: 350, distance: 199.2
drag, startPoint x: 622, startPoint y: 493, endPoint x: 751, endPoint y: 364, distance: 182.7
drag, startPoint x: 722, startPoint y: 356, endPoint x: 781, endPoint y: 356, distance: 58.8
drag, startPoint x: 898, startPoint y: 444, endPoint x: 730, endPoint y: 360, distance: 187.7
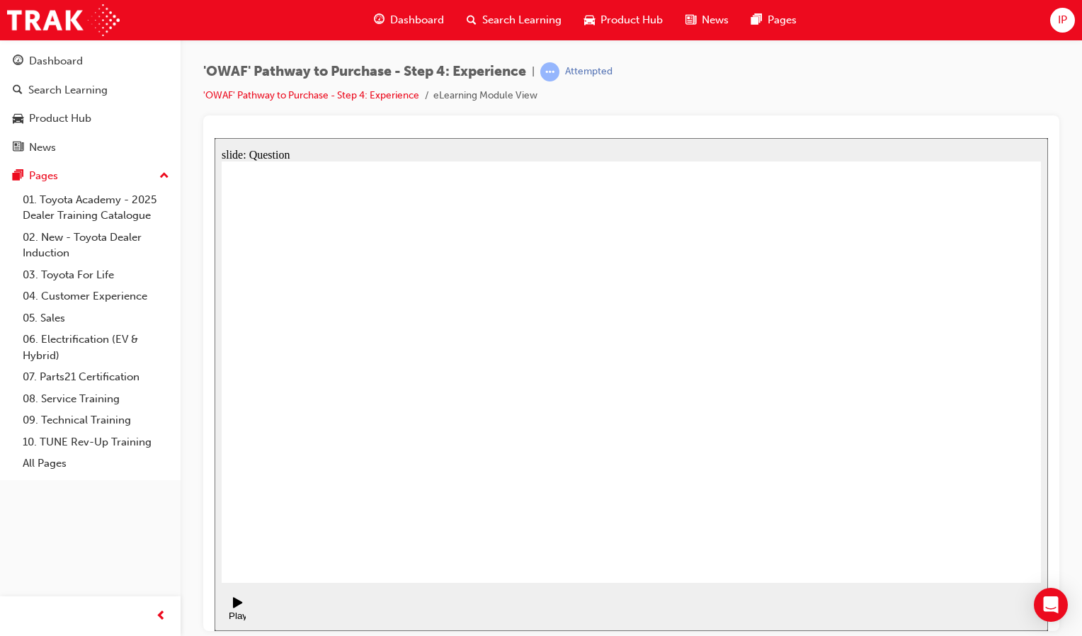
drag, startPoint x: 497, startPoint y: 495, endPoint x: 607, endPoint y: 346, distance: 184.8
drag, startPoint x: 629, startPoint y: 458, endPoint x: 792, endPoint y: 336, distance: 203.7
drag, startPoint x: 800, startPoint y: 500, endPoint x: 823, endPoint y: 408, distance: 94.3
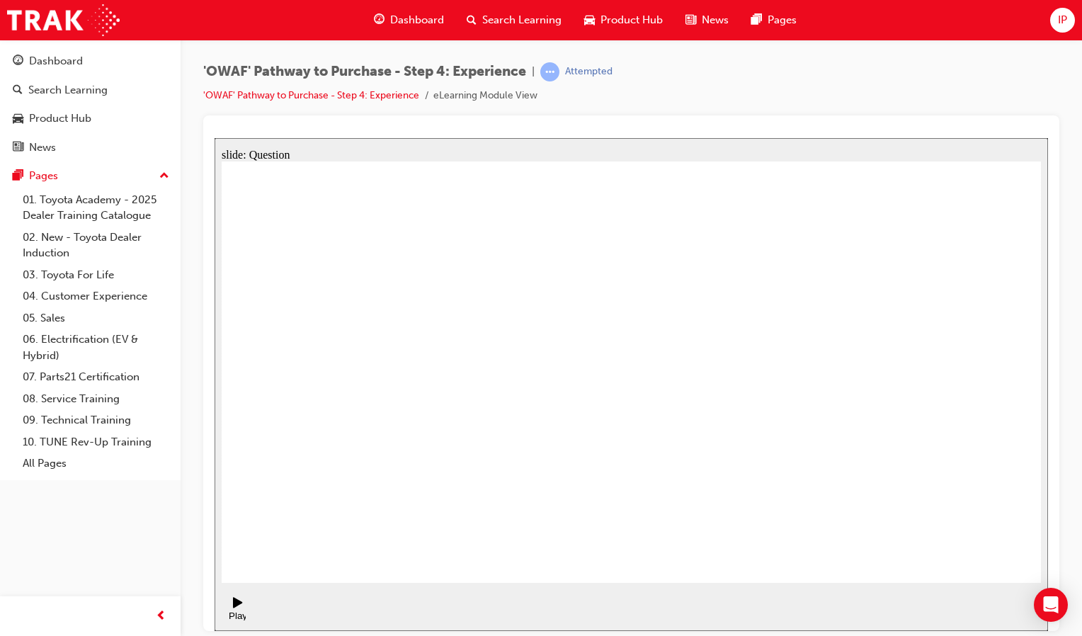
drag, startPoint x: 781, startPoint y: 511, endPoint x: 807, endPoint y: 399, distance: 114.9
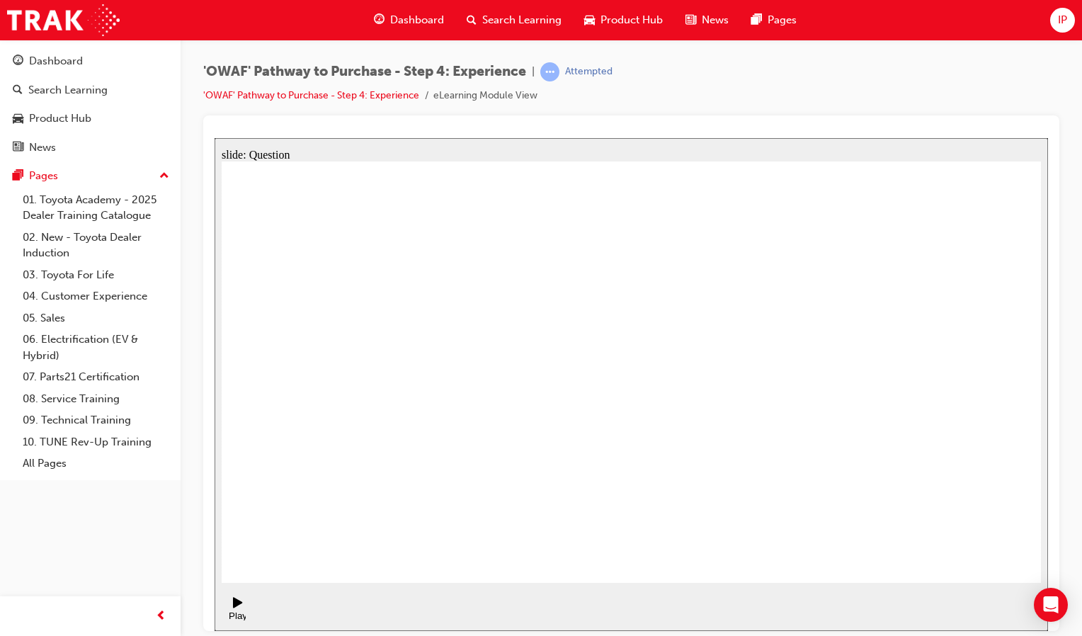
radio input "true"
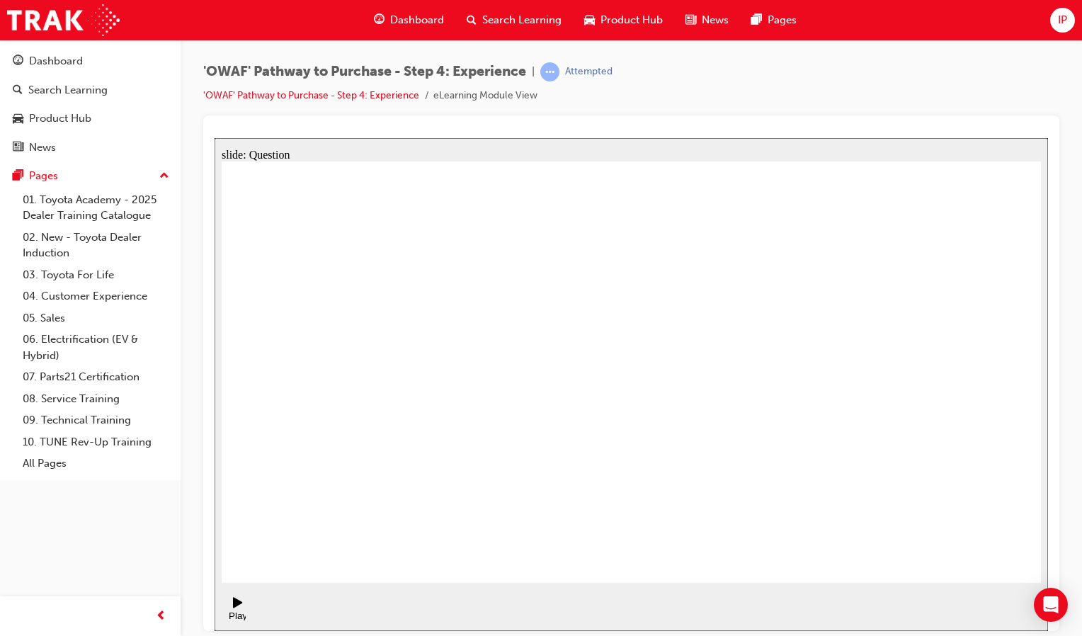
radio input "false"
radio input "true"
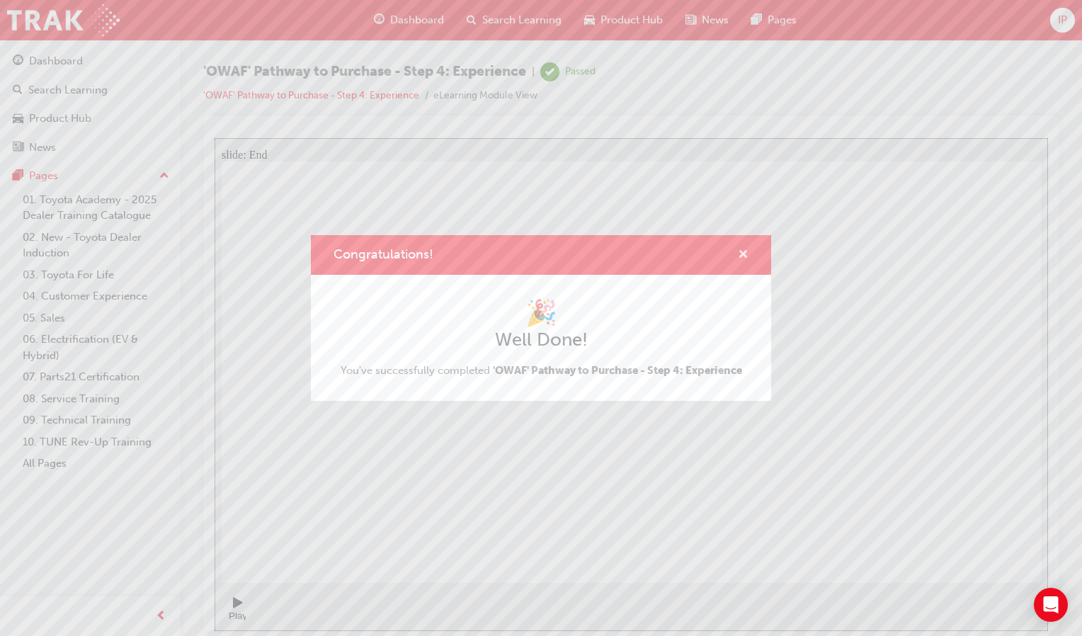
click at [741, 259] on span "cross-icon" at bounding box center [743, 255] width 11 height 13
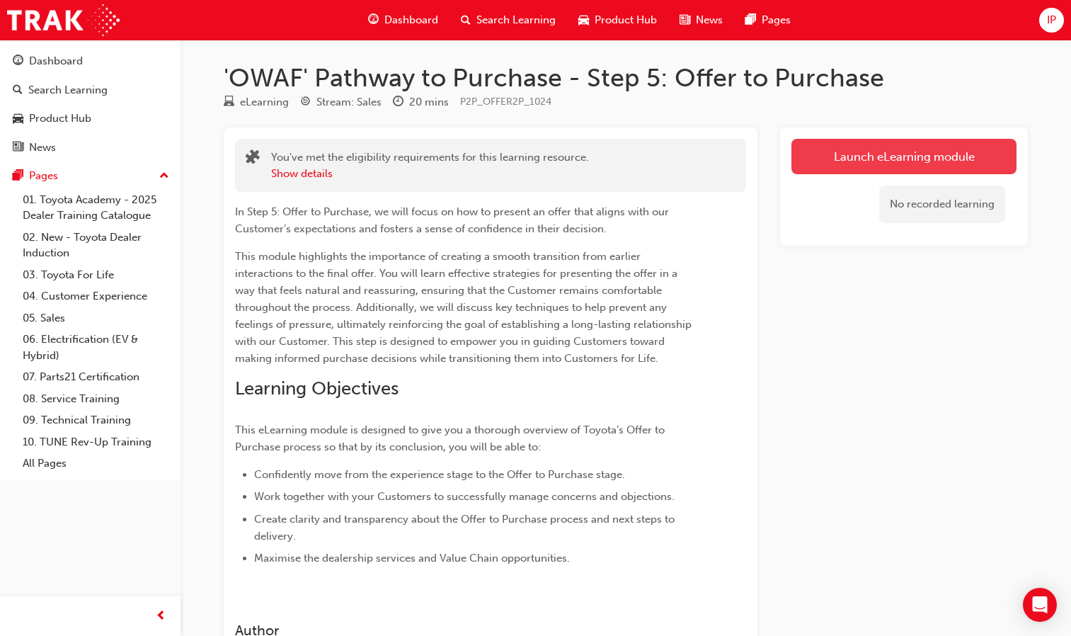
click at [905, 156] on link "Launch eLearning module" at bounding box center [903, 156] width 225 height 35
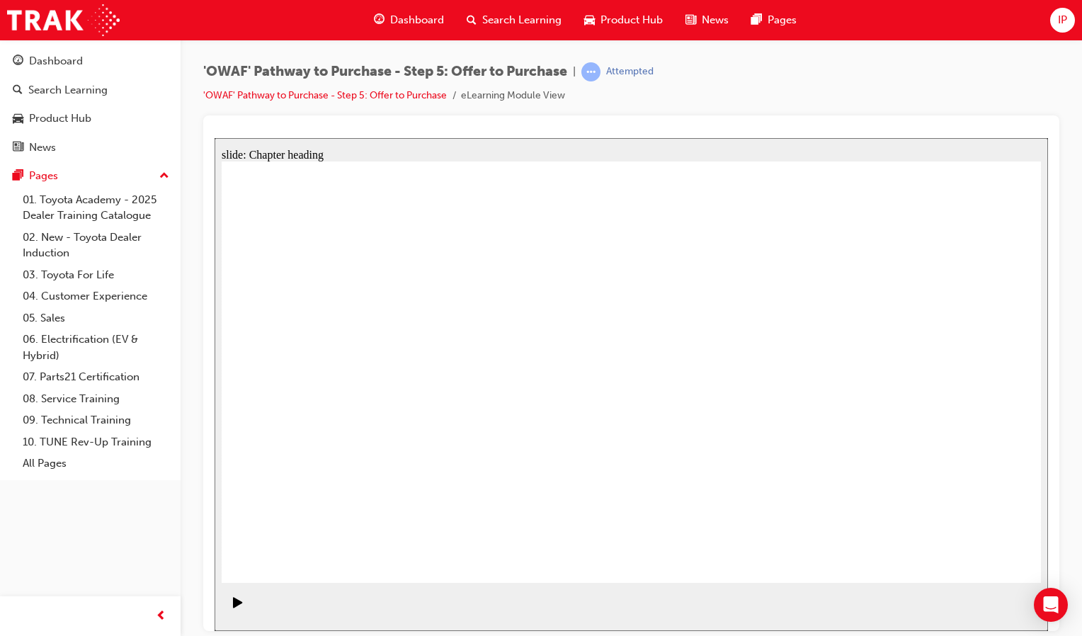
drag, startPoint x: 895, startPoint y: 255, endPoint x: 966, endPoint y: 98, distance: 172.0
click at [966, 137] on html "I’m not feeling pressured or rushed, and I’m comfortable with my decision. All …" at bounding box center [631, 383] width 833 height 493
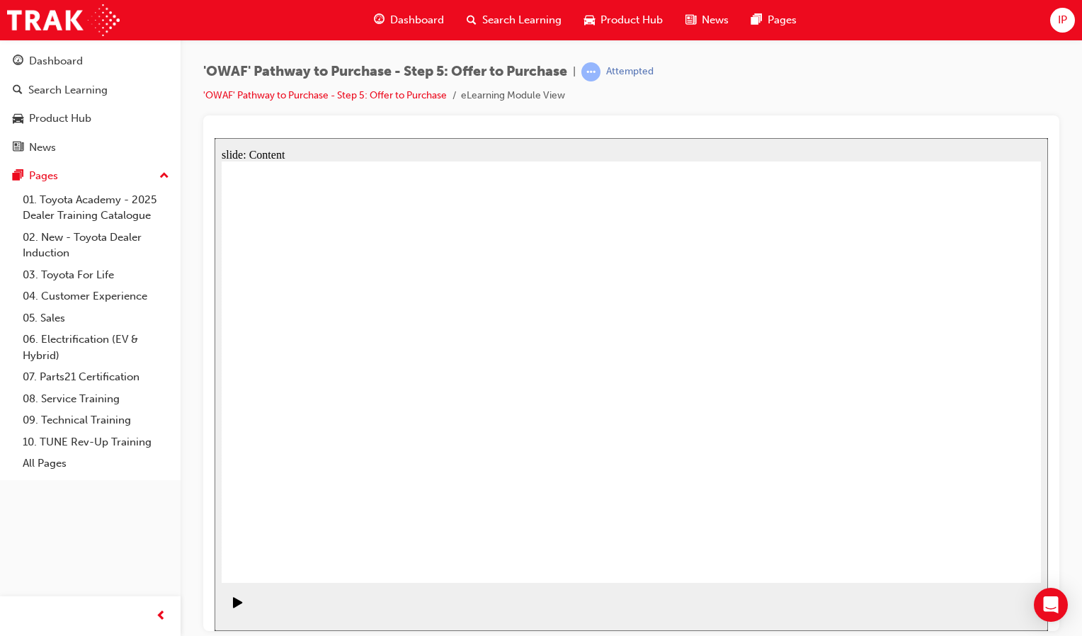
click at [233, 607] on icon "Play (Ctrl+Alt+P)" at bounding box center [238, 601] width 10 height 11
click at [235, 606] on icon "Pause (Ctrl+Alt+P)" at bounding box center [238, 601] width 6 height 10
drag, startPoint x: 231, startPoint y: 614, endPoint x: 442, endPoint y: 248, distance: 422.5
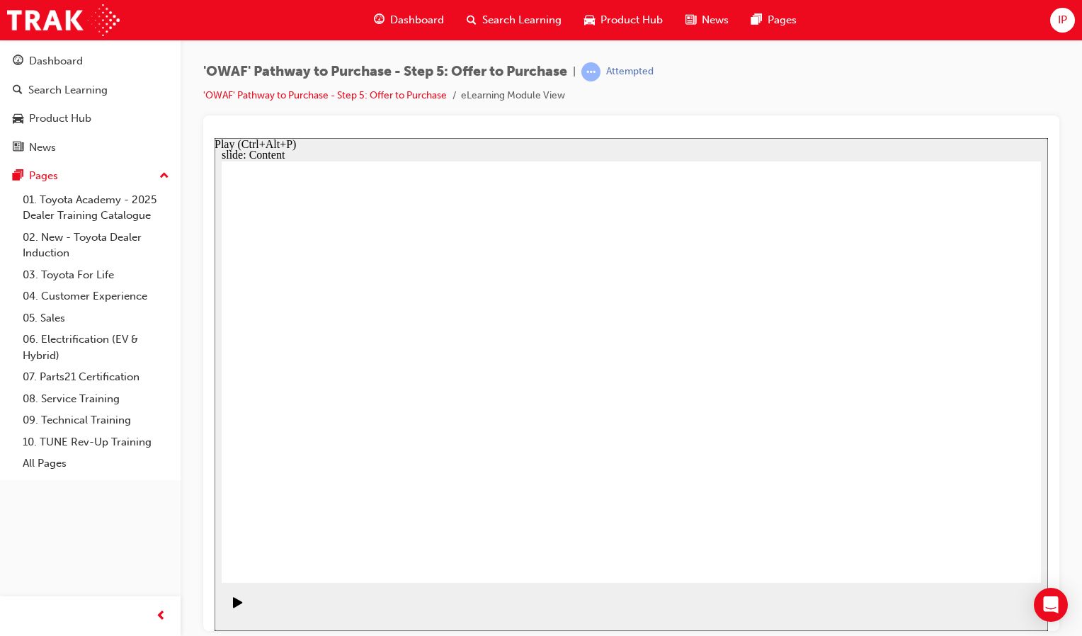
click at [233, 607] on icon "Play (Ctrl+Alt+P)" at bounding box center [237, 601] width 9 height 11
drag, startPoint x: 231, startPoint y: 608, endPoint x: 240, endPoint y: 619, distance: 14.2
click at [240, 619] on div "playback controls" at bounding box center [234, 607] width 24 height 46
click at [235, 606] on rect "Pause (Ctrl+Alt+P)" at bounding box center [236, 601] width 2 height 10
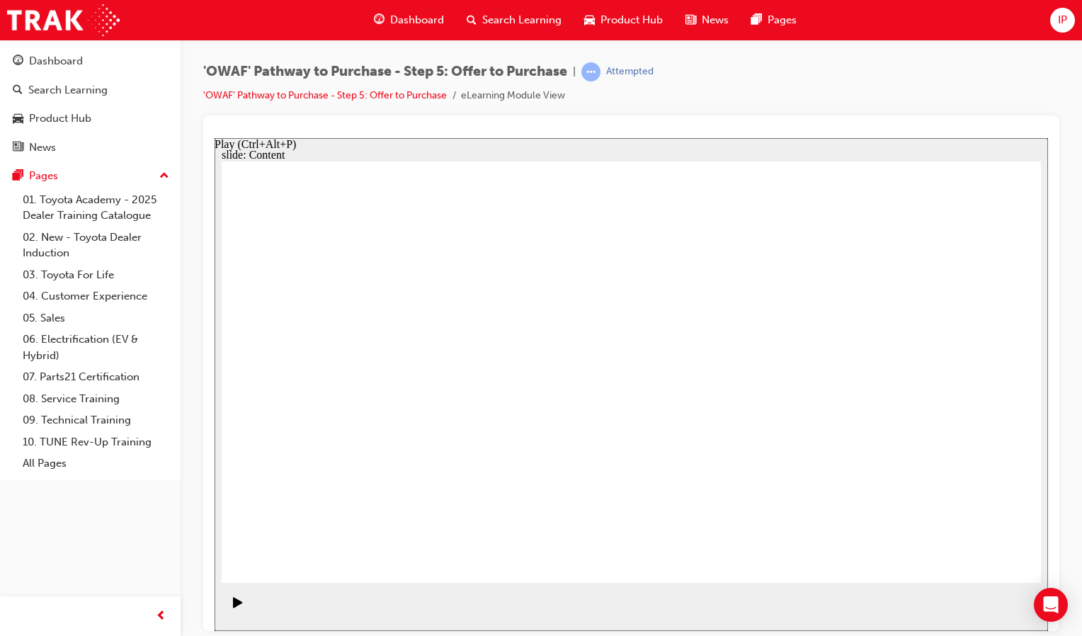
click at [233, 607] on icon "Play (Ctrl+Alt+P)" at bounding box center [238, 601] width 10 height 11
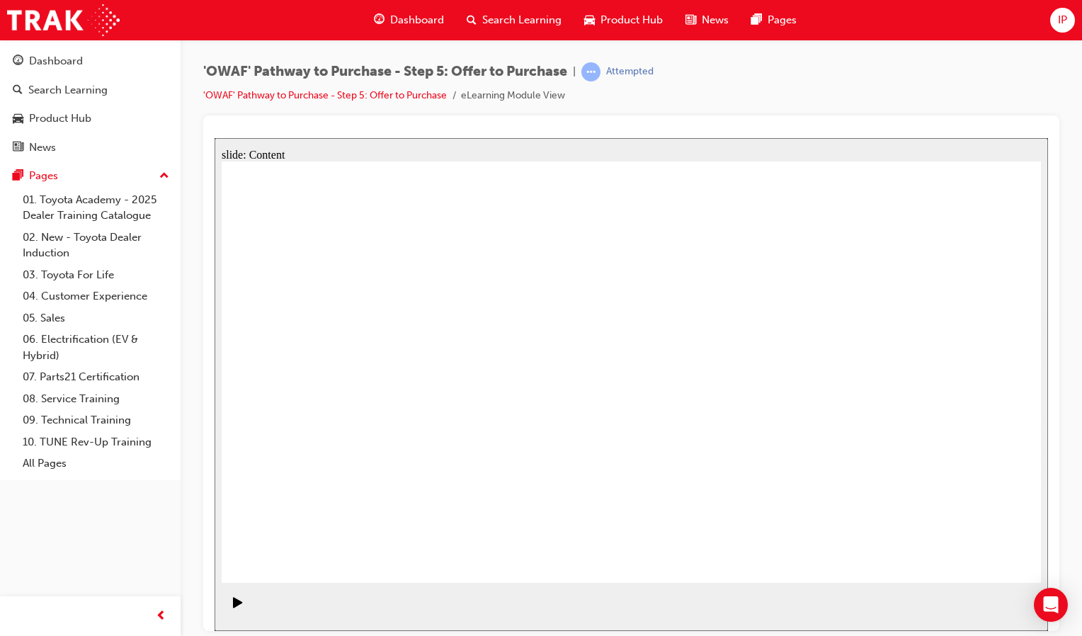
drag, startPoint x: 584, startPoint y: 302, endPoint x: 539, endPoint y: 481, distance: 183.9
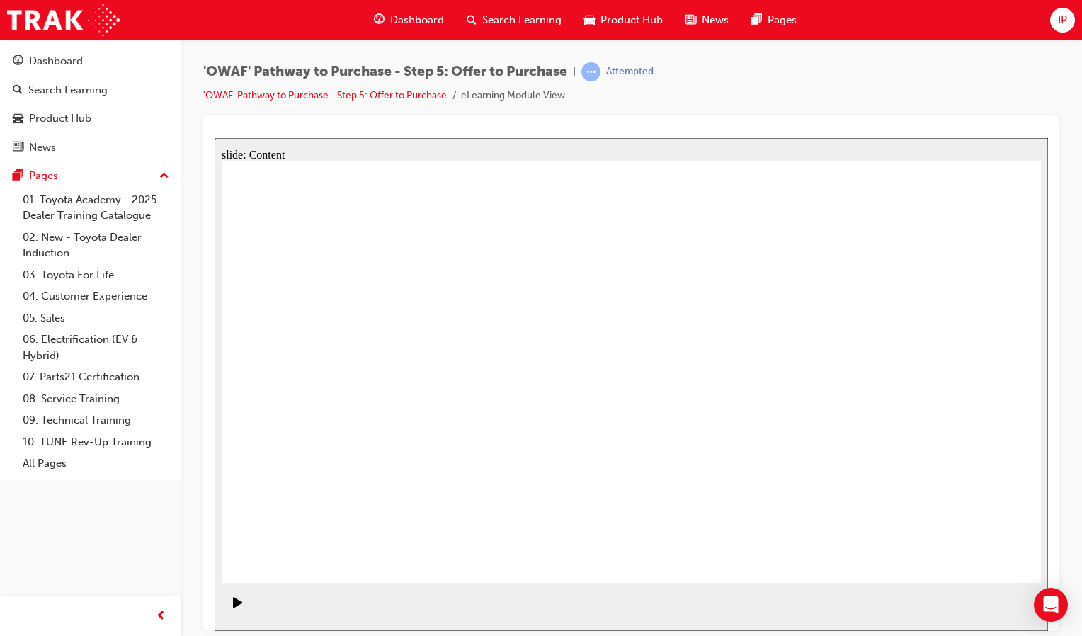
drag, startPoint x: 699, startPoint y: 313, endPoint x: 828, endPoint y: 286, distance: 130.9
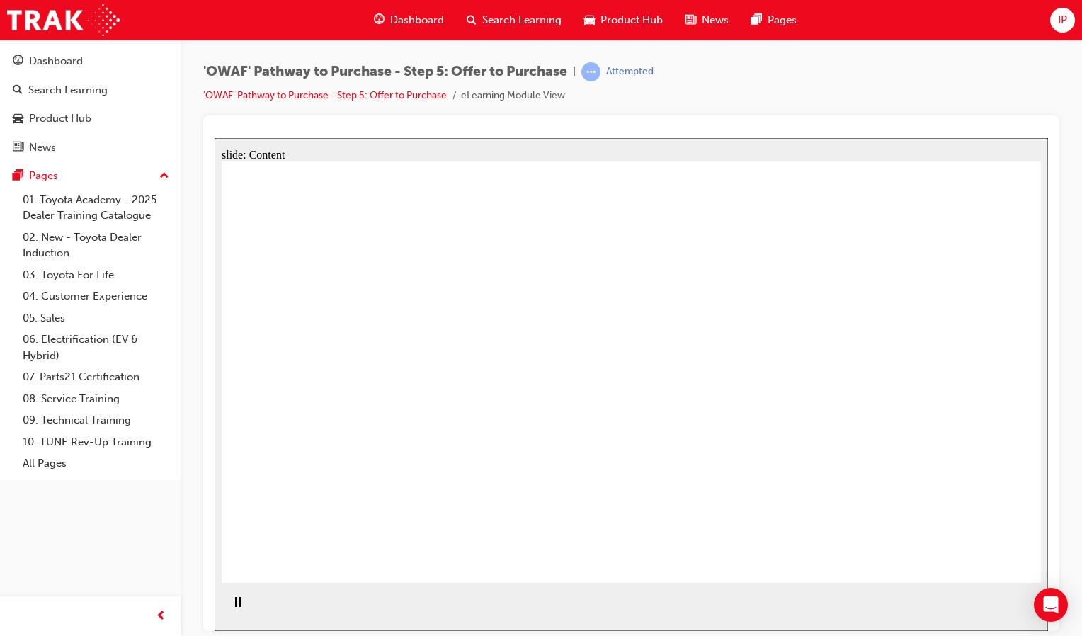
drag, startPoint x: 546, startPoint y: 305, endPoint x: 823, endPoint y: 297, distance: 276.9
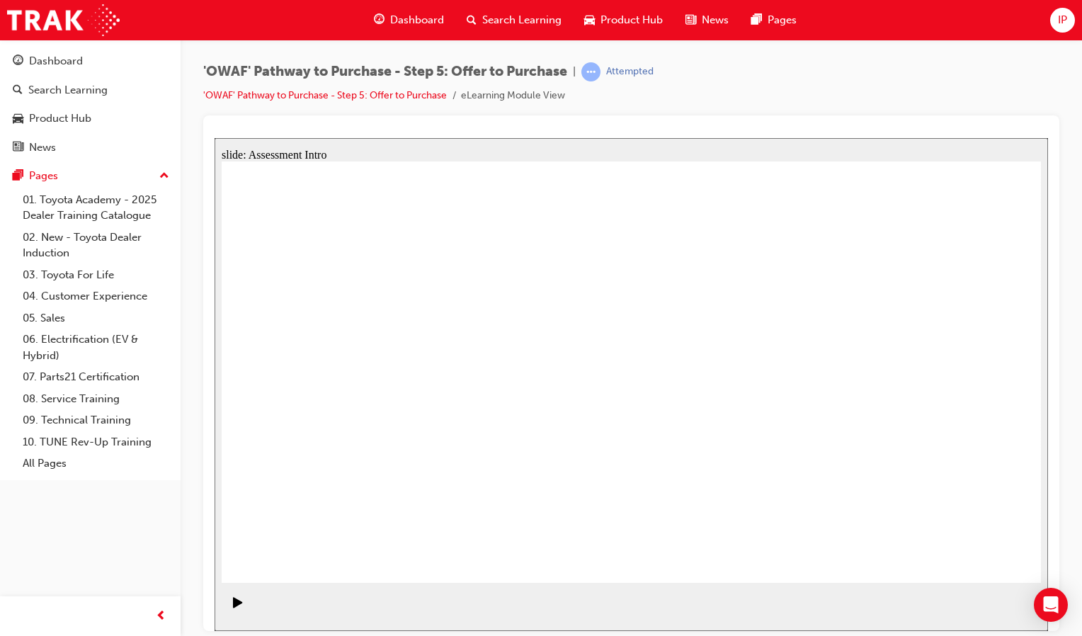
drag, startPoint x: 634, startPoint y: 556, endPoint x: 646, endPoint y: 629, distance: 73.9
click at [646, 629] on div "slide: Assessment Intro Rectangle 1 Key messages to take away Rectangle 2 • It'…" at bounding box center [631, 383] width 833 height 493
drag, startPoint x: 646, startPoint y: 629, endPoint x: 863, endPoint y: 379, distance: 330.7
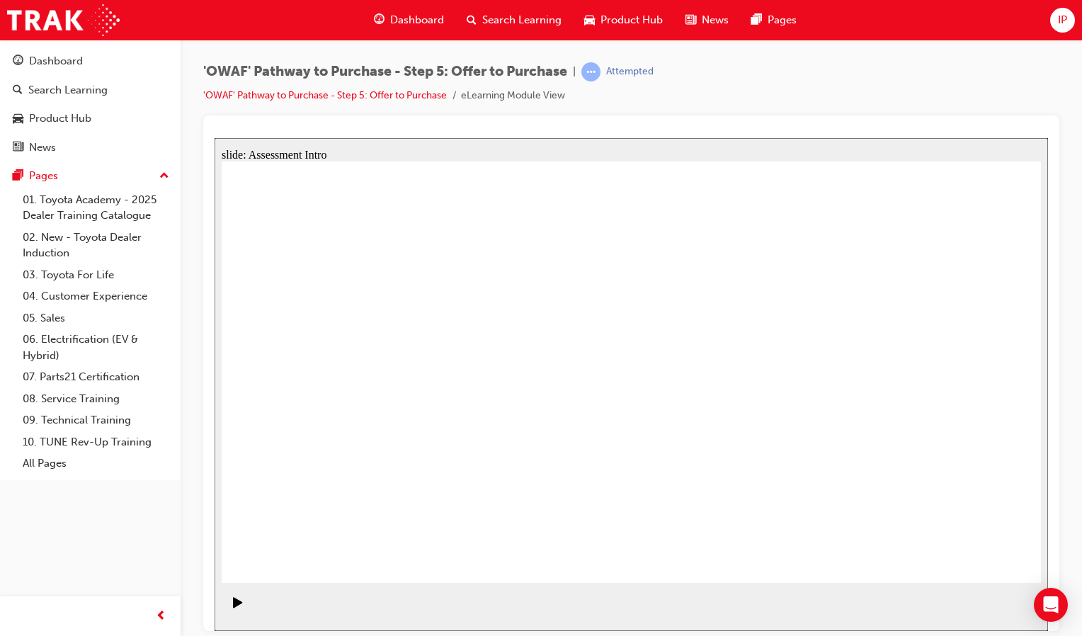
drag, startPoint x: 994, startPoint y: 550, endPoint x: 975, endPoint y: 560, distance: 21.5
drag, startPoint x: 975, startPoint y: 560, endPoint x: 1070, endPoint y: 525, distance: 101.3
click at [1048, 525] on html "I’m not feeling pressured or rushed, and I’m comfortable with my decision. All …" at bounding box center [631, 383] width 833 height 493
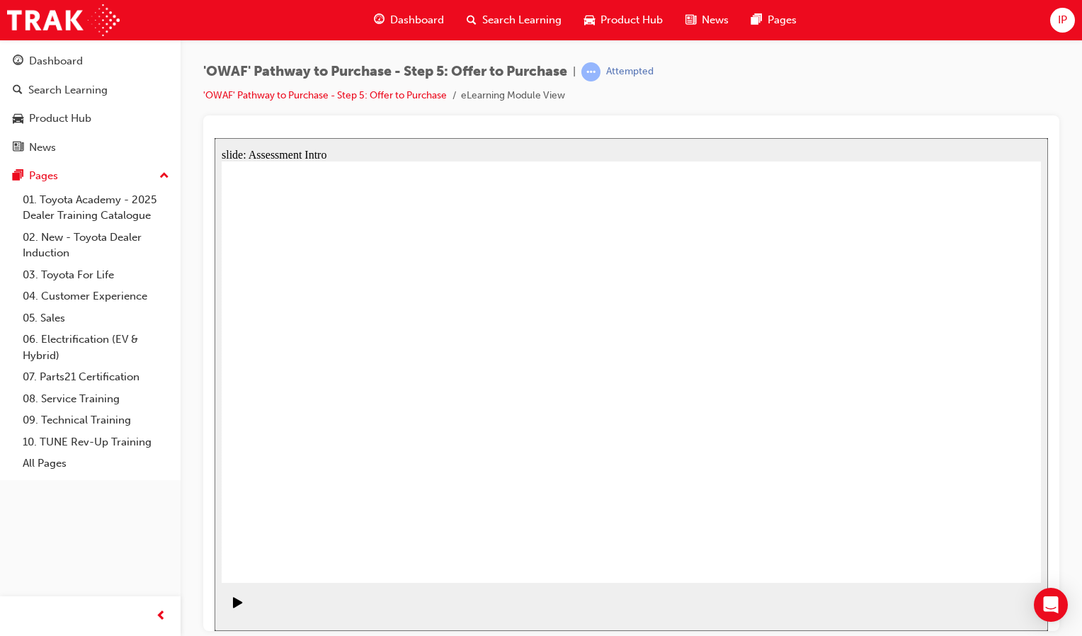
drag, startPoint x: 1070, startPoint y: 525, endPoint x: 1081, endPoint y: 497, distance: 30.5
click at [1081, 497] on html "Your version of Internet Explorer is outdated and not supported. Please upgrade…" at bounding box center [541, 318] width 1082 height 636
drag, startPoint x: 1142, startPoint y: 262, endPoint x: 926, endPoint y: 365, distance: 239.4
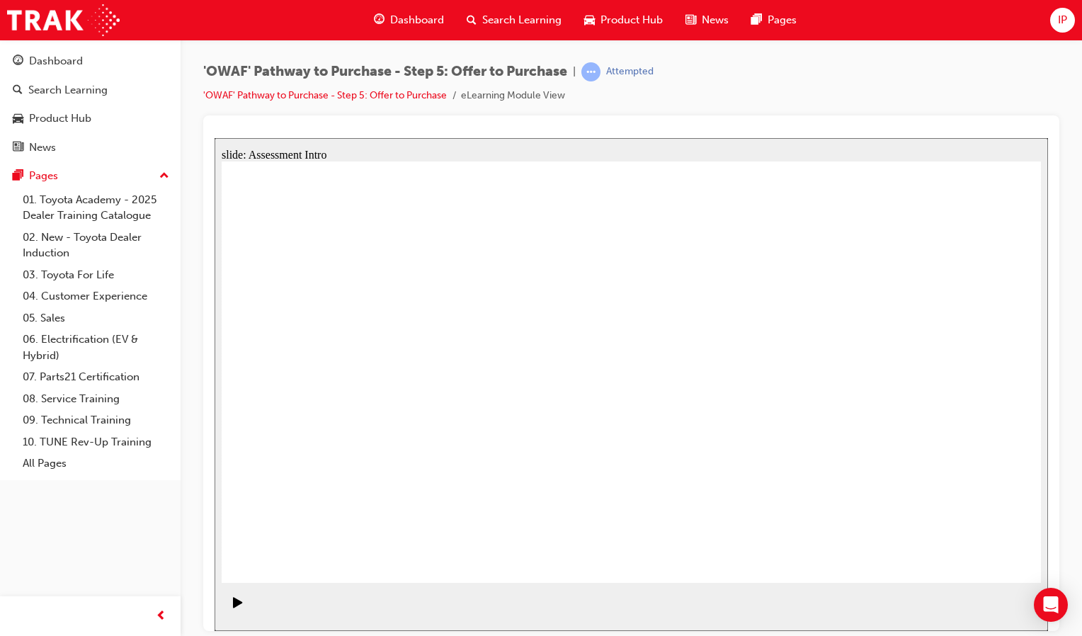
drag, startPoint x: 840, startPoint y: 652, endPoint x: 997, endPoint y: 577, distance: 173.5
click at [987, 588] on div "slide: Assessment Intro Rectangle 1 Key messages to take away Rectangle 2 • It'…" at bounding box center [631, 383] width 833 height 493
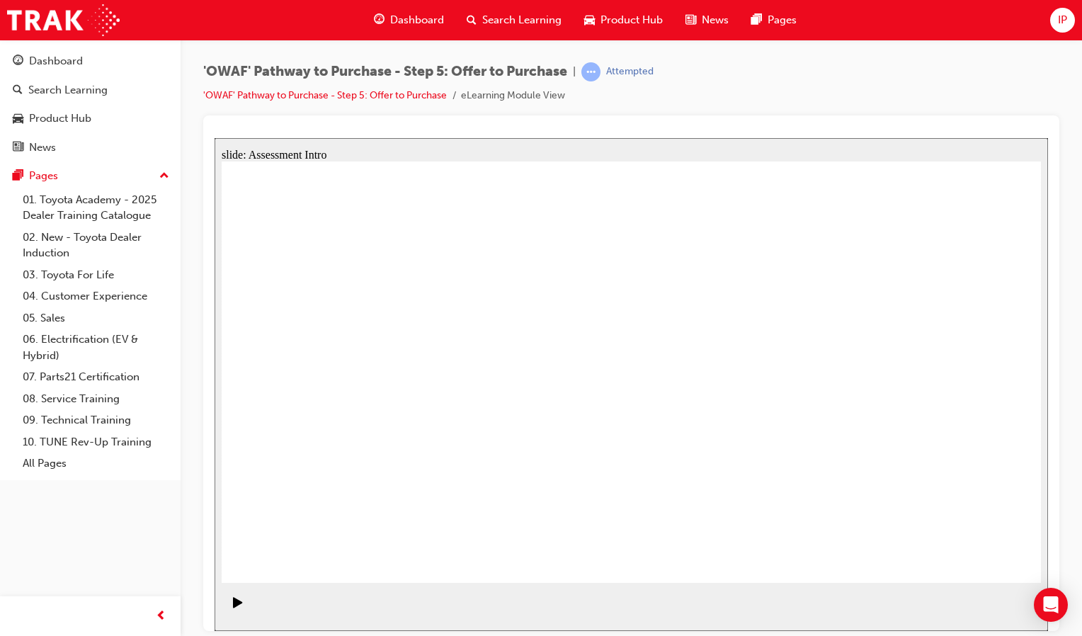
drag, startPoint x: 457, startPoint y: 525, endPoint x: 245, endPoint y: 634, distance: 238.7
click at [245, 630] on html "I’m not feeling pressured or rushed, and I’m comfortable with my decision. All …" at bounding box center [631, 383] width 833 height 493
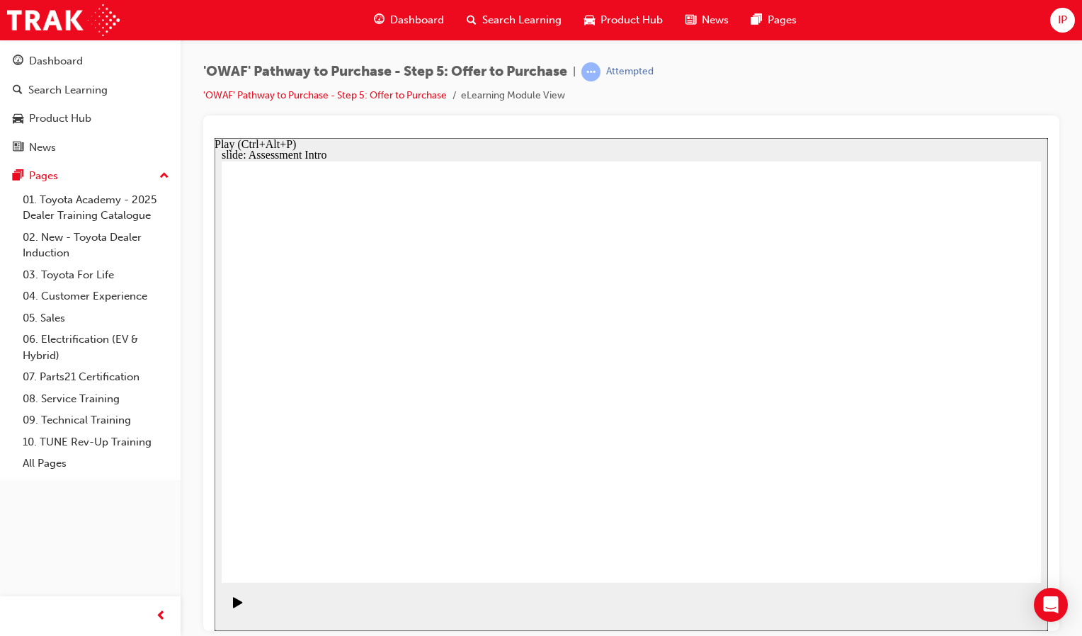
click at [245, 610] on div "Play (Ctrl+Alt+P)" at bounding box center [238, 608] width 24 height 24
drag, startPoint x: 245, startPoint y: 610, endPoint x: 562, endPoint y: 553, distance: 322.3
click at [562, 553] on div "slide: Assessment Intro Oval 2 Rectangle 1 Assessment Test your knowledge of St…" at bounding box center [631, 383] width 833 height 493
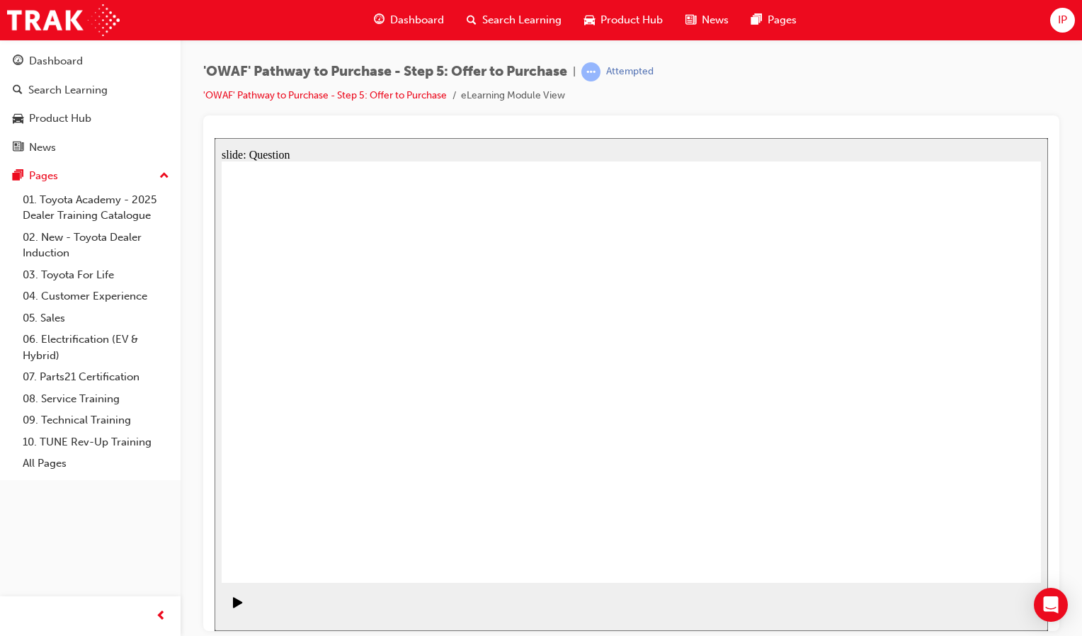
radio input "false"
radio input "true"
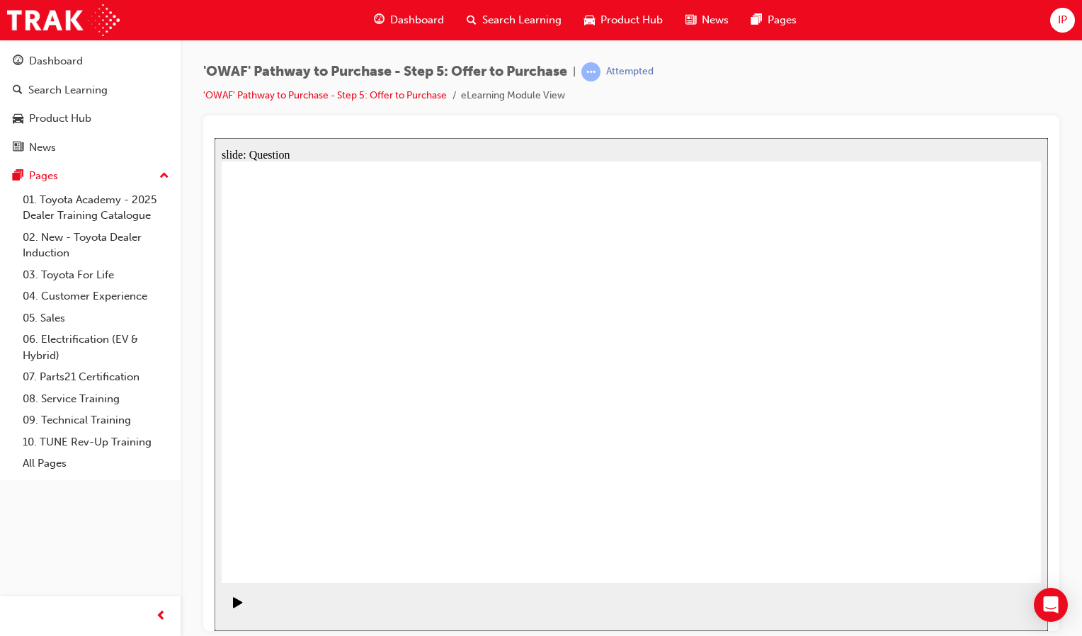
drag, startPoint x: 830, startPoint y: 350, endPoint x: 406, endPoint y: 450, distance: 435.6
drag, startPoint x: 932, startPoint y: 345, endPoint x: 569, endPoint y: 460, distance: 380.2
drag, startPoint x: 549, startPoint y: 332, endPoint x: 559, endPoint y: 335, distance: 10.3
drag, startPoint x: 328, startPoint y: 353, endPoint x: 713, endPoint y: 454, distance: 398.4
drag, startPoint x: 688, startPoint y: 348, endPoint x: 899, endPoint y: 450, distance: 234.3
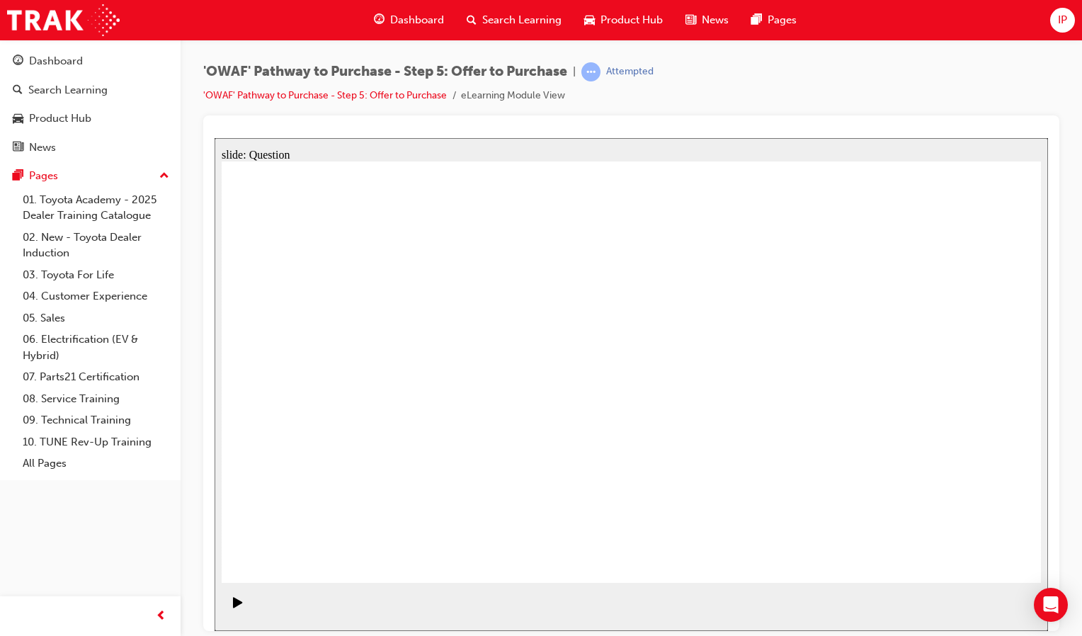
drag, startPoint x: 811, startPoint y: 333, endPoint x: 381, endPoint y: 438, distance: 443.0
drag, startPoint x: 961, startPoint y: 339, endPoint x: 595, endPoint y: 447, distance: 382.4
drag, startPoint x: 585, startPoint y: 348, endPoint x: 574, endPoint y: 353, distance: 12.0
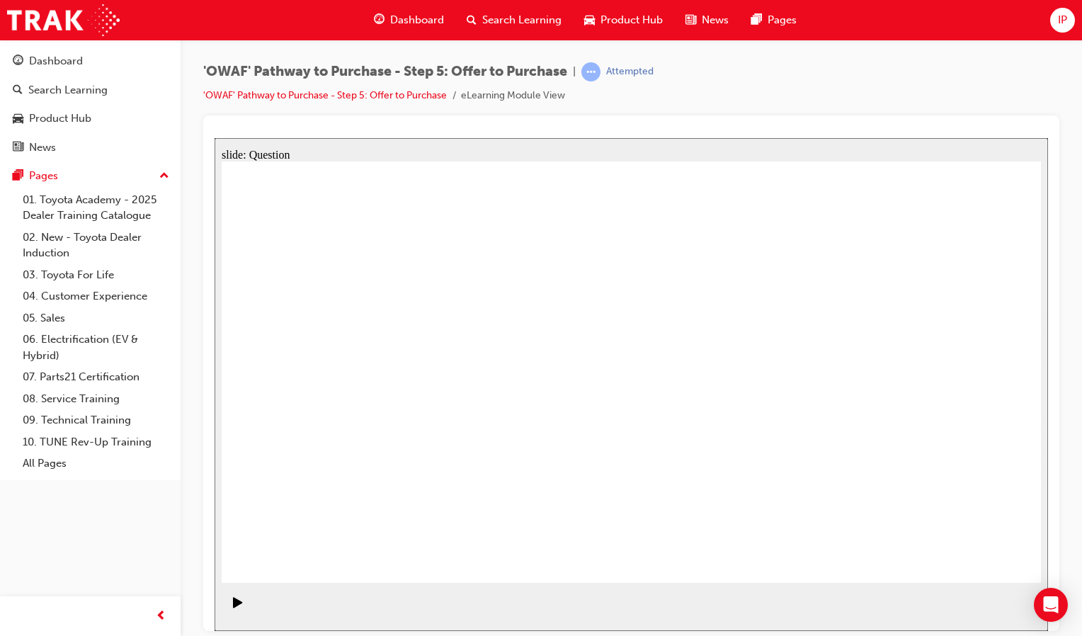
drag, startPoint x: 701, startPoint y: 343, endPoint x: 922, endPoint y: 450, distance: 246.0
drag, startPoint x: 927, startPoint y: 452, endPoint x: 971, endPoint y: 512, distance: 74.3
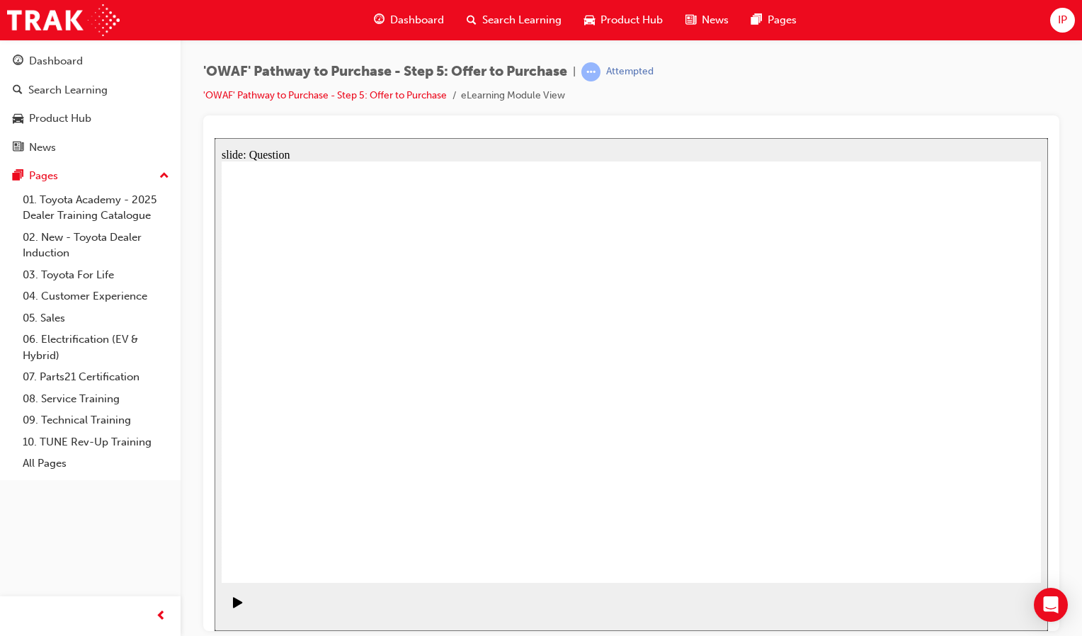
drag, startPoint x: 810, startPoint y: 352, endPoint x: 421, endPoint y: 394, distance: 391.6
drag, startPoint x: 930, startPoint y: 349, endPoint x: 592, endPoint y: 418, distance: 344.6
drag, startPoint x: 782, startPoint y: 411, endPoint x: 576, endPoint y: 468, distance: 213.8
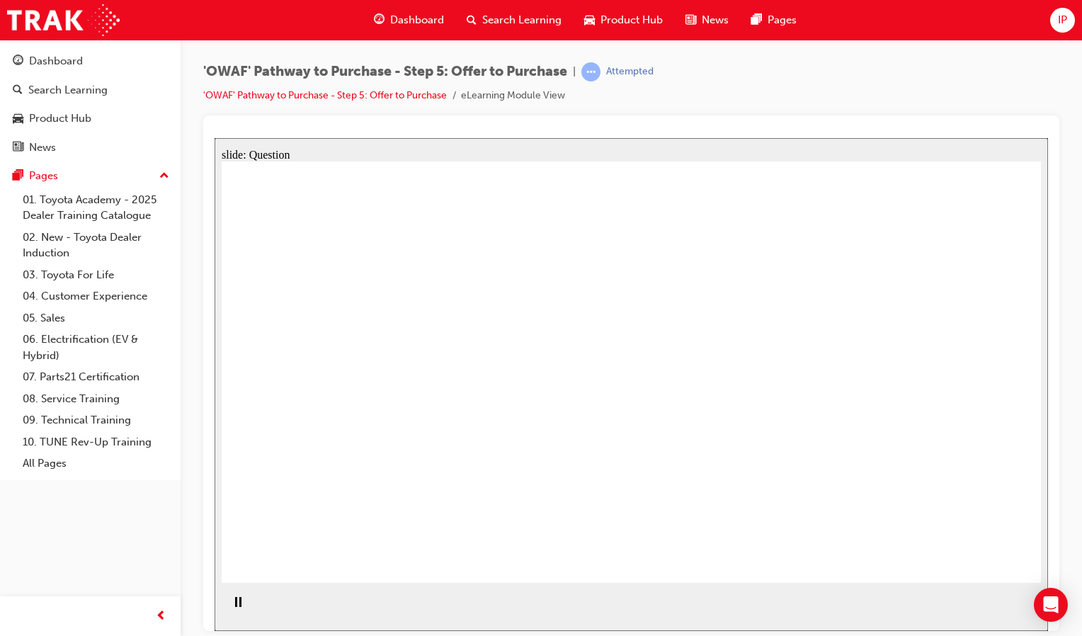
drag, startPoint x: 801, startPoint y: 483, endPoint x: 622, endPoint y: 399, distance: 198.6
drag, startPoint x: 918, startPoint y: 474, endPoint x: 413, endPoint y: 482, distance: 504.8
drag, startPoint x: 413, startPoint y: 482, endPoint x: 395, endPoint y: 481, distance: 18.4
drag, startPoint x: 925, startPoint y: 421, endPoint x: 367, endPoint y: 458, distance: 558.4
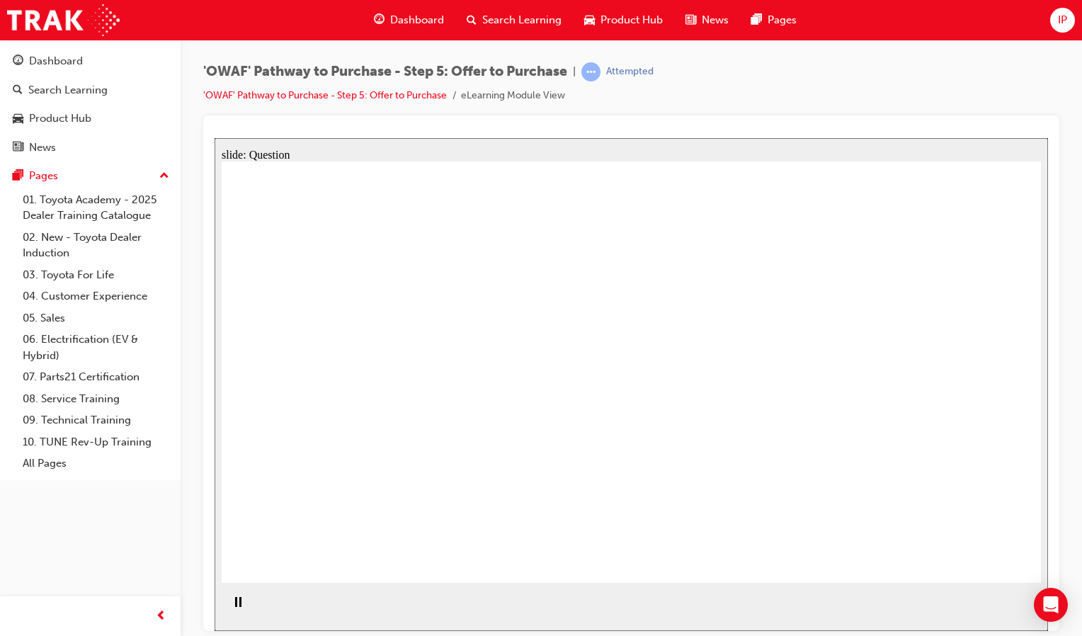
checkbox input "true"
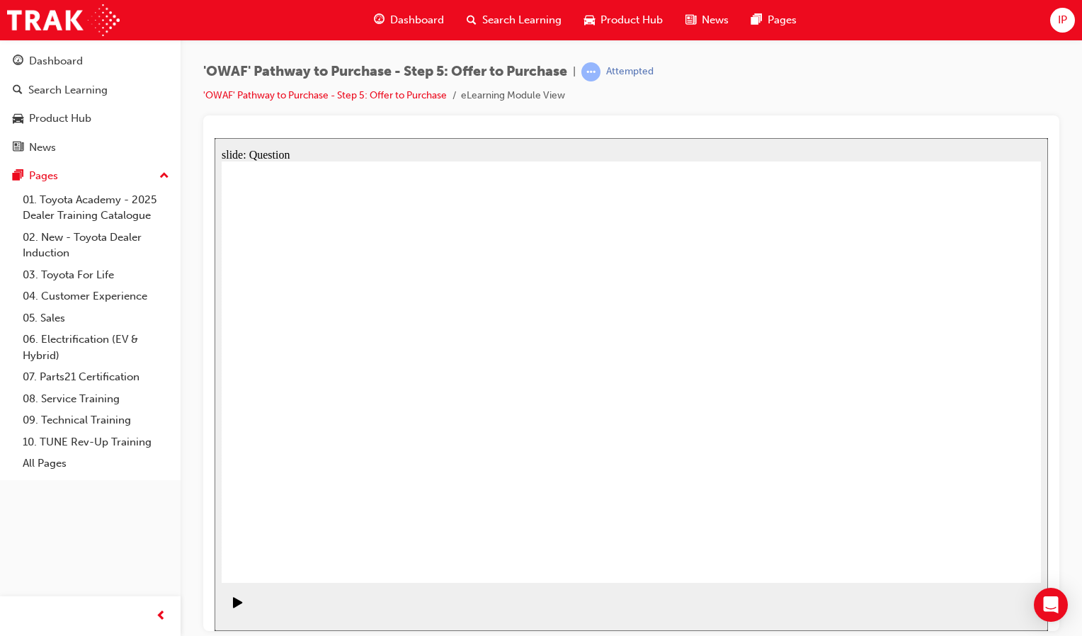
checkbox input "true"
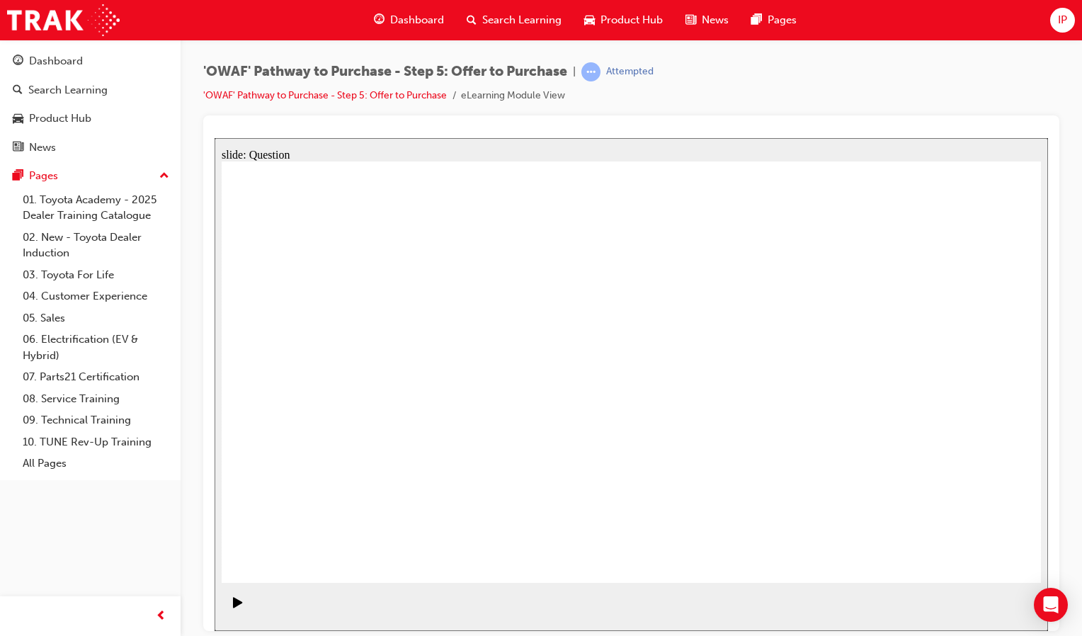
checkbox input "false"
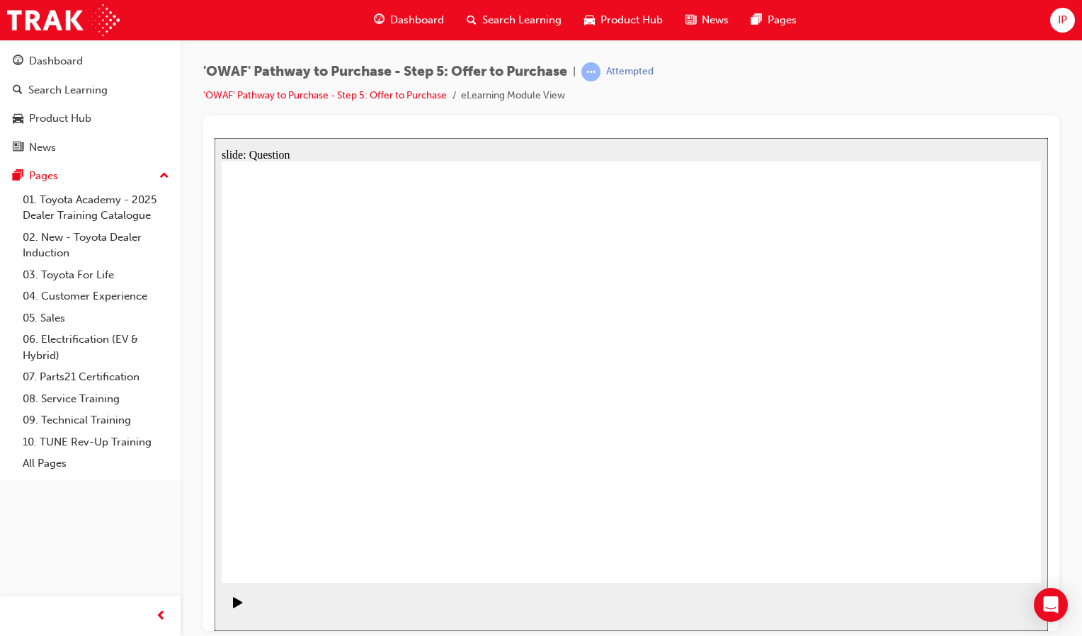
radio input "false"
radio input "true"
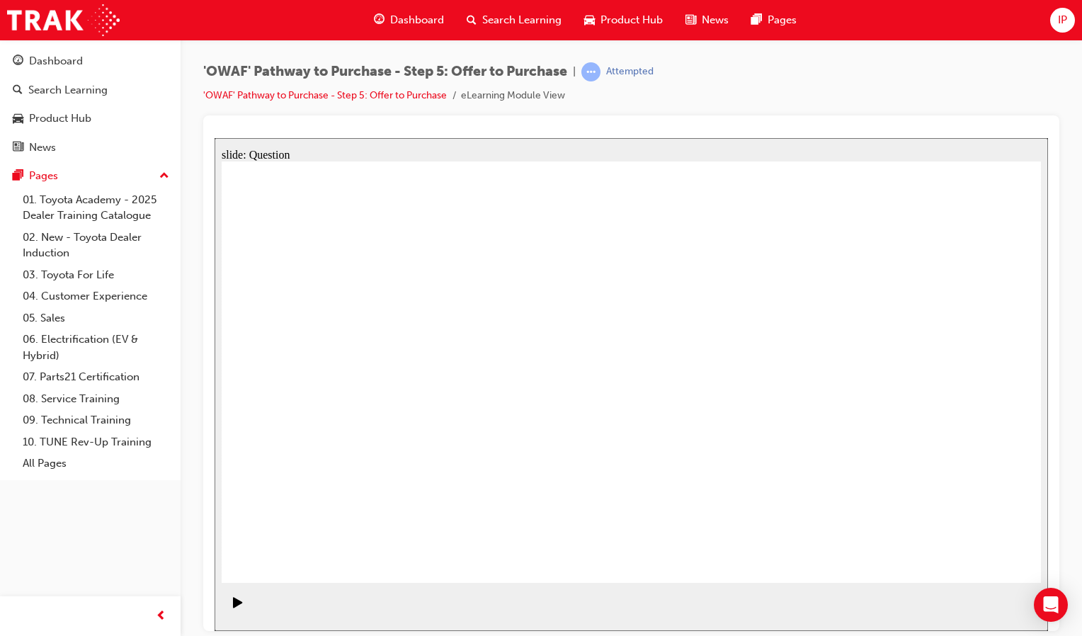
radio input "true"
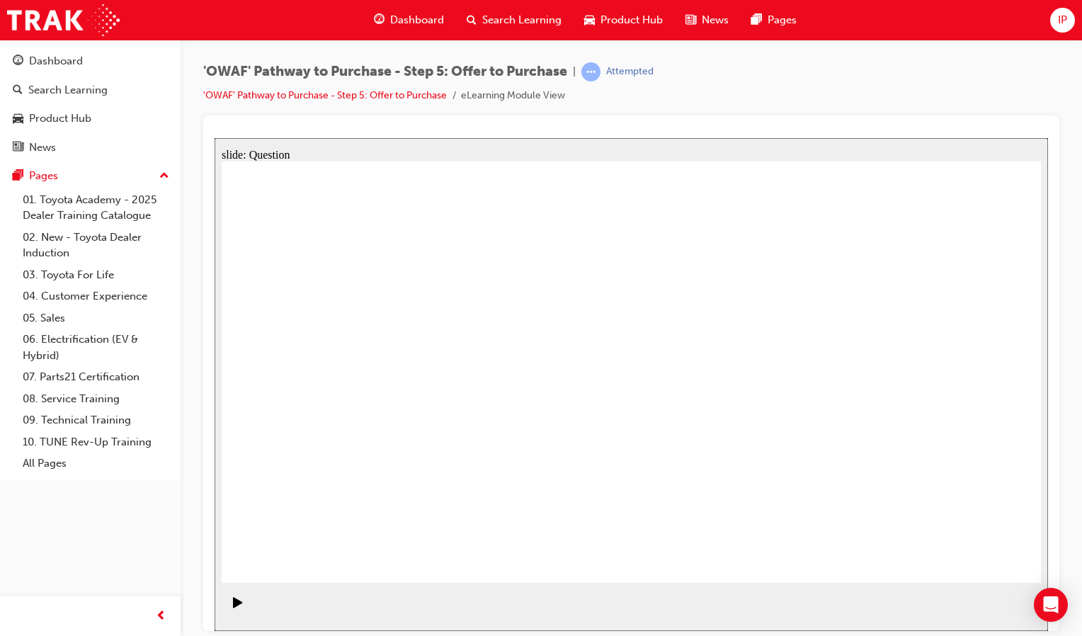
radio input "true"
drag, startPoint x: 804, startPoint y: 341, endPoint x: 365, endPoint y: 450, distance: 452.1
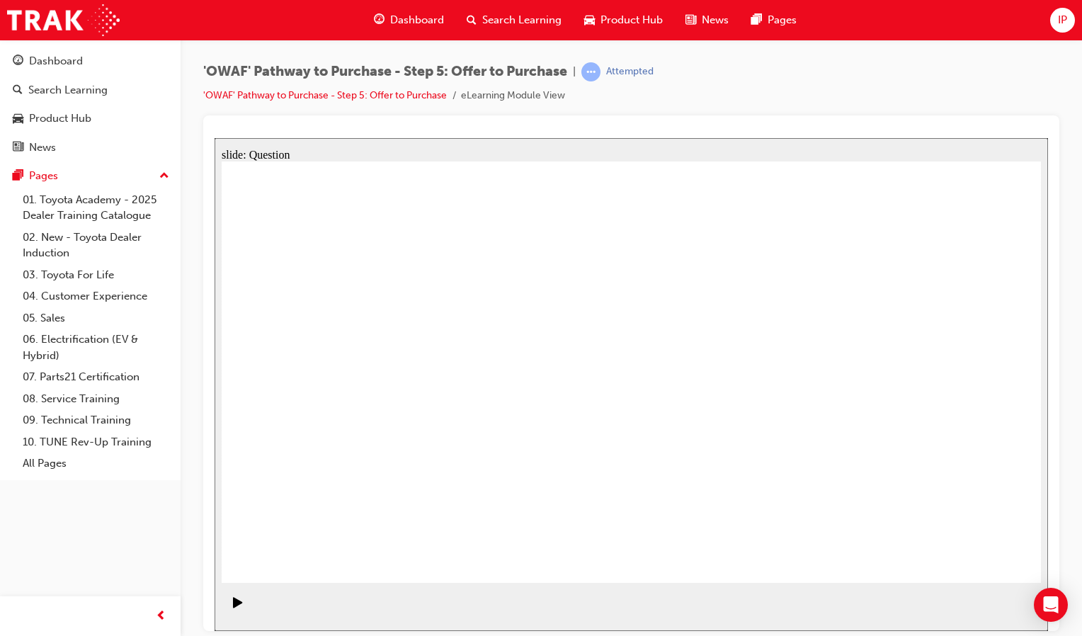
drag, startPoint x: 350, startPoint y: 347, endPoint x: 362, endPoint y: 343, distance: 13.2
drag, startPoint x: 374, startPoint y: 459, endPoint x: 555, endPoint y: 451, distance: 181.4
drag, startPoint x: 341, startPoint y: 331, endPoint x: 386, endPoint y: 432, distance: 110.0
drag, startPoint x: 921, startPoint y: 340, endPoint x: 707, endPoint y: 443, distance: 237.5
drag, startPoint x: 684, startPoint y: 345, endPoint x: 930, endPoint y: 446, distance: 266.4
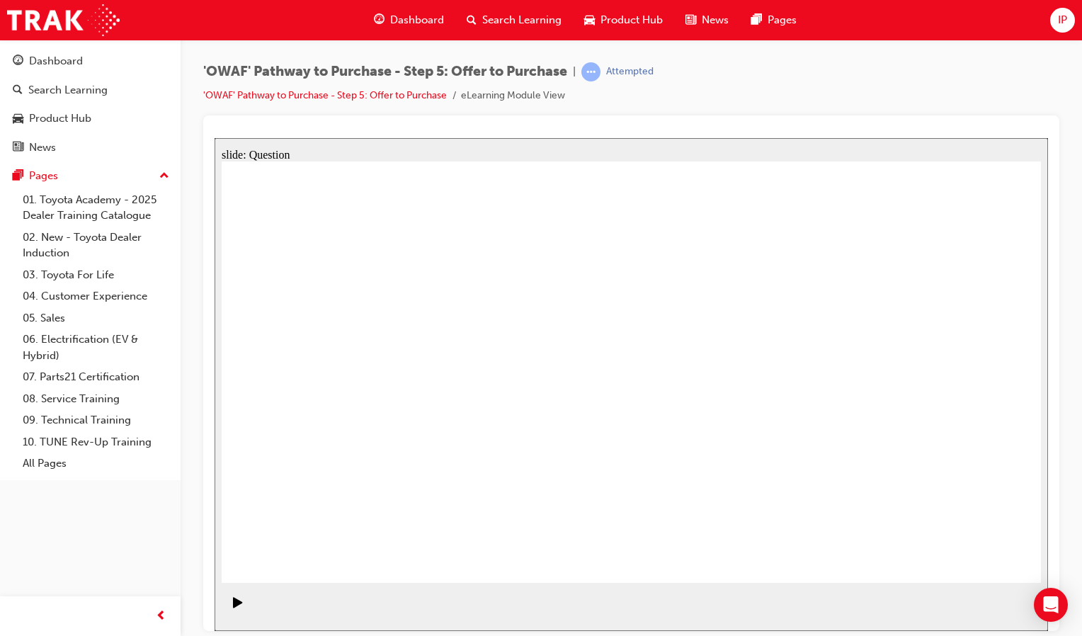
drag, startPoint x: 463, startPoint y: 346, endPoint x: 388, endPoint y: 450, distance: 128.3
drag, startPoint x: 340, startPoint y: 338, endPoint x: 784, endPoint y: 446, distance: 457.4
drag, startPoint x: 704, startPoint y: 335, endPoint x: 908, endPoint y: 445, distance: 231.9
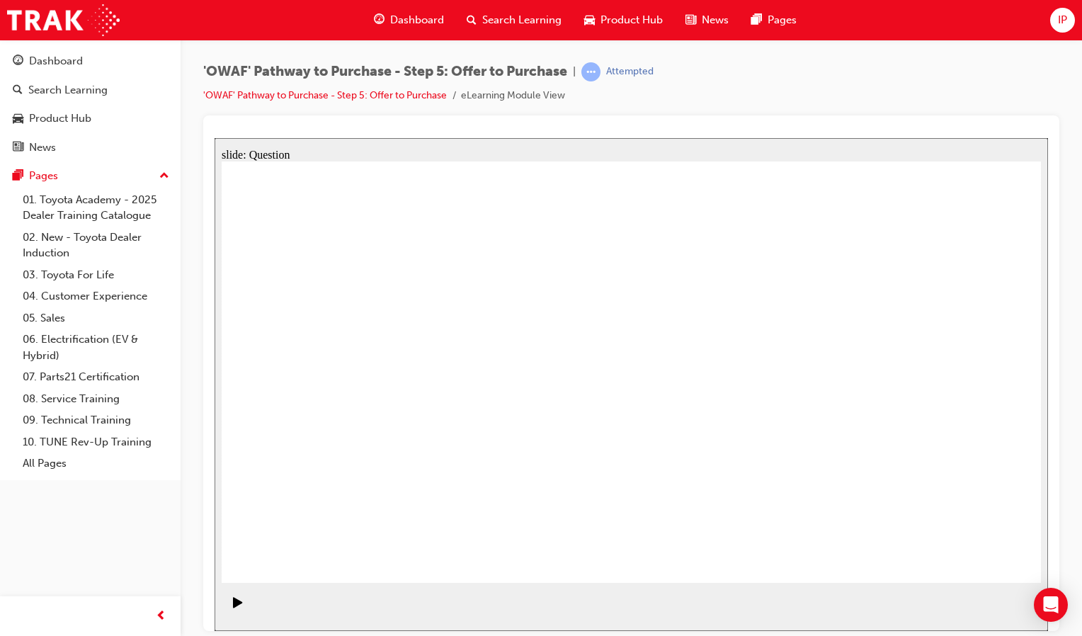
drag, startPoint x: 790, startPoint y: 328, endPoint x: 577, endPoint y: 393, distance: 222.6
drag, startPoint x: 750, startPoint y: 400, endPoint x: 547, endPoint y: 430, distance: 205.4
drag, startPoint x: 783, startPoint y: 487, endPoint x: 579, endPoint y: 493, distance: 204.0
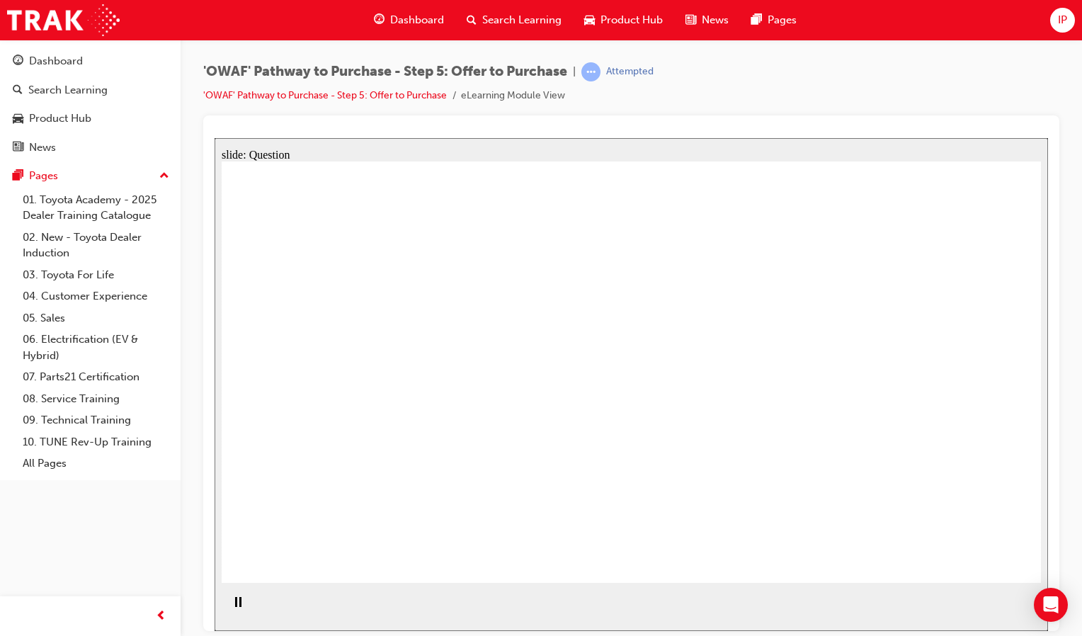
drag, startPoint x: 912, startPoint y: 348, endPoint x: 384, endPoint y: 423, distance: 533.4
drag, startPoint x: 947, startPoint y: 406, endPoint x: 432, endPoint y: 379, distance: 515.4
drag, startPoint x: 951, startPoint y: 471, endPoint x: 440, endPoint y: 488, distance: 510.7
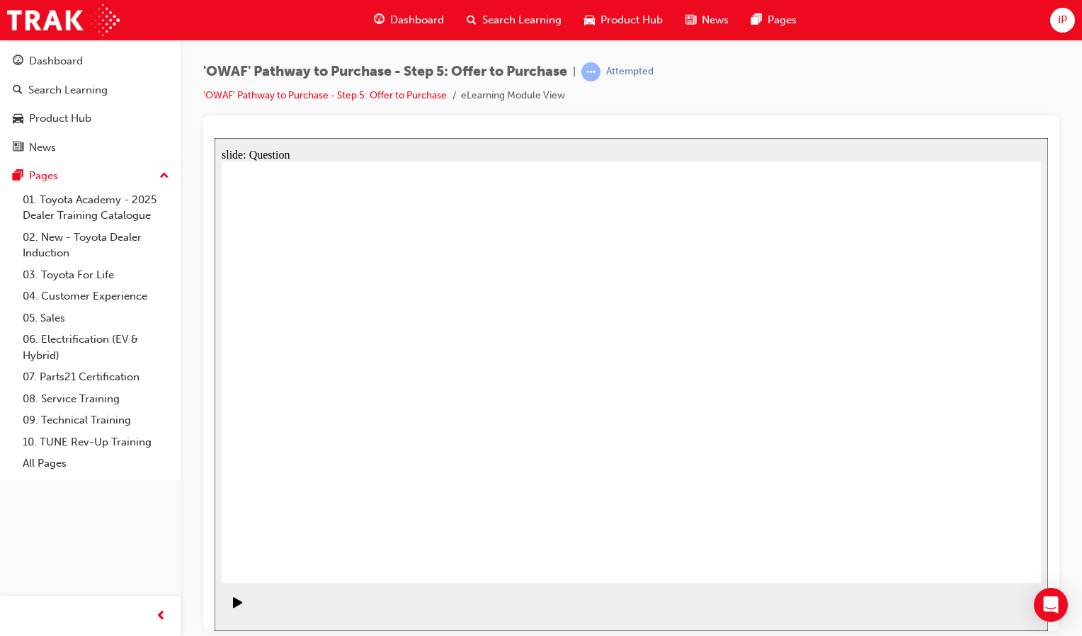
checkbox input "true"
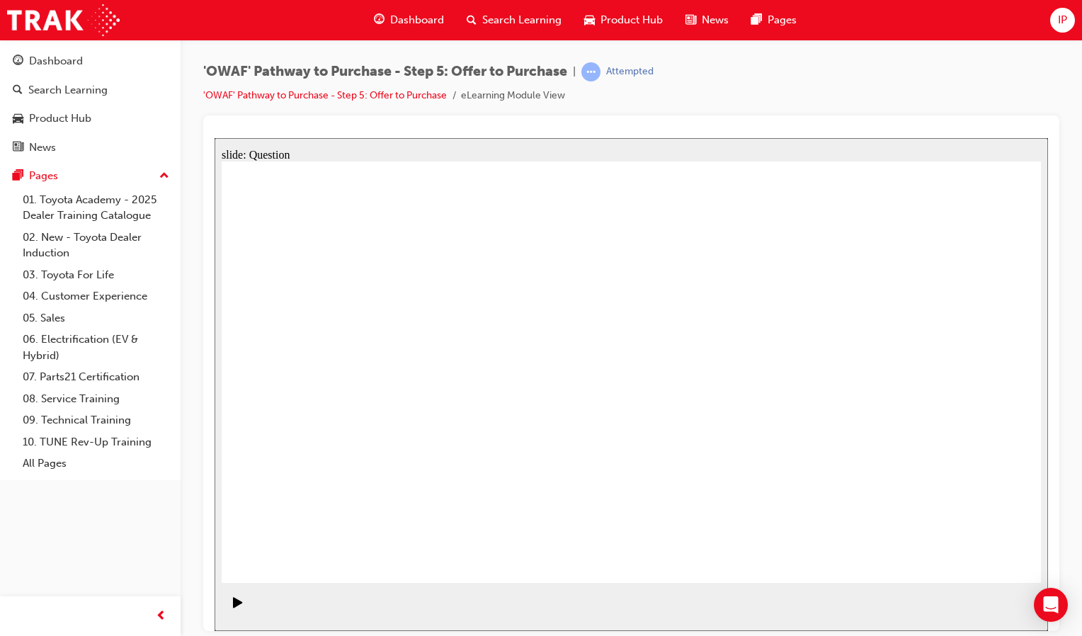
checkbox input "true"
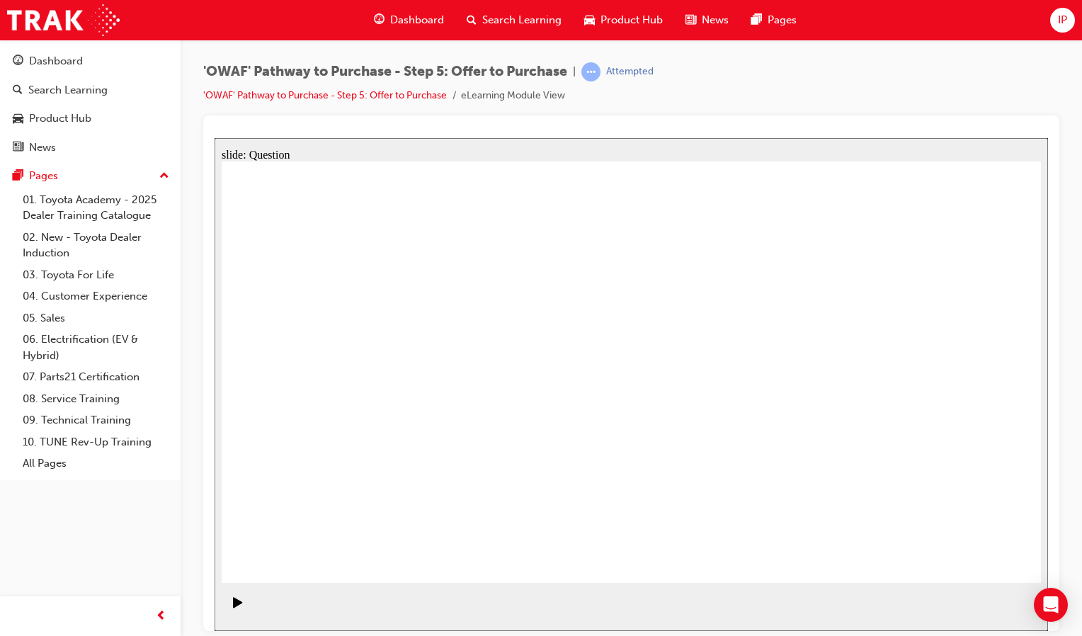
checkbox input "true"
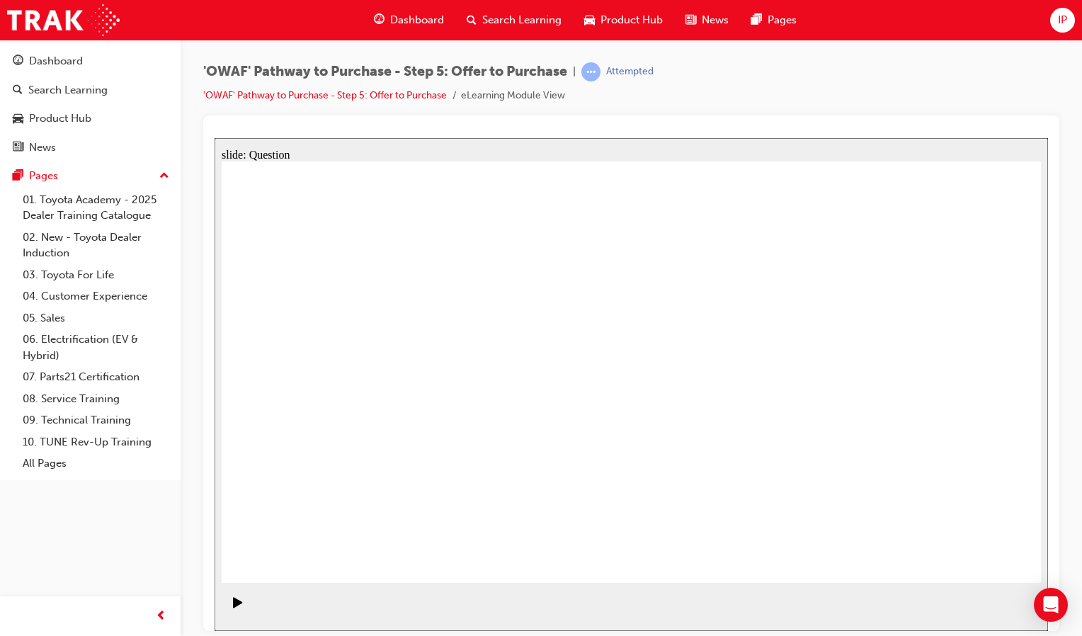
radio input "true"
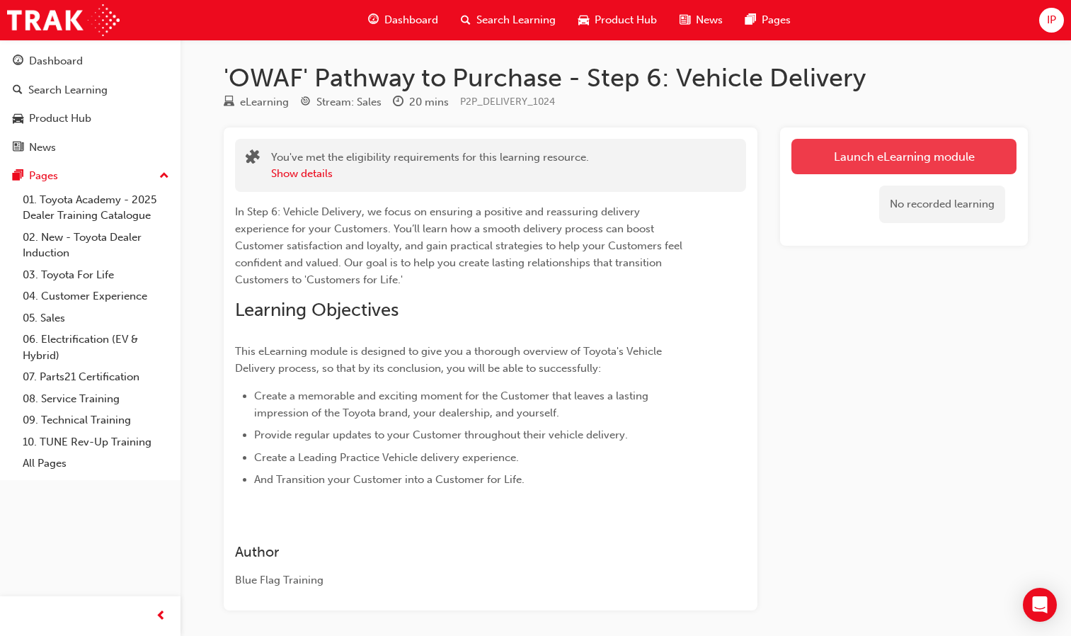
click at [845, 156] on link "Launch eLearning module" at bounding box center [903, 156] width 225 height 35
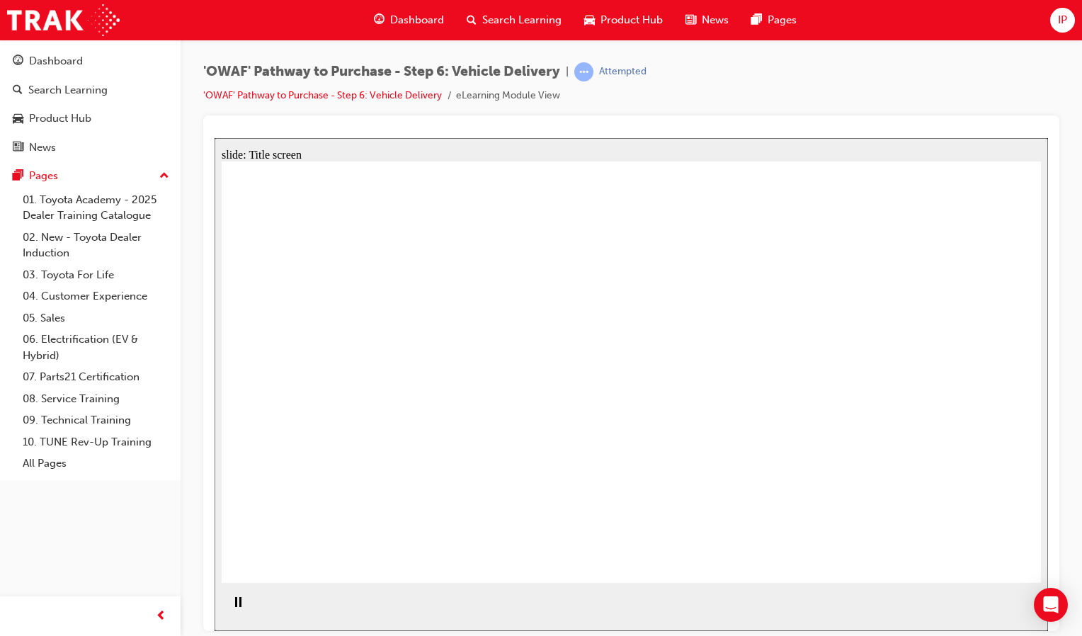
click at [786, 605] on section "Playback Speed 2 1.75 1.5 1.25 Normal" at bounding box center [631, 607] width 833 height 46
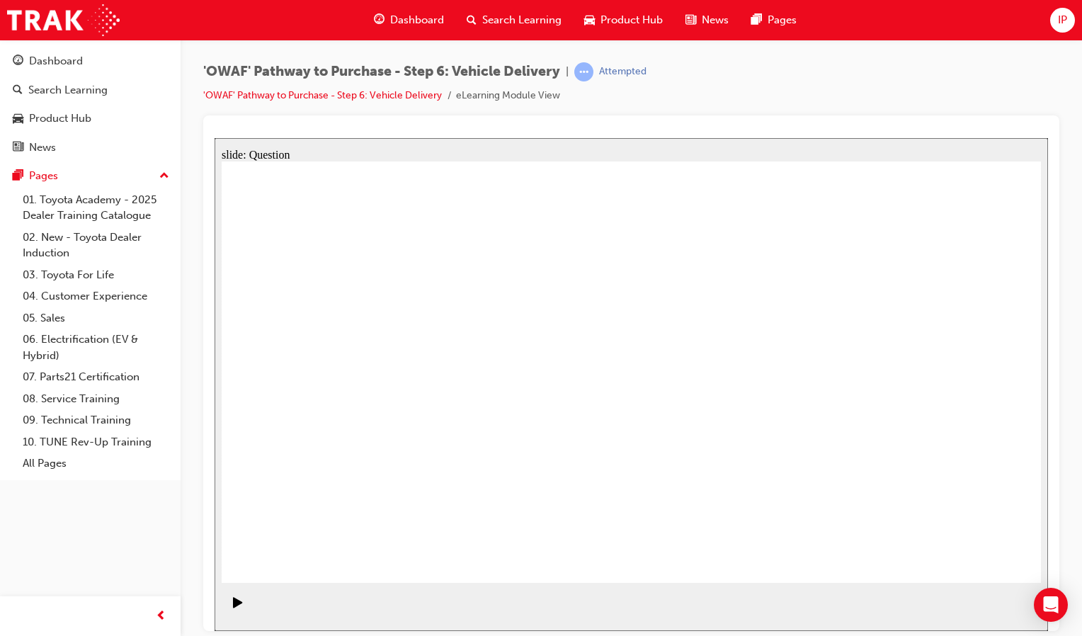
radio input "true"
drag, startPoint x: 642, startPoint y: 464, endPoint x: 768, endPoint y: 346, distance: 172.8
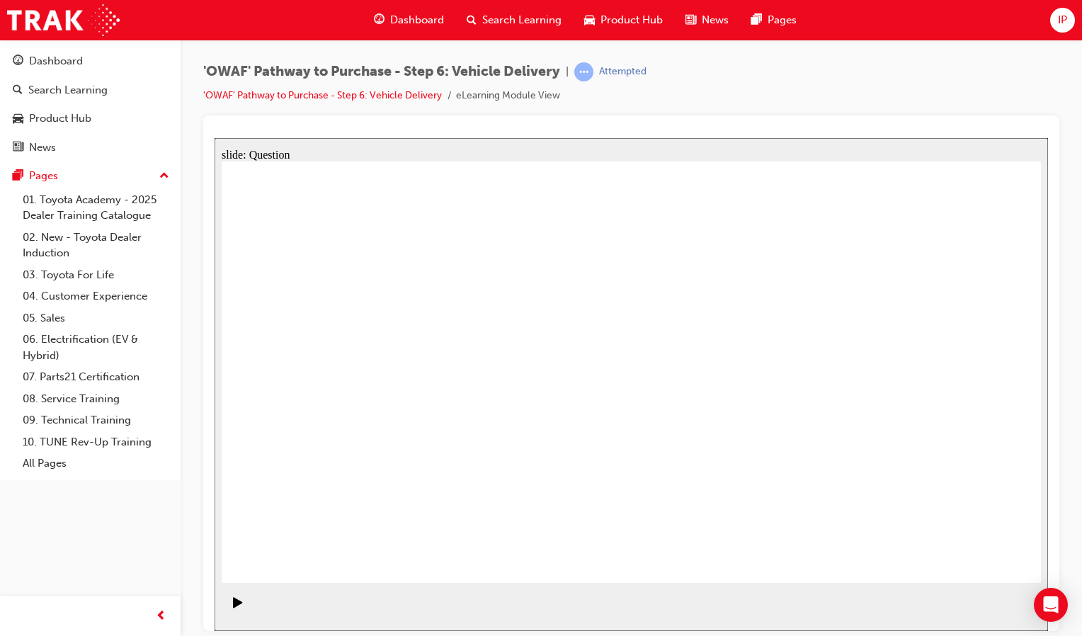
drag, startPoint x: 767, startPoint y: 454, endPoint x: 416, endPoint y: 377, distance: 358.7
drag, startPoint x: 492, startPoint y: 463, endPoint x: 517, endPoint y: 401, distance: 66.4
drag, startPoint x: 404, startPoint y: 377, endPoint x: 483, endPoint y: 326, distance: 94.3
drag, startPoint x: 782, startPoint y: 462, endPoint x: 493, endPoint y: 379, distance: 300.5
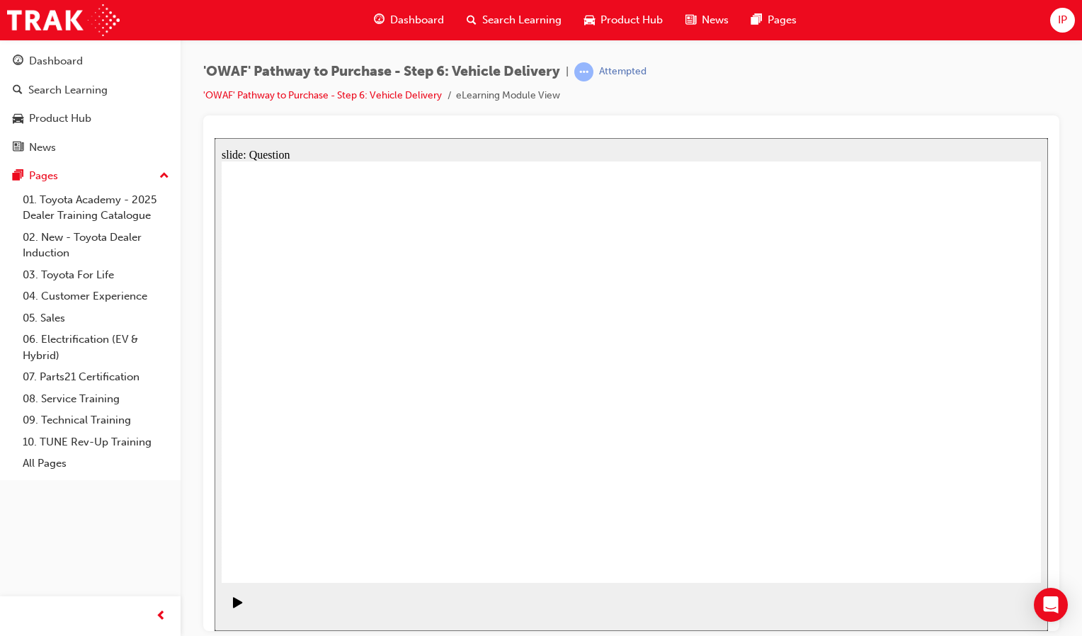
checkbox input "true"
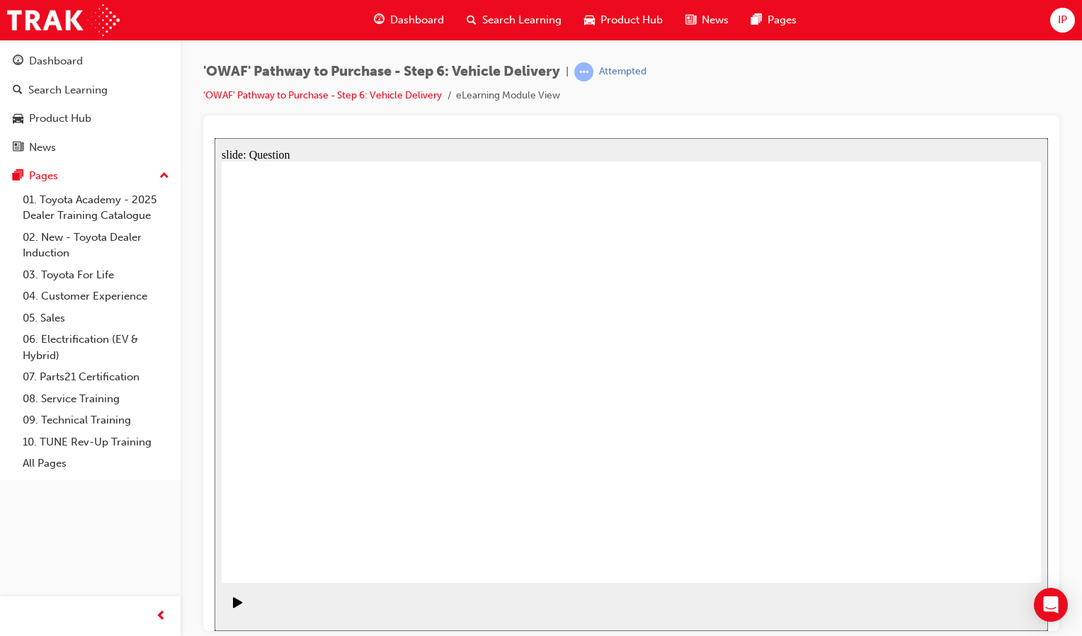
drag, startPoint x: 895, startPoint y: 360, endPoint x: 395, endPoint y: 406, distance: 501.9
drag, startPoint x: 901, startPoint y: 401, endPoint x: 416, endPoint y: 445, distance: 486.2
drag, startPoint x: 903, startPoint y: 411, endPoint x: 670, endPoint y: 470, distance: 239.5
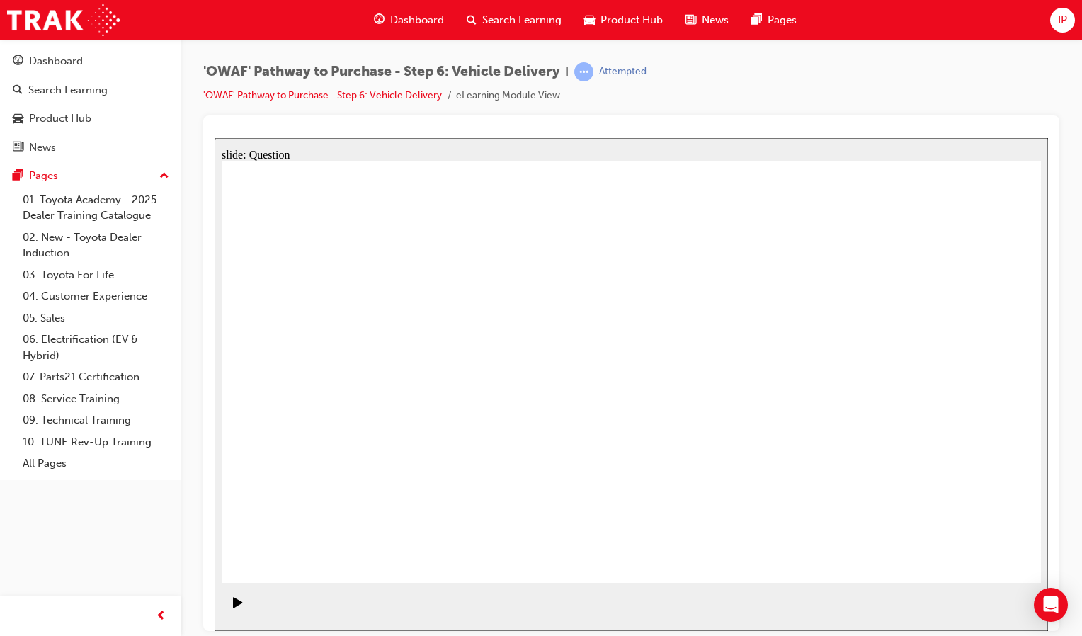
drag, startPoint x: 910, startPoint y: 395, endPoint x: 428, endPoint y: 433, distance: 483.6
drag, startPoint x: 894, startPoint y: 384, endPoint x: 408, endPoint y: 437, distance: 489.2
drag, startPoint x: 927, startPoint y: 406, endPoint x: 681, endPoint y: 457, distance: 250.9
drag, startPoint x: 908, startPoint y: 413, endPoint x: 421, endPoint y: 456, distance: 489.0
drag, startPoint x: 951, startPoint y: 395, endPoint x: 465, endPoint y: 435, distance: 487.3
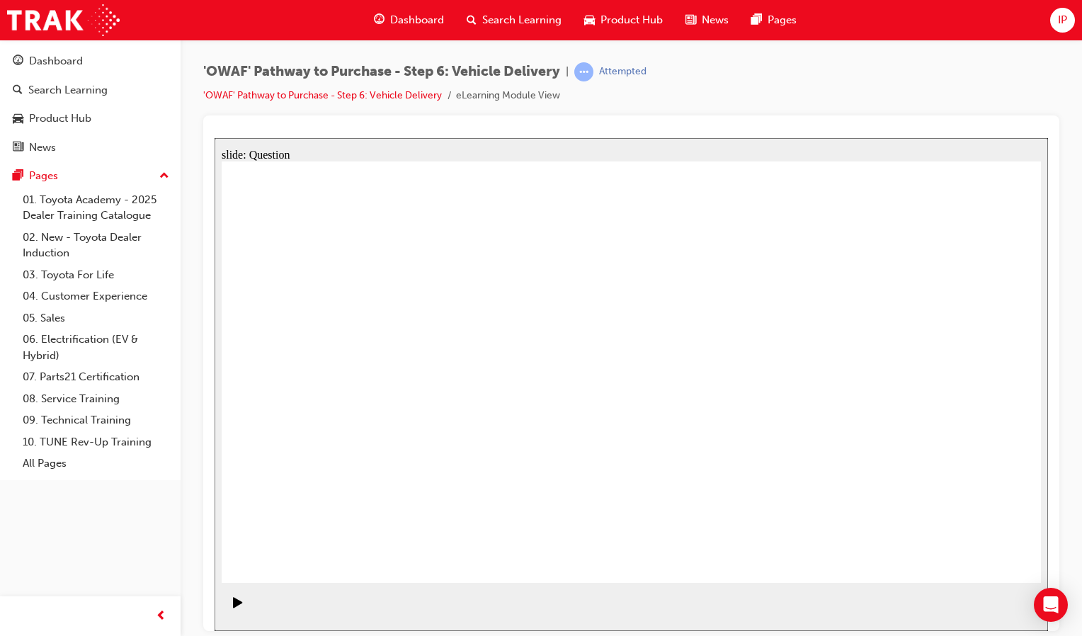
radio input "true"
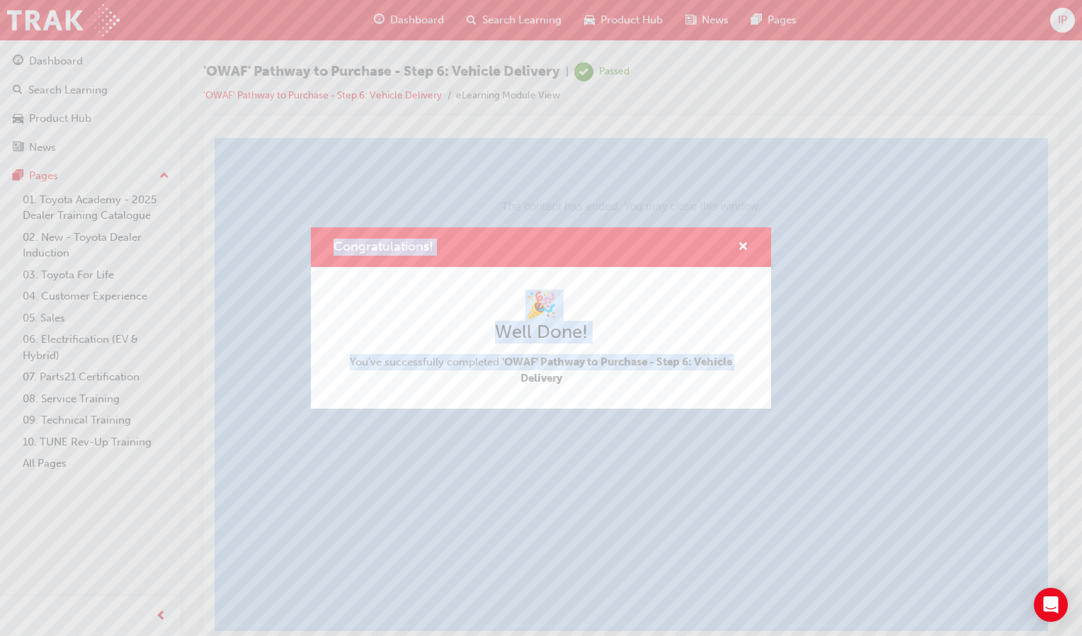
drag, startPoint x: 103, startPoint y: 442, endPoint x: 1084, endPoint y: 217, distance: 1006.9
click at [1081, 217] on html "Your version of Internet Explorer is outdated and not supported. Please upgrade…" at bounding box center [541, 318] width 1082 height 636
click at [738, 248] on span "cross-icon" at bounding box center [743, 247] width 11 height 13
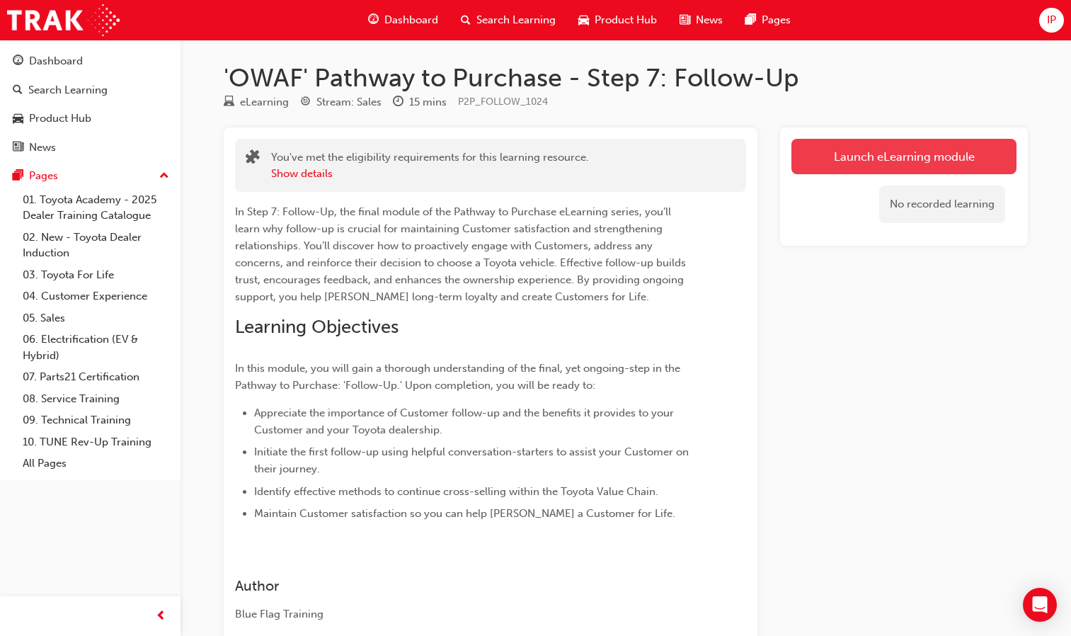
click at [872, 149] on link "Launch eLearning module" at bounding box center [903, 156] width 225 height 35
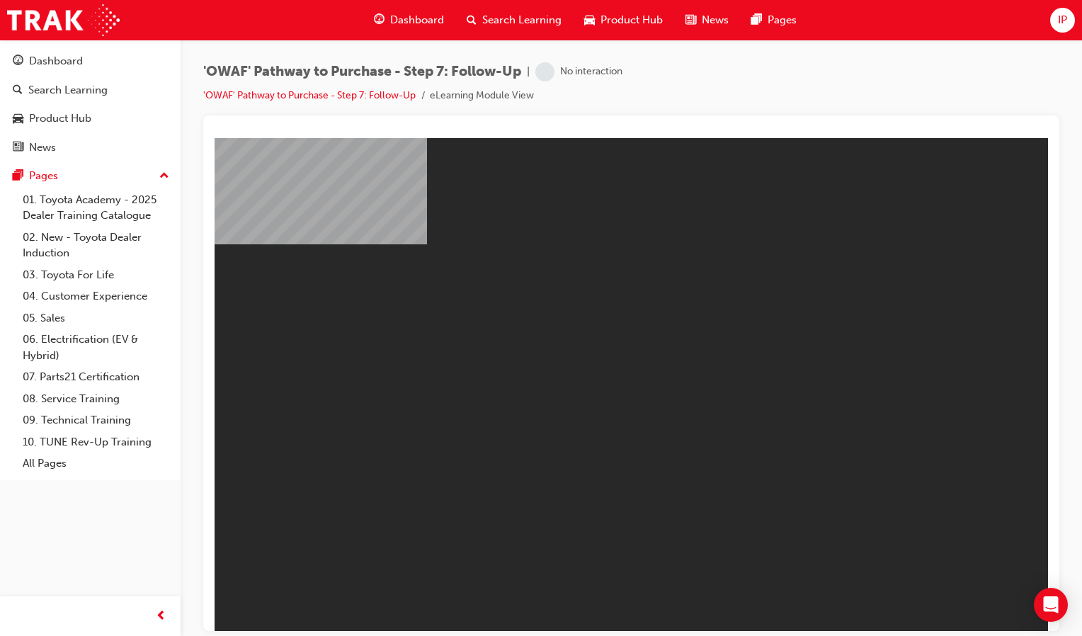
click at [872, 148] on body "Toyota Pathway to Purchase Step 7 You are offline. Trying to reconnect... M M" at bounding box center [631, 383] width 833 height 493
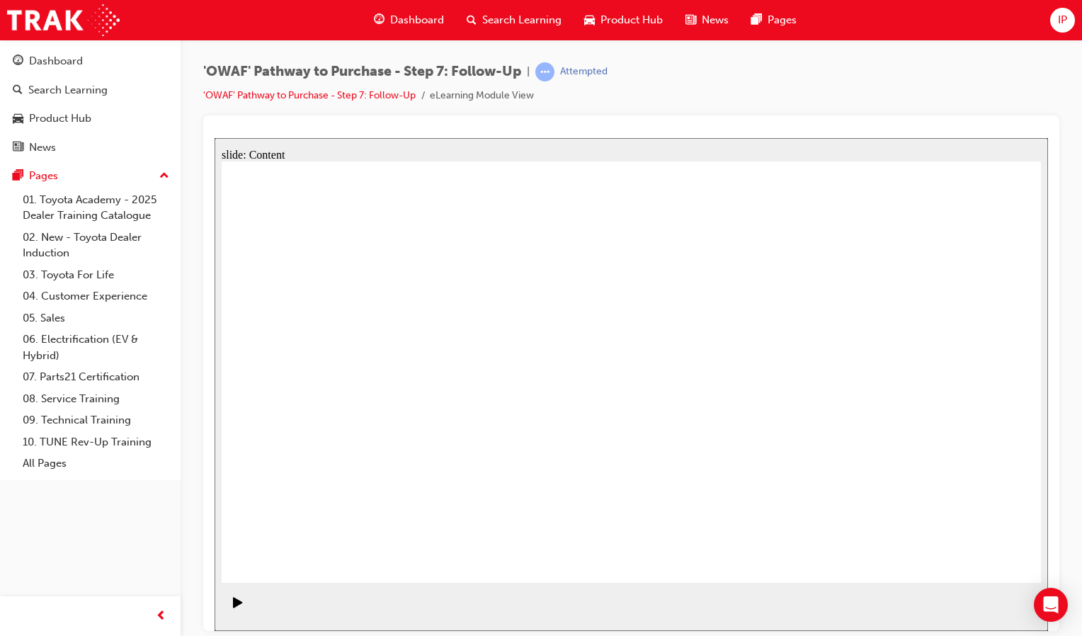
drag, startPoint x: 981, startPoint y: 551, endPoint x: 997, endPoint y: 566, distance: 22.0
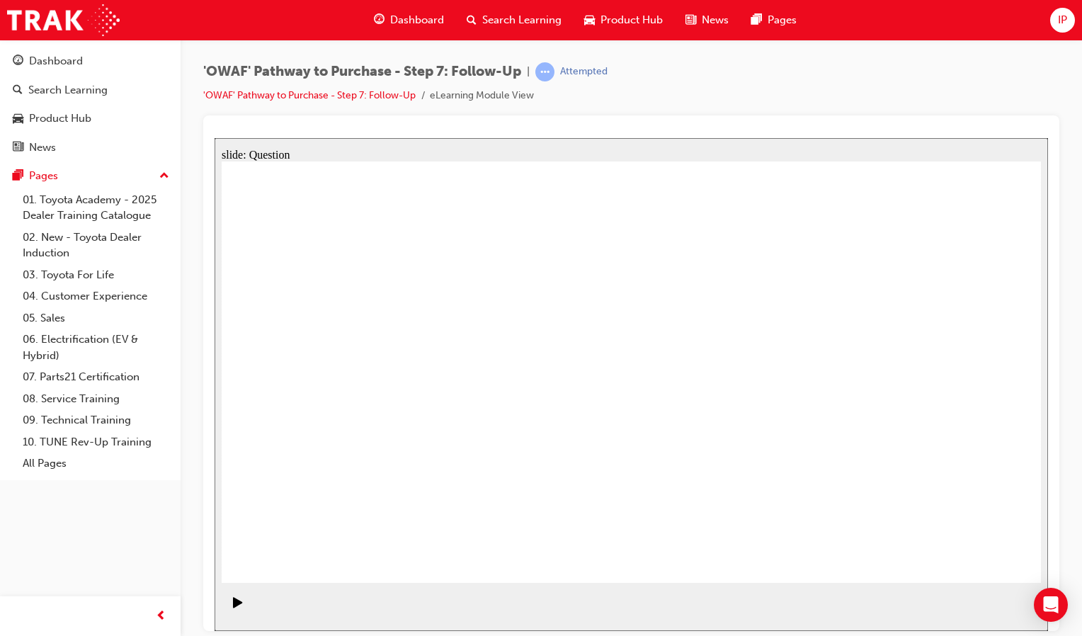
radio input "false"
radio input "true"
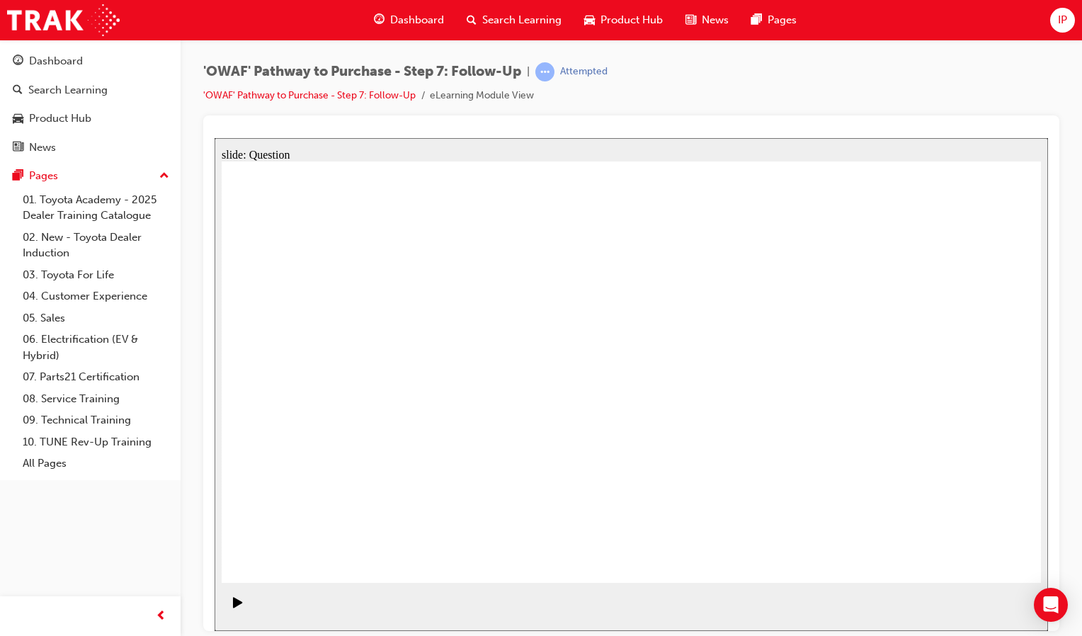
drag, startPoint x: 506, startPoint y: 485, endPoint x: 571, endPoint y: 379, distance: 124.6
drag, startPoint x: 488, startPoint y: 345, endPoint x: 600, endPoint y: 305, distance: 118.9
drag, startPoint x: 659, startPoint y: 524, endPoint x: 498, endPoint y: 407, distance: 198.7
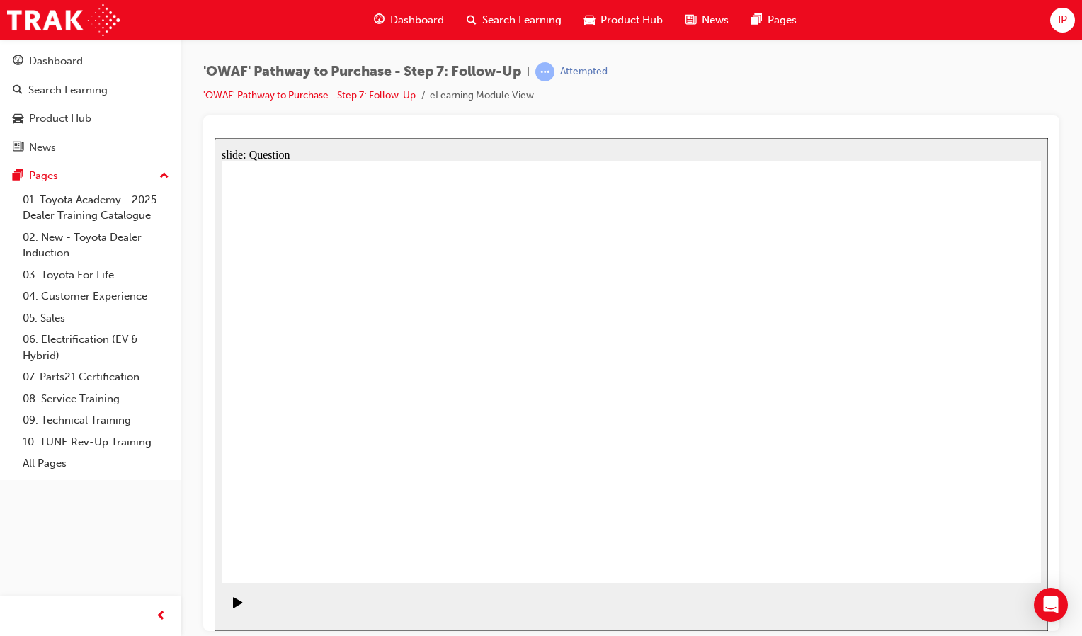
drag, startPoint x: 487, startPoint y: 415, endPoint x: 462, endPoint y: 370, distance: 52.0
drag, startPoint x: 760, startPoint y: 488, endPoint x: 504, endPoint y: 417, distance: 266.1
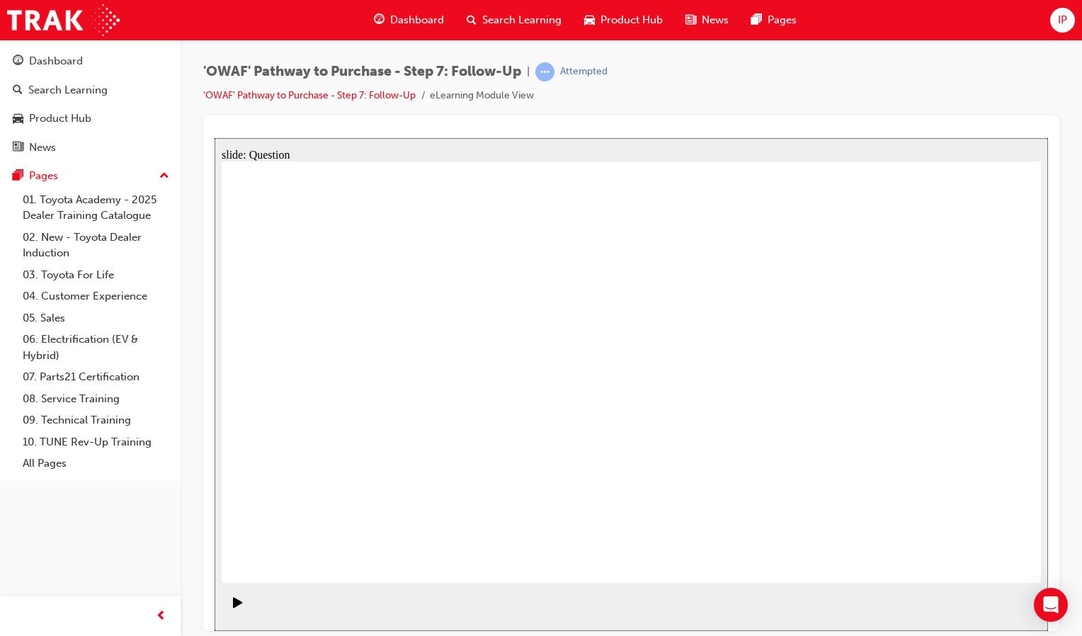
radio input "true"
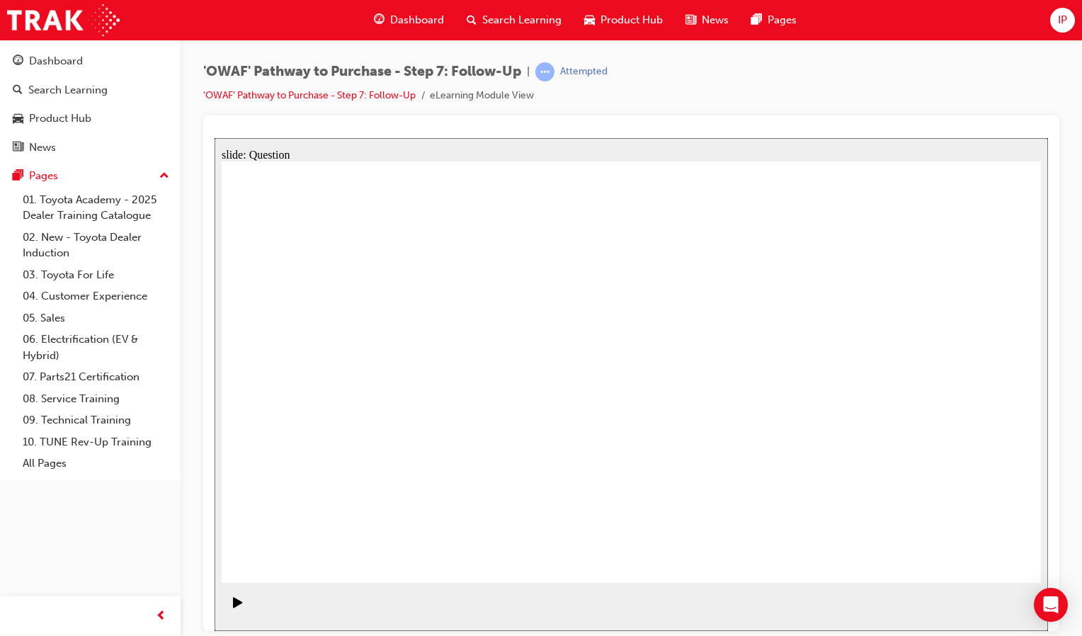
radio input "true"
